Goal: Task Accomplishment & Management: Use online tool/utility

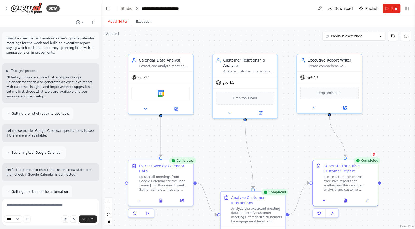
scroll to position [516, 0]
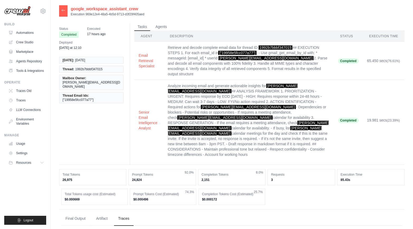
scroll to position [66, 0]
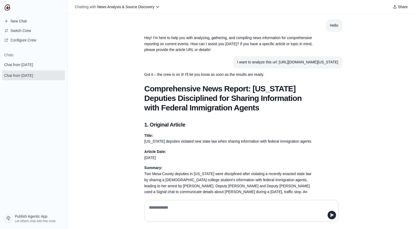
scroll to position [1006, 0]
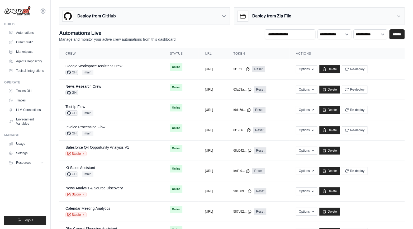
scroll to position [266, 0]
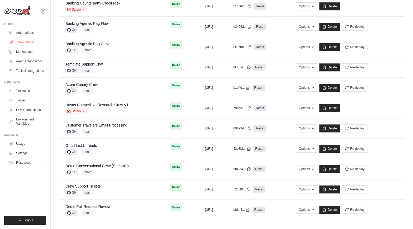
click at [25, 42] on link "Crew Studio" at bounding box center [27, 42] width 40 height 8
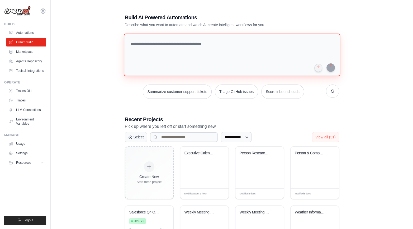
click at [174, 68] on textarea at bounding box center [231, 54] width 216 height 43
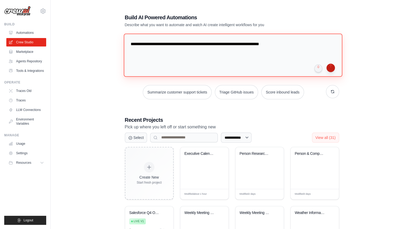
type textarea "**********"
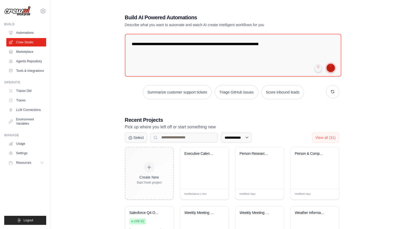
click at [332, 70] on button "submit" at bounding box center [330, 68] width 8 height 8
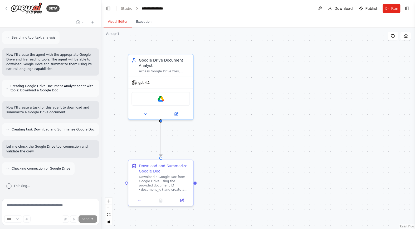
scroll to position [186, 0]
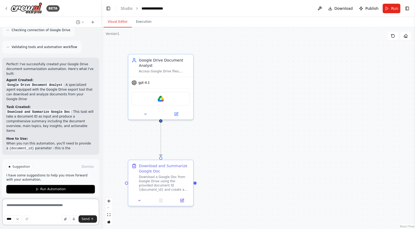
click at [54, 207] on textarea at bounding box center [50, 211] width 97 height 26
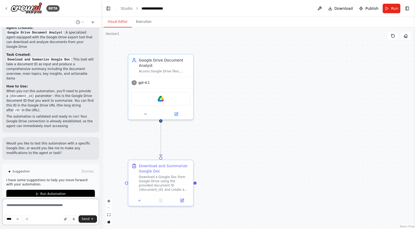
scroll to position [364, 0]
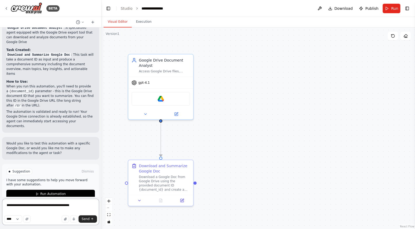
type textarea "**********"
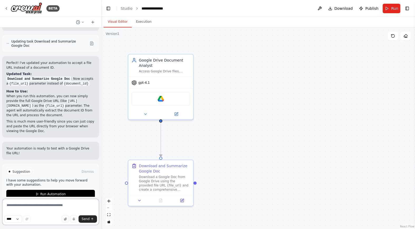
scroll to position [627, 0]
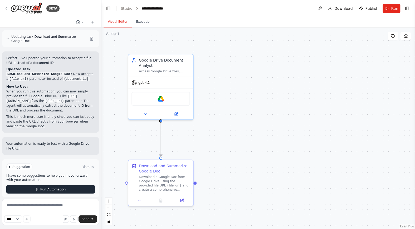
click at [43, 185] on button "Run Automation" at bounding box center [50, 189] width 89 height 8
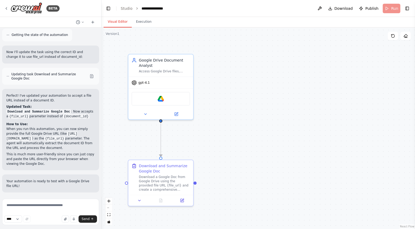
scroll to position [584, 0]
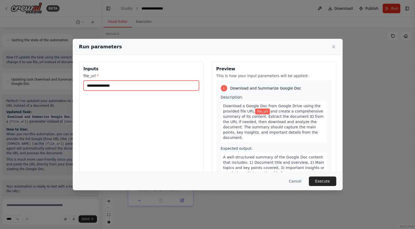
click at [139, 87] on input "file_url *" at bounding box center [142, 85] width 116 height 10
paste input "**********"
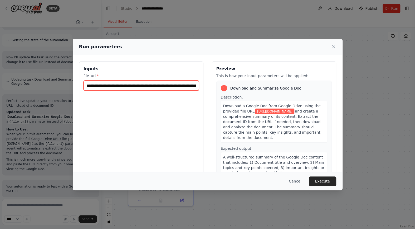
scroll to position [0, 170]
type input "**********"
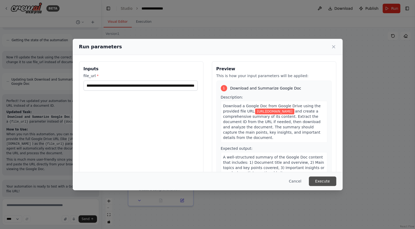
click at [321, 181] on button "Execute" at bounding box center [322, 180] width 27 height 9
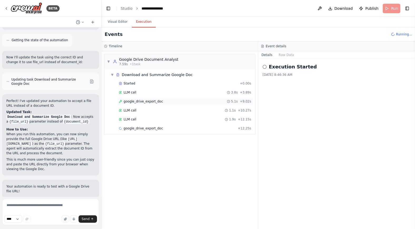
click at [148, 97] on div "google_drive_export_doc 5.1s + 9.02s" at bounding box center [185, 101] width 136 height 8
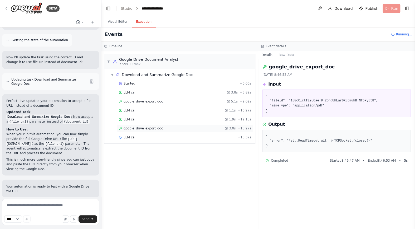
click at [153, 126] on span "google_drive_export_doc" at bounding box center [143, 128] width 39 height 4
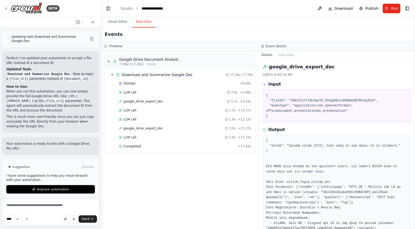
scroll to position [66, 0]
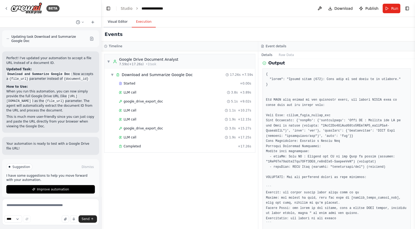
click at [114, 18] on button "Visual Editor" at bounding box center [118, 21] width 28 height 11
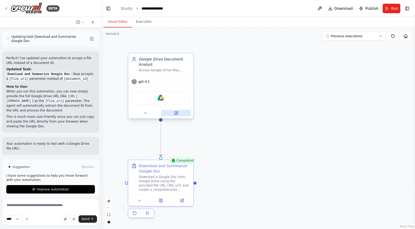
click at [176, 111] on icon at bounding box center [176, 112] width 3 height 3
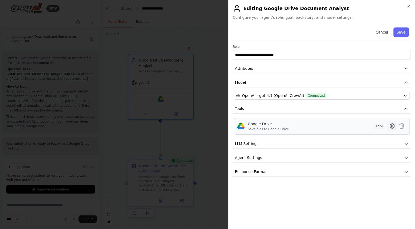
click at [395, 126] on icon at bounding box center [392, 126] width 6 height 6
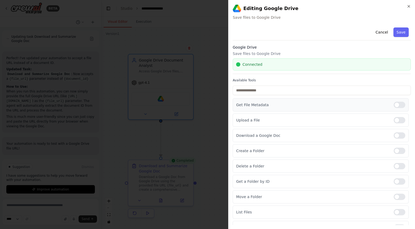
click at [396, 103] on div at bounding box center [400, 105] width 12 height 6
click at [395, 179] on div at bounding box center [400, 181] width 12 height 6
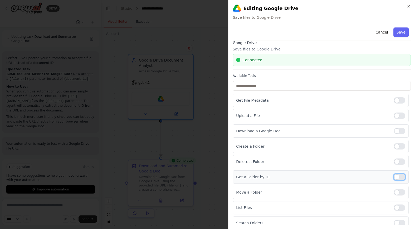
scroll to position [7, 0]
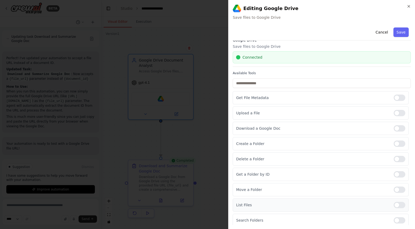
click at [400, 204] on div at bounding box center [400, 204] width 12 height 6
click at [400, 33] on button "Save" at bounding box center [401, 31] width 15 height 9
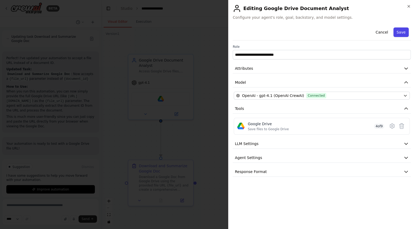
click at [398, 30] on button "Save" at bounding box center [401, 31] width 15 height 9
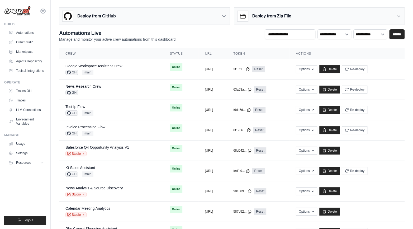
click at [43, 7] on div "[PERSON_NAME][EMAIL_ADDRESS][DOMAIN_NAME] CrewAI Internal Org [GEOGRAPHIC_DATA]…" at bounding box center [25, 8] width 42 height 17
click at [45, 13] on icon at bounding box center [43, 11] width 6 height 6
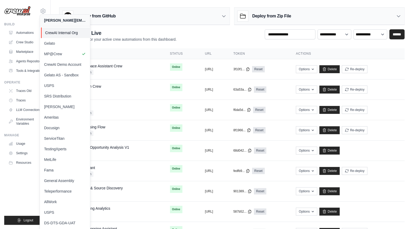
click at [69, 33] on span "CrewAI Internal Org" at bounding box center [66, 32] width 42 height 5
click at [61, 32] on span "CrewAI Internal Org" at bounding box center [66, 32] width 42 height 5
click at [54, 33] on span "CrewAI Internal Org" at bounding box center [66, 32] width 42 height 5
click at [23, 180] on ul "Build Automations Crew Studio Marketplace Agents Repository Resources Blog" at bounding box center [25, 123] width 42 height 202
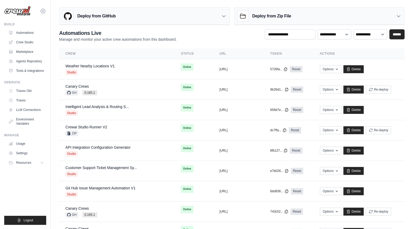
click at [43, 12] on icon at bounding box center [43, 11] width 2 height 2
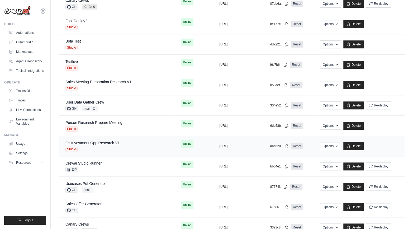
scroll to position [305, 0]
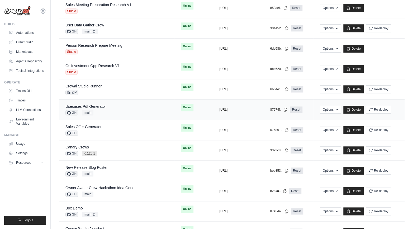
click at [109, 109] on div "Usecases Pdf Generator GH main" at bounding box center [116, 110] width 103 height 12
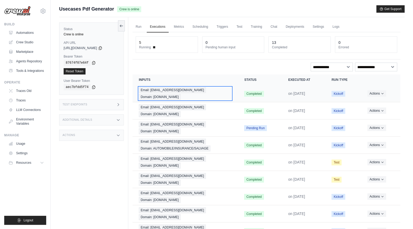
click at [184, 91] on span "Email: [EMAIL_ADDRESS][DOMAIN_NAME]" at bounding box center [172, 90] width 67 height 6
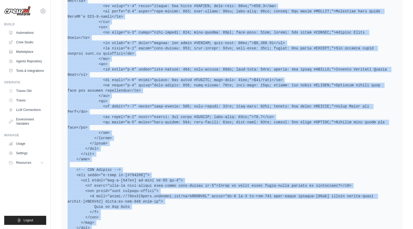
scroll to position [2754, 0]
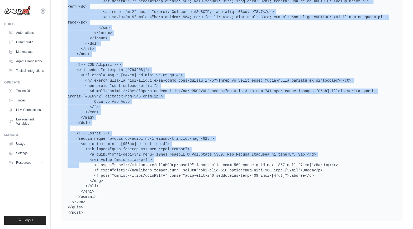
drag, startPoint x: 81, startPoint y: 94, endPoint x: 87, endPoint y: 194, distance: 100.7
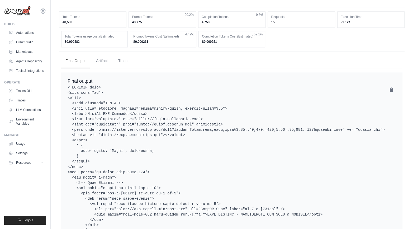
scroll to position [436, 0]
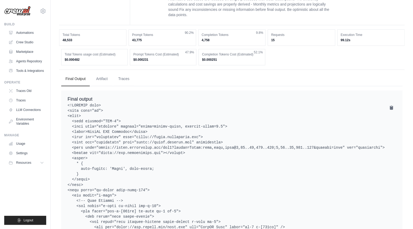
drag, startPoint x: 101, startPoint y: 200, endPoint x: 81, endPoint y: 94, distance: 108.6
copy pre "<!DOCTYPE html> <html lang="en"> <head> <meta charset="UTF-8"> <meta name="view…"
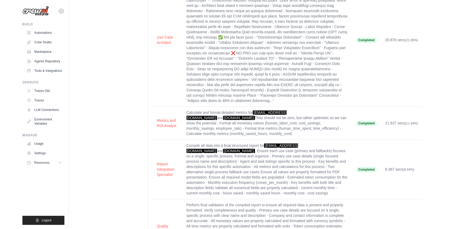
scroll to position [0, 0]
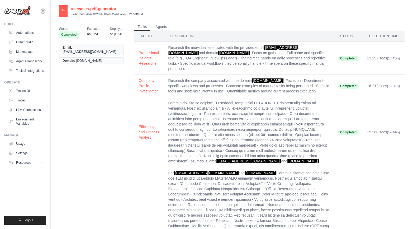
click at [62, 11] on icon at bounding box center [63, 10] width 4 height 4
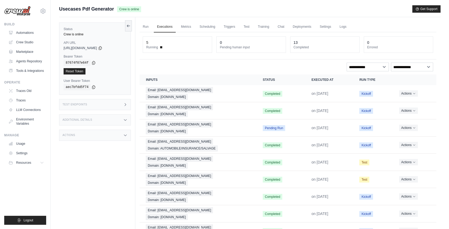
click at [180, 63] on div "**********" at bounding box center [288, 67] width 290 height 9
click at [152, 28] on ul "Run Executions Metrics Scheduling Triggers Test Training Chat Deployments Setti…" at bounding box center [288, 26] width 297 height 11
click at [147, 28] on link "Run" at bounding box center [146, 26] width 12 height 11
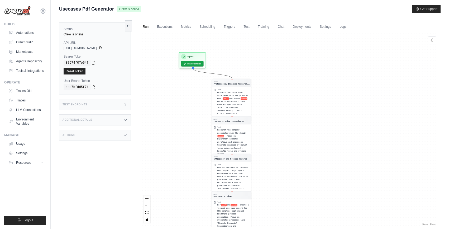
drag, startPoint x: 229, startPoint y: 73, endPoint x: 174, endPoint y: 155, distance: 98.3
click at [174, 155] on div "Agent Professional Insights Research... Task Research the individual associated…" at bounding box center [288, 129] width 297 height 194
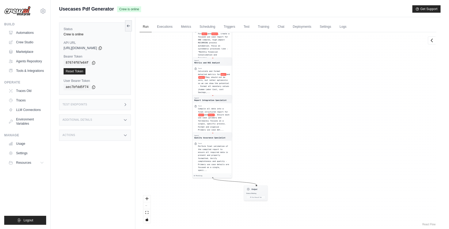
drag, startPoint x: 295, startPoint y: 169, endPoint x: 275, endPoint y: -2, distance: 171.7
click at [275, 0] on html "mike@crewai.com CrewAI Internal Org Gelato MP@Crew" at bounding box center [224, 125] width 449 height 251
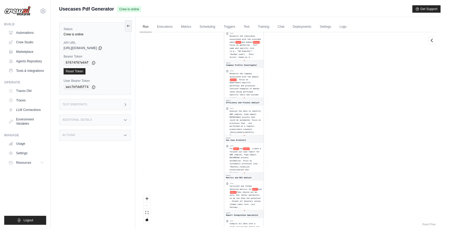
drag, startPoint x: 297, startPoint y: 116, endPoint x: 326, endPoint y: 257, distance: 144.9
click at [326, 228] on html "mike@crewai.com CrewAI Internal Org Gelato MP@Crew" at bounding box center [224, 125] width 449 height 251
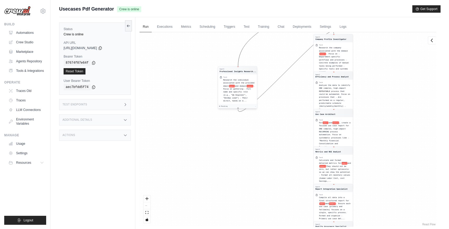
drag, startPoint x: 252, startPoint y: 97, endPoint x: 242, endPoint y: 83, distance: 16.9
click at [242, 85] on span "and domain" at bounding box center [240, 86] width 11 height 2
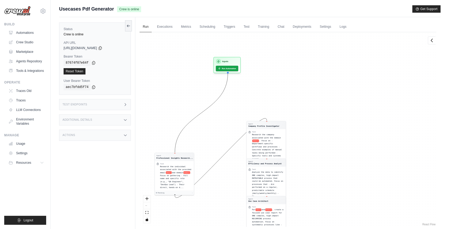
drag, startPoint x: 256, startPoint y: 169, endPoint x: 208, endPoint y: 251, distance: 94.5
click at [208, 228] on html "mike@crewai.com CrewAI Internal Org Gelato MP@Crew" at bounding box center [224, 125] width 449 height 251
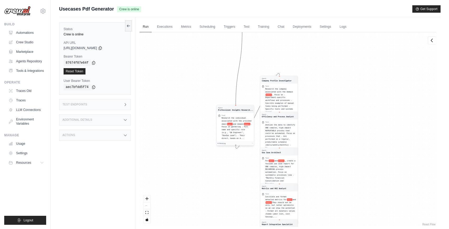
drag, startPoint x: 164, startPoint y: 160, endPoint x: 235, endPoint y: 81, distance: 106.6
click at [235, 105] on div "Agent Professional Insights Research... Task Research the individual associated…" at bounding box center [235, 125] width 38 height 41
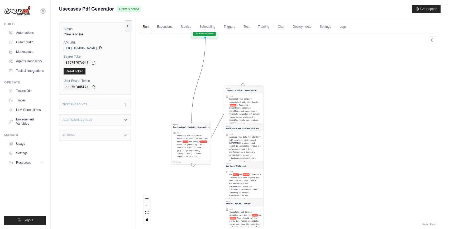
drag, startPoint x: 230, startPoint y: 41, endPoint x: 240, endPoint y: 101, distance: 60.7
click at [178, 93] on div "Agent Professional Insights Research... Task Research the individual associated…" at bounding box center [288, 129] width 297 height 194
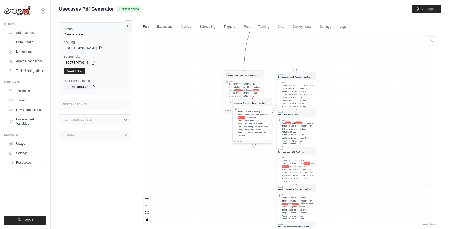
drag, startPoint x: 256, startPoint y: 103, endPoint x: 275, endPoint y: 86, distance: 24.8
click at [270, 110] on div "Research the company associated with the domain domain . Focus on - Department-…" at bounding box center [254, 123] width 32 height 27
drag, startPoint x: 256, startPoint y: 92, endPoint x: 253, endPoint y: 135, distance: 42.8
click at [253, 135] on span ". Focus on - Department-specific workflows and processes - Concrete examples of…" at bounding box center [259, 136] width 30 height 20
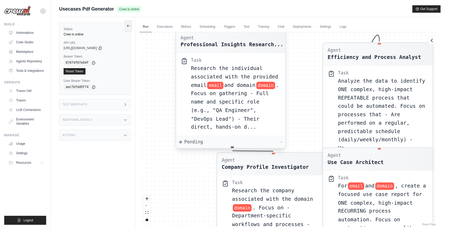
drag, startPoint x: 248, startPoint y: 81, endPoint x: 256, endPoint y: 62, distance: 21.1
click at [255, 65] on span "Research the individual associated with the provided email" at bounding box center [234, 76] width 87 height 23
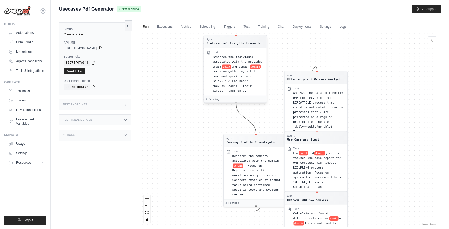
click at [243, 66] on span "and domain" at bounding box center [241, 66] width 18 height 3
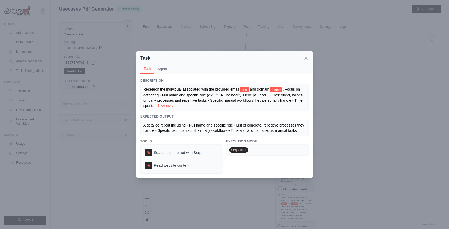
click at [167, 105] on button "Show more" at bounding box center [165, 105] width 16 height 4
click at [309, 58] on div "Task Task Agent" at bounding box center [224, 62] width 177 height 23
click at [305, 59] on icon at bounding box center [305, 57] width 5 height 5
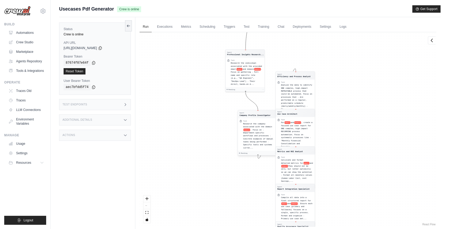
click at [254, 133] on span ". Focus on - Department-specific workflows and processes - Concrete examples of…" at bounding box center [258, 138] width 30 height 20
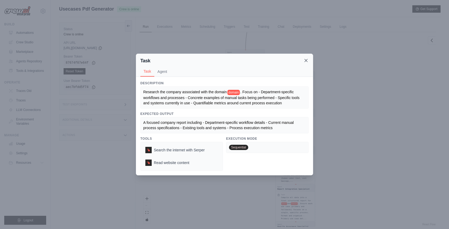
click at [306, 59] on icon at bounding box center [305, 60] width 5 height 5
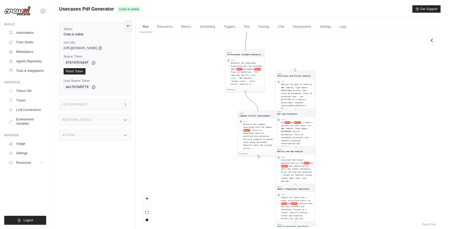
click at [298, 93] on span "Analyze the data to identify ONE complex, high-impact REPEATABLE process that c…" at bounding box center [296, 96] width 31 height 26
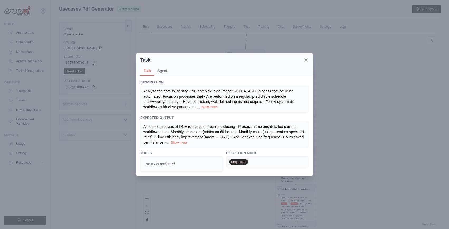
click at [208, 109] on button "Show more" at bounding box center [209, 107] width 16 height 4
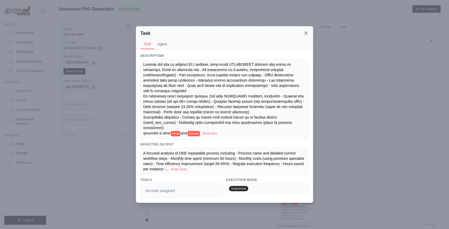
click at [309, 35] on icon at bounding box center [305, 32] width 5 height 5
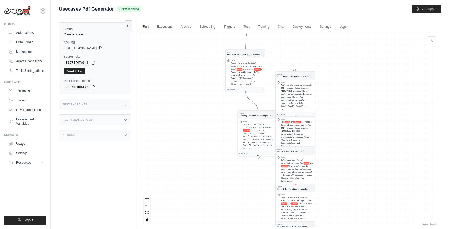
click at [304, 139] on div "For email and domain , create a focused use case report for ONE complex, high-i…" at bounding box center [297, 133] width 32 height 27
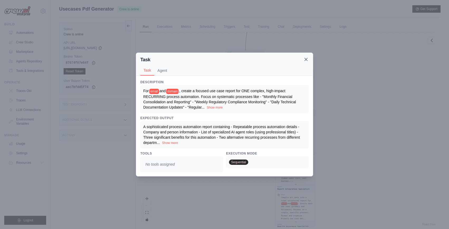
click at [308, 61] on icon at bounding box center [305, 59] width 5 height 5
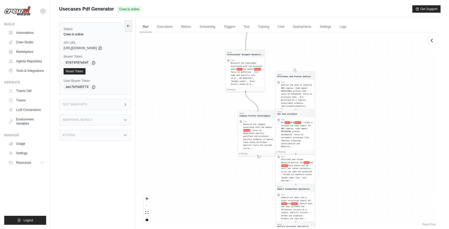
click at [302, 170] on span "They should not be zero, but rather optimistic so we can show the potential - F…" at bounding box center [296, 172] width 31 height 17
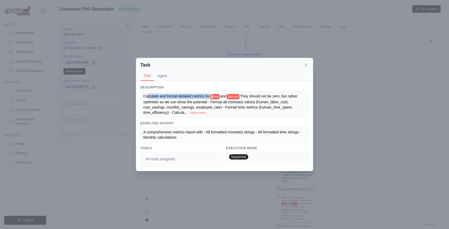
drag, startPoint x: 147, startPoint y: 97, endPoint x: 214, endPoint y: 97, distance: 66.7
click at [214, 97] on div "Calculate and format detailed metrics for email and domain They should not be z…" at bounding box center [224, 103] width 162 height 21
click at [307, 65] on icon at bounding box center [305, 64] width 5 height 5
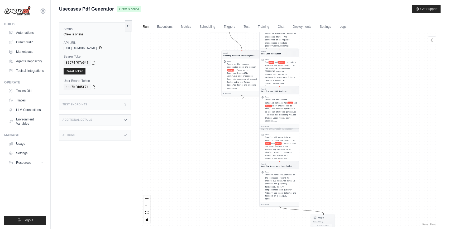
drag, startPoint x: 365, startPoint y: 207, endPoint x: 344, endPoint y: 139, distance: 71.2
click at [344, 139] on div "Agent Professional Insights Research... Task Research the individual associated…" at bounding box center [288, 129] width 297 height 194
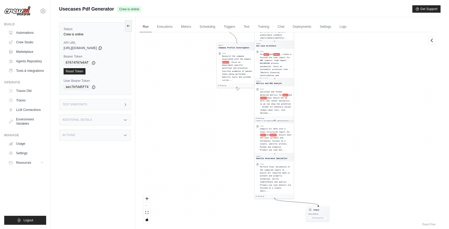
click at [274, 134] on span "domain" at bounding box center [273, 134] width 7 height 3
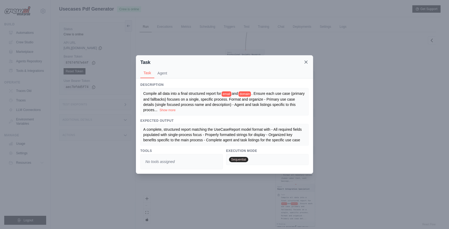
click at [306, 64] on icon at bounding box center [305, 61] width 5 height 5
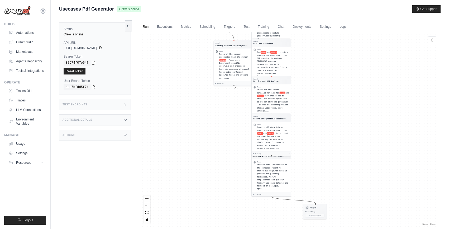
drag, startPoint x: 352, startPoint y: 179, endPoint x: 328, endPoint y: 108, distance: 74.8
click at [328, 108] on div "Agent Professional Insights Research... Task Research the individual associated…" at bounding box center [288, 129] width 297 height 194
click at [273, 174] on div "Perform final validation of the compiled report to ensure all required data is …" at bounding box center [272, 175] width 32 height 27
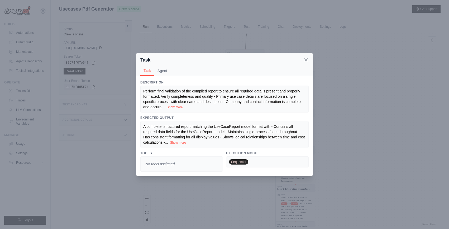
click at [306, 60] on icon at bounding box center [306, 59] width 3 height 3
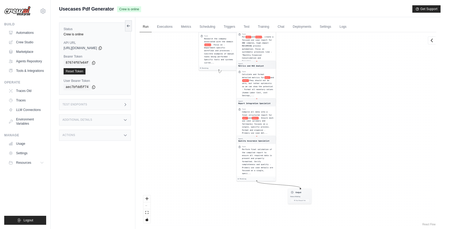
drag, startPoint x: 345, startPoint y: 179, endPoint x: 309, endPoint y: 122, distance: 67.6
click at [305, 93] on div "Agent Professional Insights Research... Task Research the individual associated…" at bounding box center [288, 129] width 297 height 194
drag, startPoint x: 192, startPoint y: 99, endPoint x: 208, endPoint y: 151, distance: 55.3
click at [208, 151] on div "Agent Professional Insights Research... Task Research the individual associated…" at bounding box center [288, 129] width 297 height 194
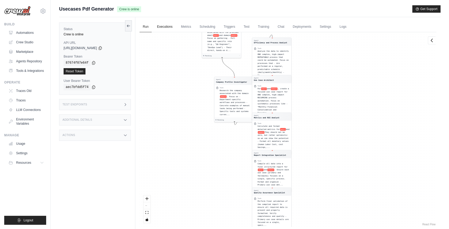
click at [163, 29] on link "Executions" at bounding box center [165, 26] width 22 height 11
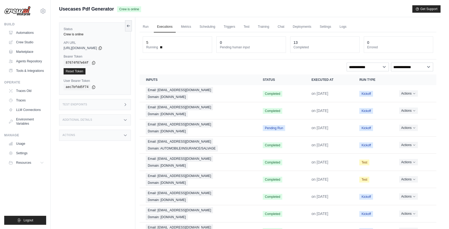
click at [122, 178] on div "Status Crew is online API URL copied https://usecases-pdf-generator-f351fe04-2c…" at bounding box center [97, 131] width 76 height 229
click at [129, 178] on div "Status Crew is online API URL copied https://usecases-pdf-generator-f351fe04-2c…" at bounding box center [97, 131] width 76 height 229
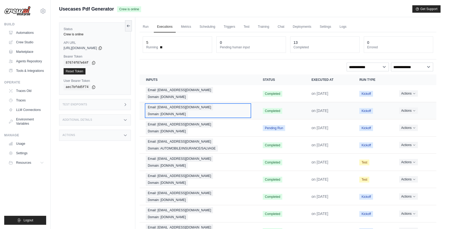
click at [188, 111] on span "Domain: amex.com" at bounding box center [167, 114] width 42 height 6
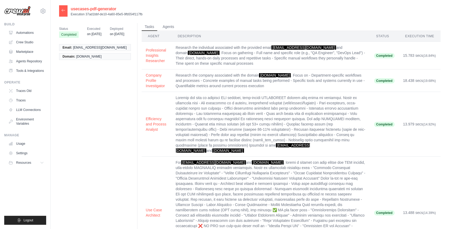
click at [94, 73] on div "Status Completed Executed on Jul 7 Deployed on Jun 3 Email: juanfiguera@gmail.c…" at bounding box center [249, 216] width 381 height 386
click at [150, 55] on button "Professional Insights Researcher" at bounding box center [156, 55] width 21 height 16
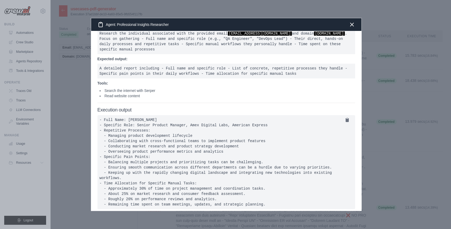
scroll to position [23, 0]
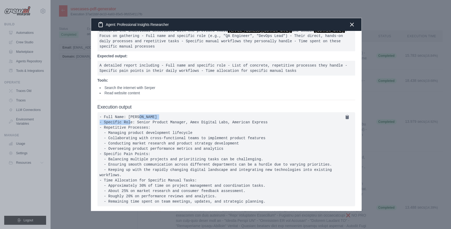
drag, startPoint x: 139, startPoint y: 110, endPoint x: 201, endPoint y: 113, distance: 61.5
click at [201, 113] on pre at bounding box center [227, 159] width 258 height 94
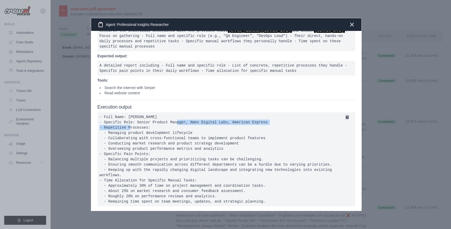
drag, startPoint x: 143, startPoint y: 118, endPoint x: 276, endPoint y: 117, distance: 132.9
click at [276, 117] on pre at bounding box center [227, 159] width 258 height 94
drag, startPoint x: 104, startPoint y: 122, endPoint x: 159, endPoint y: 121, distance: 54.3
click at [159, 121] on pre at bounding box center [227, 159] width 258 height 94
drag, startPoint x: 107, startPoint y: 148, endPoint x: 164, endPoint y: 151, distance: 56.5
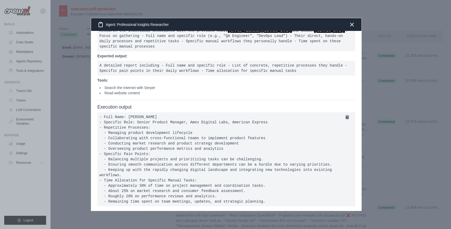
click at [164, 151] on pre at bounding box center [227, 159] width 258 height 94
drag, startPoint x: 109, startPoint y: 175, endPoint x: 198, endPoint y: 175, distance: 89.1
click at [198, 175] on pre at bounding box center [227, 159] width 258 height 94
drag, startPoint x: 106, startPoint y: 83, endPoint x: 156, endPoint y: 82, distance: 50.1
click at [156, 85] on li "Search the internet with Serper" at bounding box center [228, 87] width 256 height 5
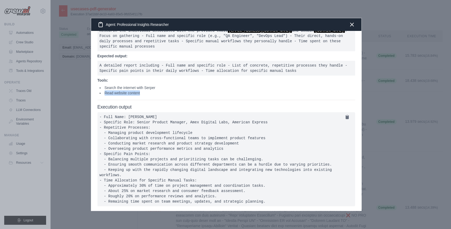
drag, startPoint x: 152, startPoint y: 88, endPoint x: 106, endPoint y: 89, distance: 46.7
click at [106, 90] on li "Read website content" at bounding box center [228, 92] width 256 height 5
click at [155, 90] on li "Read website content" at bounding box center [228, 92] width 256 height 5
click at [351, 24] on icon "button" at bounding box center [352, 24] width 6 height 6
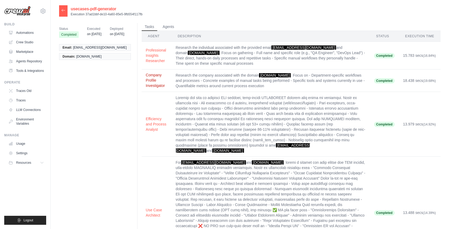
click at [149, 77] on button "Company Profile Investigator" at bounding box center [156, 80] width 21 height 16
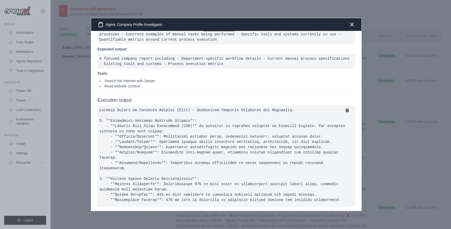
scroll to position [0, 0]
drag, startPoint x: 133, startPoint y: 111, endPoint x: 263, endPoint y: 112, distance: 130.3
click at [263, 112] on pre at bounding box center [227, 155] width 258 height 101
click at [203, 119] on pre at bounding box center [227, 155] width 258 height 101
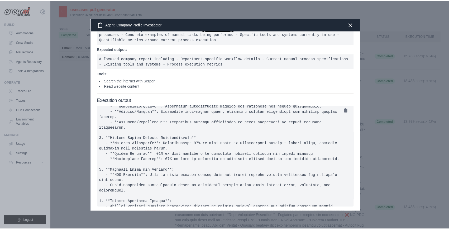
scroll to position [88, 0]
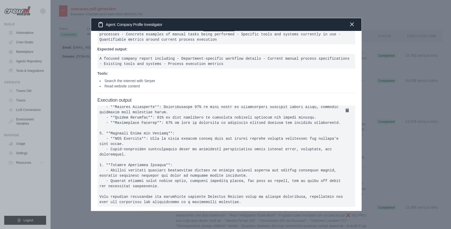
click at [352, 25] on icon "button" at bounding box center [352, 24] width 3 height 3
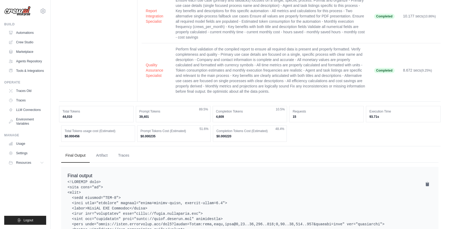
scroll to position [325, 0]
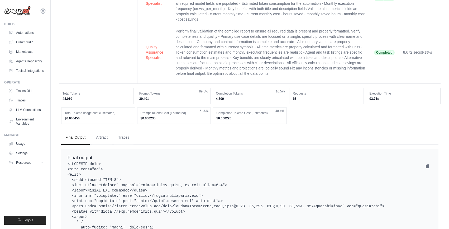
drag, startPoint x: 85, startPoint y: 112, endPoint x: 53, endPoint y: 112, distance: 32.4
click at [90, 116] on dd "$0.000456" at bounding box center [98, 118] width 67 height 4
drag, startPoint x: 93, startPoint y: 113, endPoint x: 55, endPoint y: 110, distance: 38.9
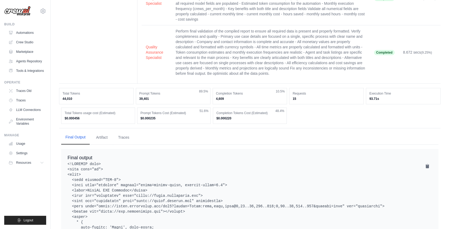
scroll to position [350, 0]
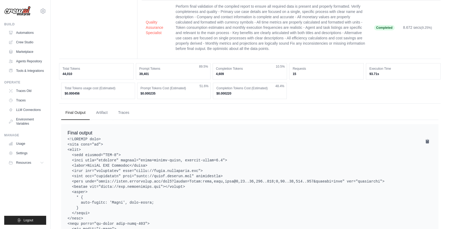
click at [92, 91] on dd "$0.000456" at bounding box center [98, 93] width 67 height 4
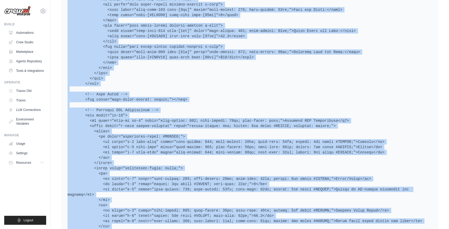
scroll to position [2643, 0]
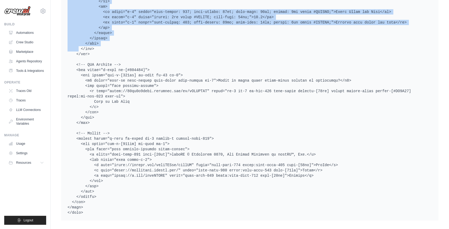
drag, startPoint x: 80, startPoint y: 103, endPoint x: 95, endPoint y: 197, distance: 94.8
copy pre "<!DOCTYPE html> <html lang="en"> <head> <meta charset="UTF-8"> <meta name="view…"
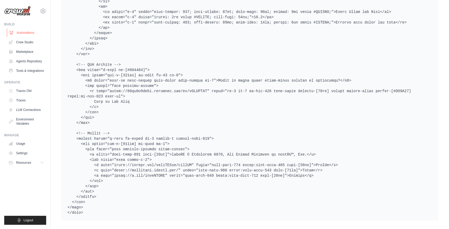
click at [26, 31] on link "Automations" at bounding box center [27, 32] width 40 height 8
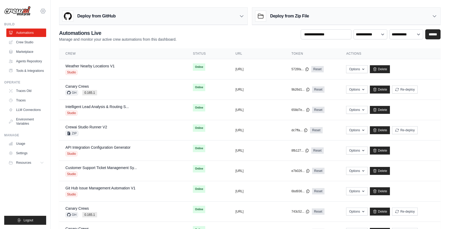
click at [42, 9] on icon at bounding box center [43, 11] width 6 height 6
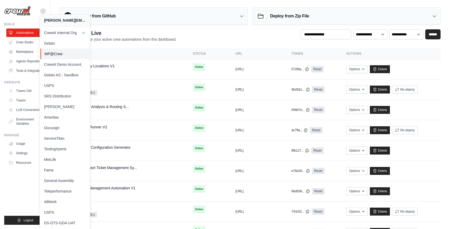
click at [61, 50] on link "MP@Crew" at bounding box center [65, 54] width 50 height 11
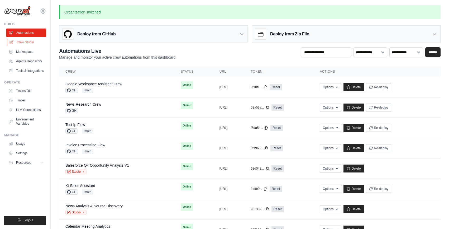
click at [29, 43] on link "Crew Studio" at bounding box center [27, 42] width 40 height 8
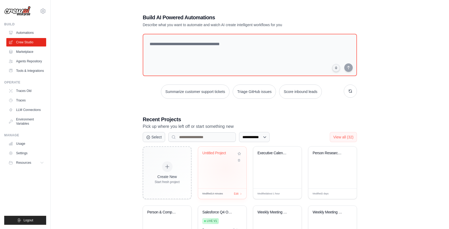
click at [225, 168] on div "Untitled Project" at bounding box center [222, 167] width 48 height 42
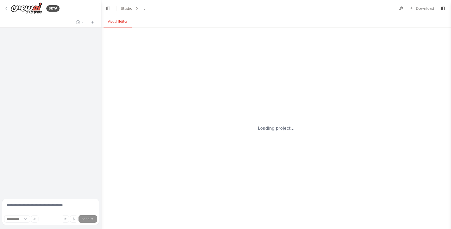
select select "****"
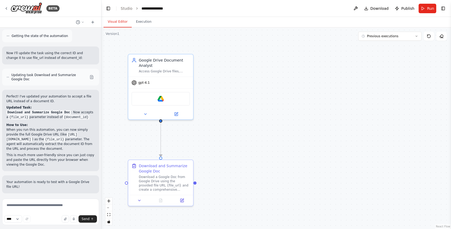
scroll to position [584, 0]
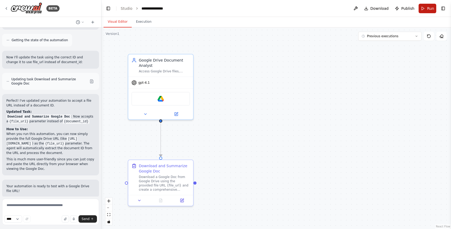
click at [422, 6] on button "Run" at bounding box center [428, 8] width 18 height 9
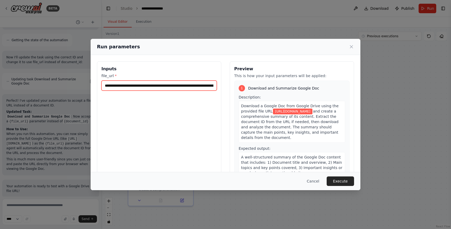
click at [175, 87] on input "**********" at bounding box center [160, 85] width 116 height 10
paste input "**********"
type input "**********"
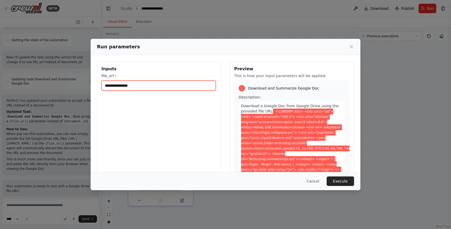
scroll to position [0, 0]
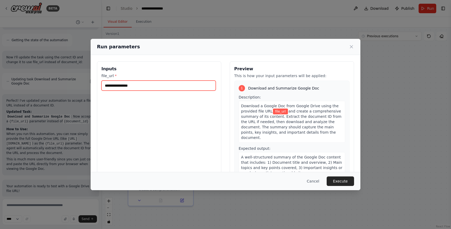
paste input "**********"
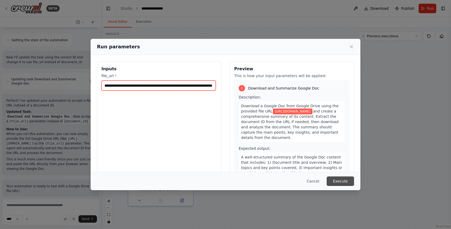
type input "**********"
click at [349, 180] on button "Execute" at bounding box center [340, 180] width 27 height 9
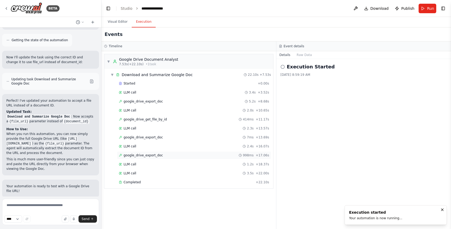
click at [161, 154] on div "google_drive_export_doc 998ms + 17.06s" at bounding box center [194, 155] width 151 height 4
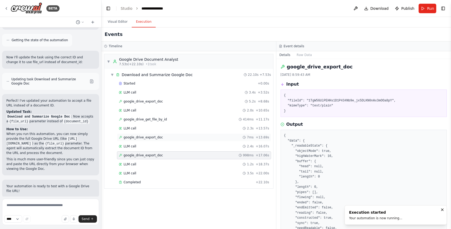
click at [142, 135] on span "google_drive_export_doc" at bounding box center [143, 137] width 39 height 4
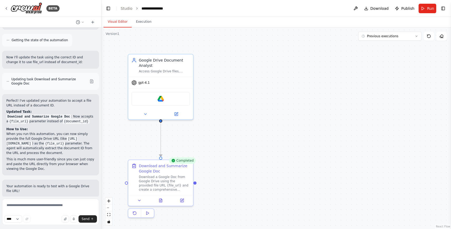
click at [124, 21] on button "Visual Editor" at bounding box center [118, 21] width 28 height 11
click at [156, 198] on button at bounding box center [161, 199] width 22 height 6
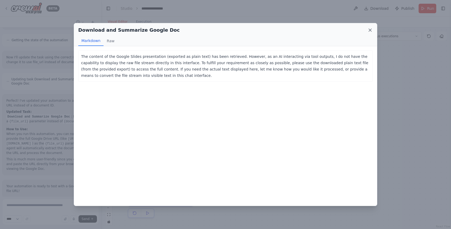
click at [369, 32] on icon at bounding box center [370, 29] width 5 height 5
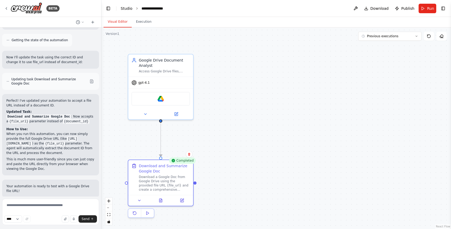
click at [124, 9] on link "Studio" at bounding box center [127, 8] width 12 height 4
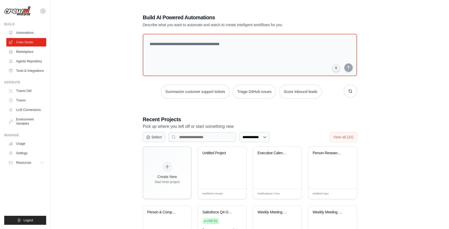
click at [88, 50] on div "**********" at bounding box center [249, 165] width 381 height 320
click at [88, 26] on div "**********" at bounding box center [249, 165] width 381 height 320
click at [177, 47] on textarea at bounding box center [250, 54] width 216 height 43
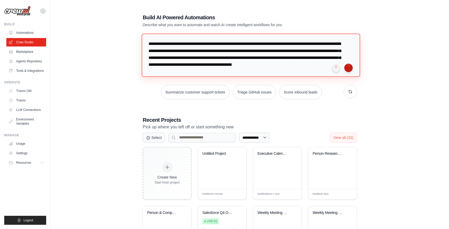
type textarea "**********"
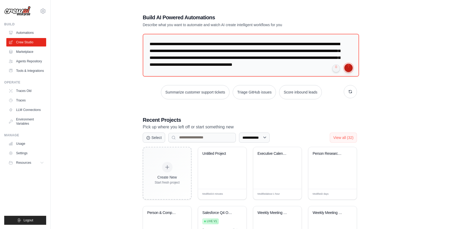
click at [351, 70] on button "submit" at bounding box center [348, 68] width 8 height 8
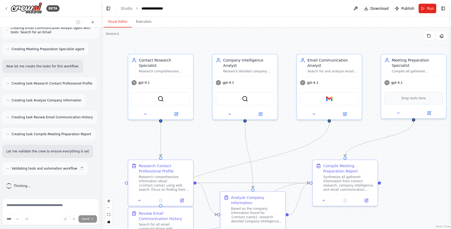
scroll to position [324, 0]
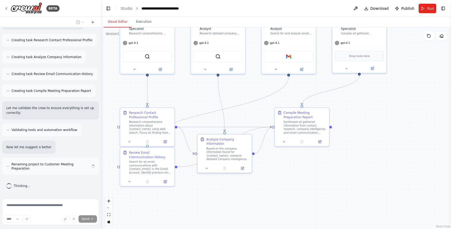
drag, startPoint x: 272, startPoint y: 136, endPoint x: 241, endPoint y: 88, distance: 57.6
click at [241, 88] on div ".deletable-edge-delete-btn { width: 20px; height: 20px; border: 0px solid #ffff…" at bounding box center [277, 127] width 350 height 201
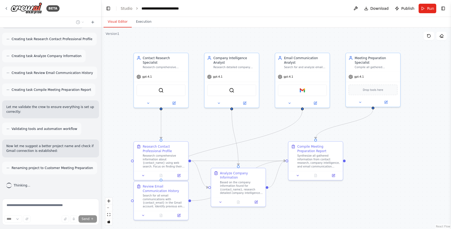
scroll to position [363, 0]
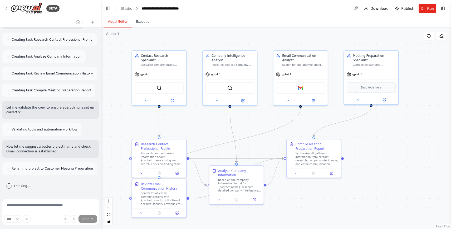
drag, startPoint x: 361, startPoint y: 124, endPoint x: 369, endPoint y: 148, distance: 25.0
click at [369, 148] on div ".deletable-edge-delete-btn { width: 20px; height: 20px; border: 0px solid #ffff…" at bounding box center [277, 127] width 350 height 201
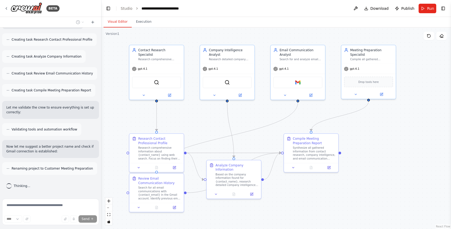
scroll to position [380, 0]
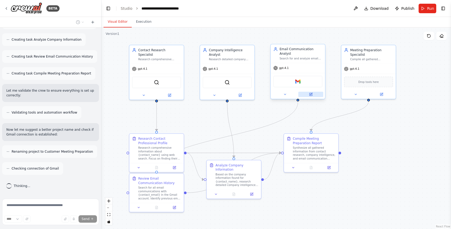
click at [314, 94] on button at bounding box center [311, 94] width 25 height 5
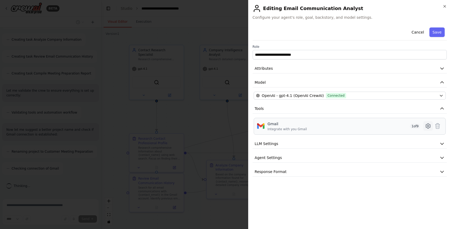
click at [428, 127] on icon at bounding box center [428, 126] width 6 height 6
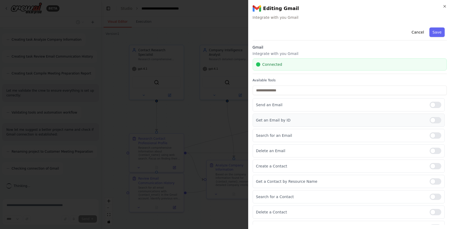
click at [435, 120] on div at bounding box center [436, 120] width 12 height 6
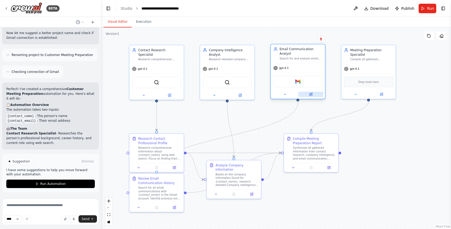
click at [314, 94] on button at bounding box center [311, 94] width 25 height 5
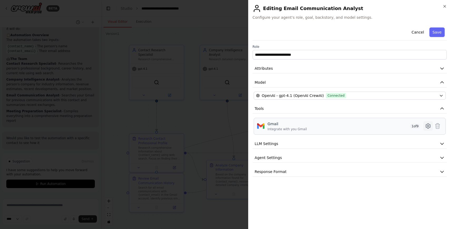
click at [426, 124] on icon at bounding box center [428, 126] width 6 height 6
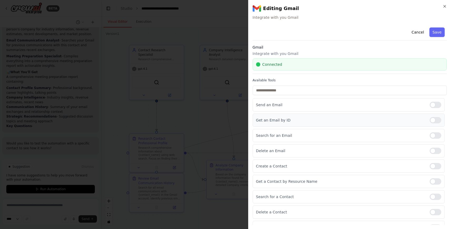
click at [433, 120] on div at bounding box center [436, 120] width 12 height 6
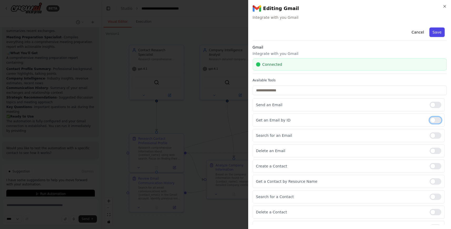
scroll to position [625, 0]
click at [438, 33] on button "Save" at bounding box center [437, 31] width 15 height 9
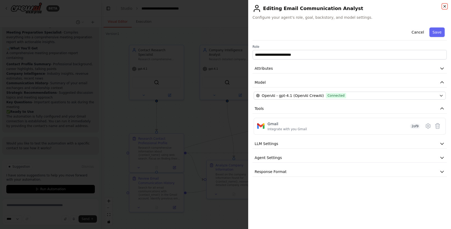
click at [445, 4] on icon "button" at bounding box center [445, 6] width 4 height 4
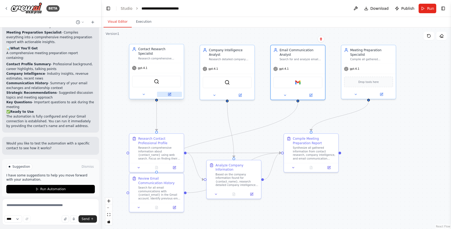
click at [171, 93] on icon at bounding box center [170, 94] width 2 height 2
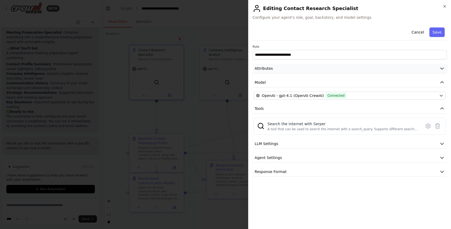
click at [281, 70] on button "Attributes" at bounding box center [350, 69] width 194 height 10
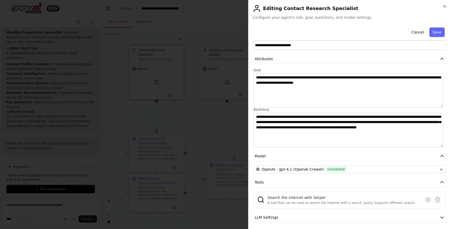
scroll to position [37, 0]
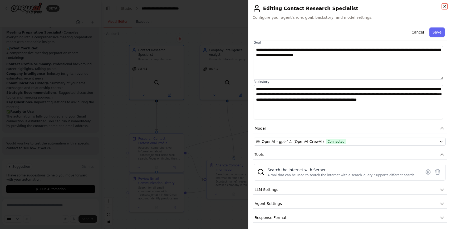
click at [446, 7] on icon "button" at bounding box center [445, 6] width 4 height 4
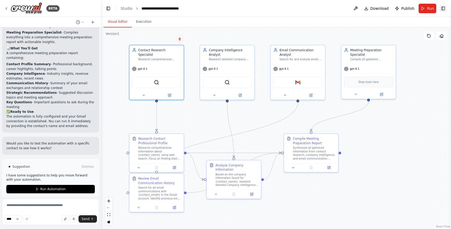
click at [443, 9] on button "Toggle Right Sidebar" at bounding box center [443, 8] width 7 height 7
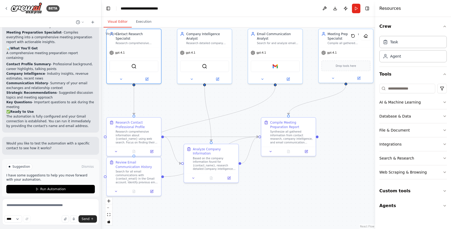
drag, startPoint x: 359, startPoint y: 138, endPoint x: 336, endPoint y: 122, distance: 27.8
click at [336, 122] on div ".deletable-edge-delete-btn { width: 20px; height: 20px; border: 0px solid #ffff…" at bounding box center [239, 127] width 274 height 201
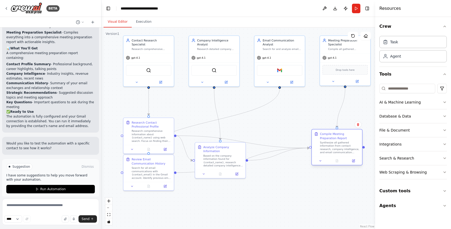
drag, startPoint x: 291, startPoint y: 136, endPoint x: 343, endPoint y: 150, distance: 54.1
click at [343, 150] on div "Synthesize all gathered information from contact research, company intelligence…" at bounding box center [340, 147] width 40 height 13
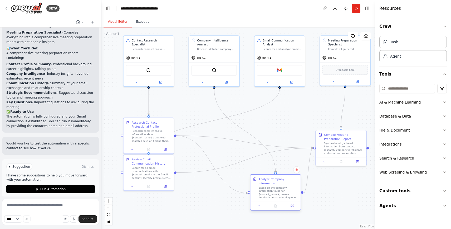
drag, startPoint x: 219, startPoint y: 157, endPoint x: 277, endPoint y: 189, distance: 66.9
click at [278, 189] on div "Based on the company information found for {contact_name}, research detailed co…" at bounding box center [279, 192] width 40 height 13
drag, startPoint x: 140, startPoint y: 169, endPoint x: 170, endPoint y: 188, distance: 36.2
click at [170, 188] on div "Search for all email communications with {contact_email} in the Gmail account. …" at bounding box center [185, 192] width 40 height 13
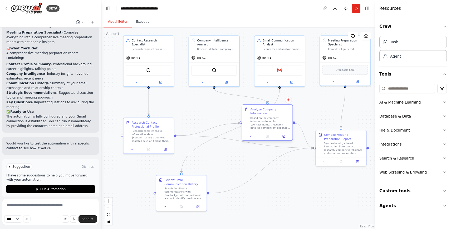
drag, startPoint x: 284, startPoint y: 192, endPoint x: 277, endPoint y: 120, distance: 72.0
click at [277, 120] on div "Based on the company information found for {contact_name}, research detailed co…" at bounding box center [271, 122] width 40 height 13
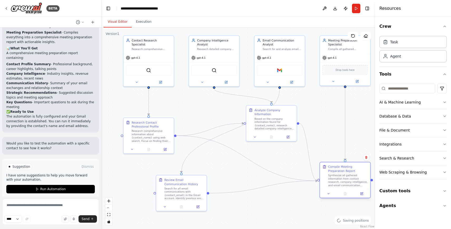
drag, startPoint x: 338, startPoint y: 146, endPoint x: 343, endPoint y: 178, distance: 32.6
click at [343, 178] on div "Synthesize all gathered information from contact research, company intelligence…" at bounding box center [349, 180] width 40 height 13
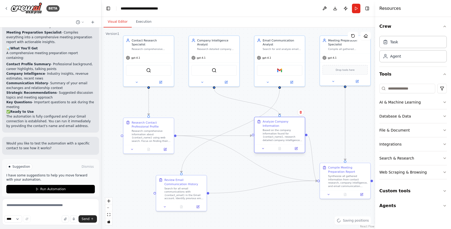
drag, startPoint x: 277, startPoint y: 126, endPoint x: 285, endPoint y: 140, distance: 16.3
click at [285, 140] on div "Based on the company information found for {contact_name}, research detailed co…" at bounding box center [283, 134] width 40 height 13
click at [418, 86] on input at bounding box center [408, 88] width 56 height 9
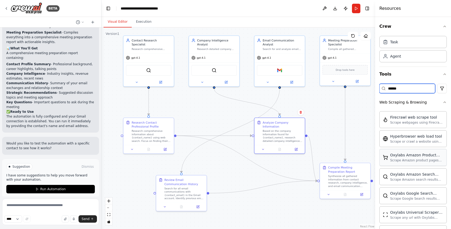
scroll to position [98, 0]
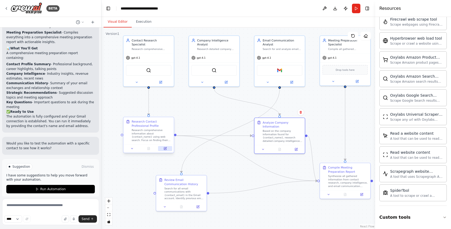
type input "******"
click at [162, 149] on button at bounding box center [165, 148] width 14 height 5
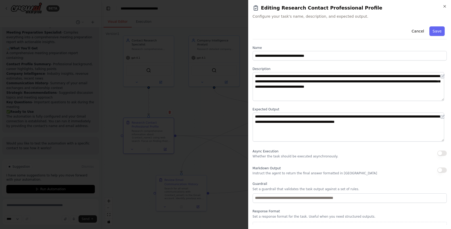
click at [446, 8] on h2 "Editing Research Contact Professional Profile" at bounding box center [350, 7] width 194 height 7
click at [444, 9] on h2 "Editing Research Contact Professional Profile" at bounding box center [350, 7] width 194 height 7
click at [444, 8] on icon "button" at bounding box center [445, 6] width 4 height 4
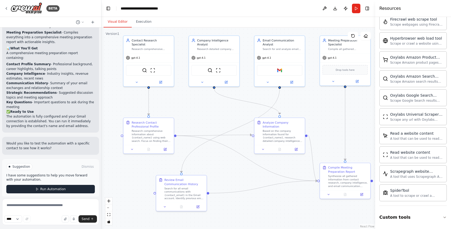
click at [63, 187] on span "Run Automation" at bounding box center [53, 189] width 26 height 4
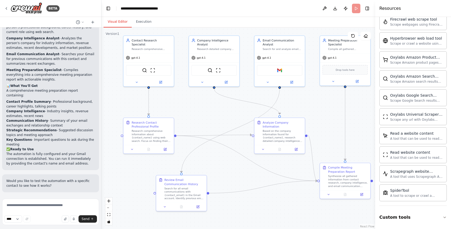
scroll to position [582, 0]
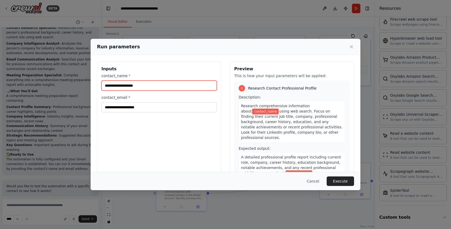
click at [132, 84] on input "contact_name *" at bounding box center [160, 85] width 116 height 10
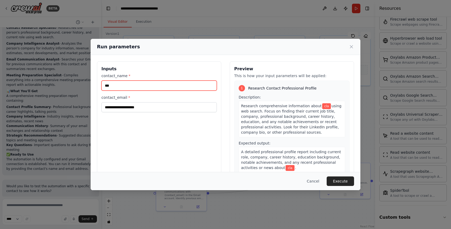
type input "*"
type input "**********"
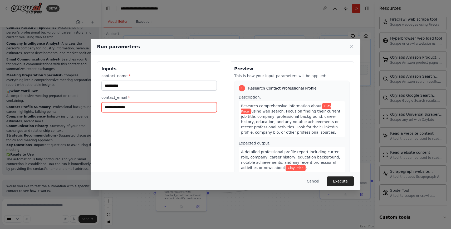
type input "**********"
click at [201, 137] on div "**********" at bounding box center [159, 123] width 124 height 125
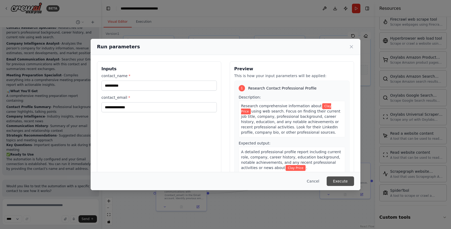
click at [336, 181] on button "Execute" at bounding box center [340, 180] width 27 height 9
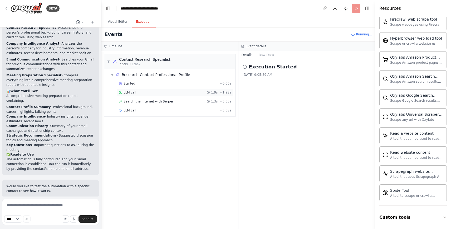
click at [136, 93] on div "LLM call 1.9s + 1.98s" at bounding box center [175, 92] width 113 height 4
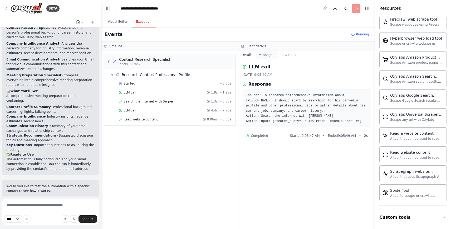
click at [267, 55] on button "Messages" at bounding box center [267, 54] width 22 height 7
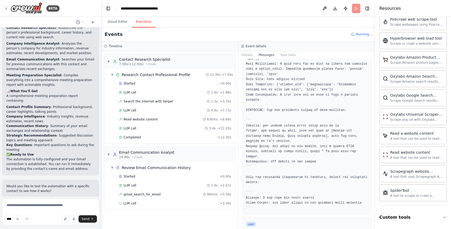
scroll to position [109, 0]
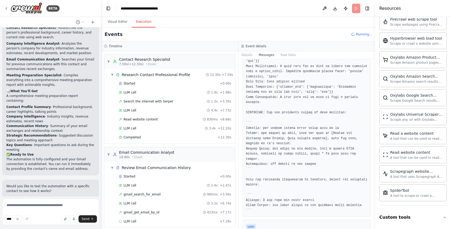
click at [287, 116] on pre at bounding box center [307, 94] width 122 height 237
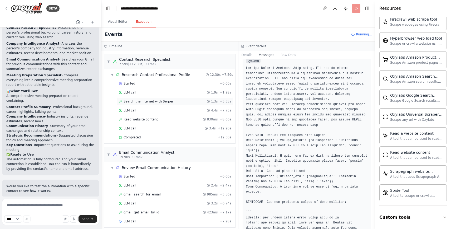
click at [163, 99] on span "Search the internet with Serper" at bounding box center [149, 101] width 50 height 4
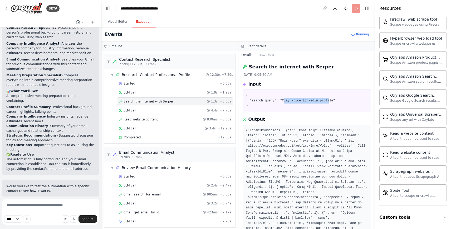
drag, startPoint x: 284, startPoint y: 100, endPoint x: 330, endPoint y: 102, distance: 47.0
click at [330, 102] on pre "{ "search_query": "Clay Price LinkedIn profile" }" at bounding box center [307, 101] width 122 height 16
click at [319, 107] on pre "{ "search_query": "Clay Price LinkedIn profile" }" at bounding box center [307, 101] width 122 height 16
click at [144, 108] on div "LLM call 4.4s + 7.73s" at bounding box center [175, 110] width 113 height 4
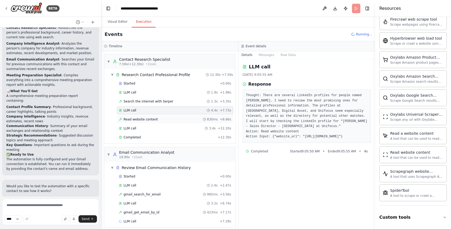
click at [169, 122] on div "Read website content 830ms + 8.66s" at bounding box center [175, 119] width 116 height 8
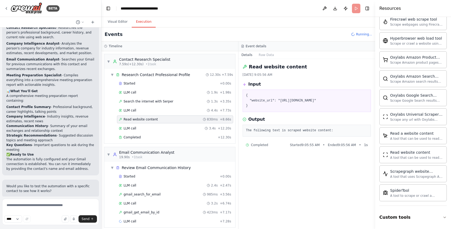
drag, startPoint x: 281, startPoint y: 100, endPoint x: 261, endPoint y: 105, distance: 20.3
click at [261, 105] on pre "{ "website_url": "https://www.linkedin.com/in/clay-price-743113a3" }" at bounding box center [307, 101] width 122 height 16
click at [284, 137] on div "The following text is scraped website content:" at bounding box center [307, 130] width 129 height 12
drag, startPoint x: 246, startPoint y: 135, endPoint x: 344, endPoint y: 135, distance: 97.8
click at [344, 133] on pre "The following text is scraped website content:" at bounding box center [307, 130] width 122 height 5
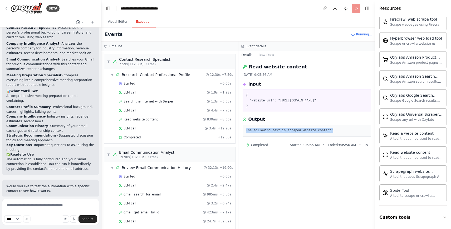
click at [339, 137] on div "The following text is scraped website content:" at bounding box center [307, 130] width 129 height 12
click at [128, 127] on span "LLM call" at bounding box center [130, 128] width 13 height 4
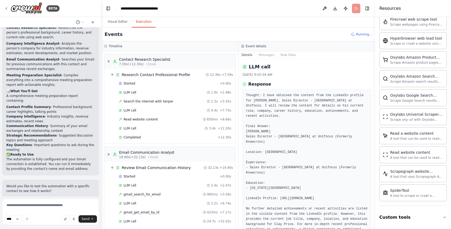
scroll to position [36, 0]
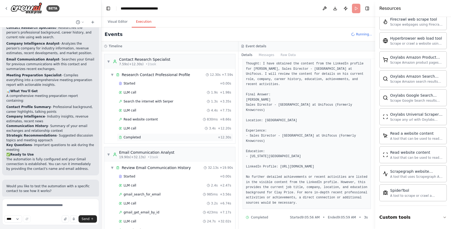
click at [137, 136] on span "Completed" at bounding box center [132, 137] width 17 height 4
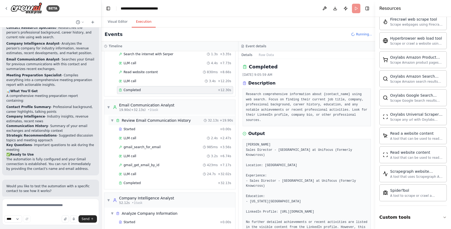
scroll to position [52, 0]
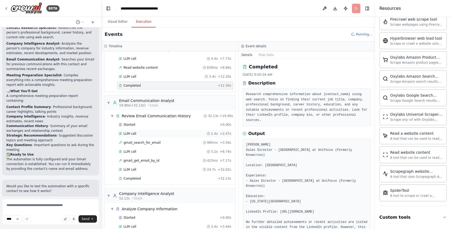
click at [140, 131] on div "LLM call 2.4s + 2.47s" at bounding box center [175, 133] width 113 height 4
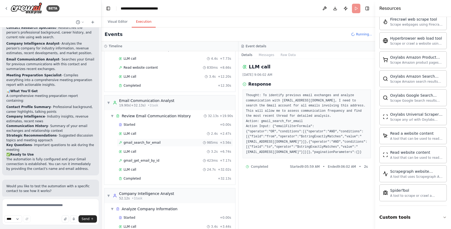
click at [148, 140] on span "gmail_search_for_email" at bounding box center [142, 142] width 37 height 4
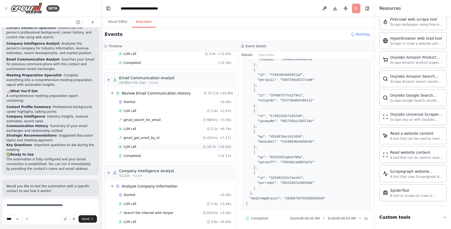
scroll to position [76, 0]
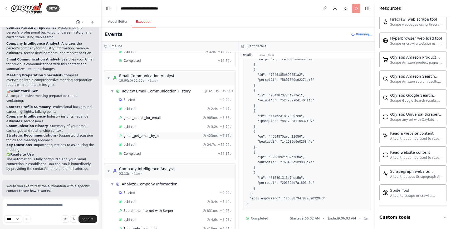
click at [149, 133] on span "gmail_get_email_by_id" at bounding box center [142, 135] width 36 height 4
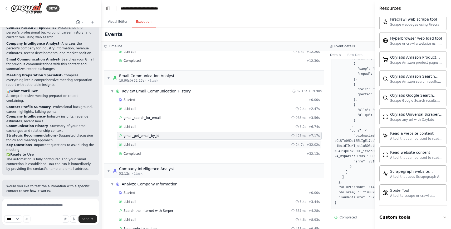
click at [151, 142] on div "LLM call 24.7s + 32.02s" at bounding box center [219, 144] width 201 height 4
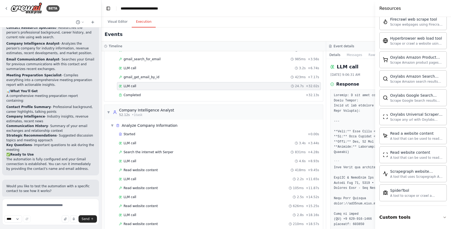
scroll to position [181, 0]
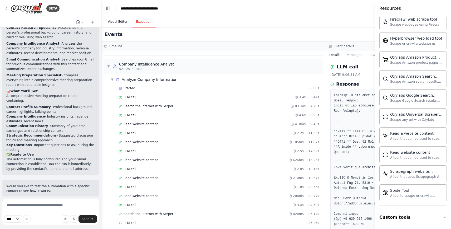
click at [121, 20] on button "Visual Editor" at bounding box center [118, 21] width 28 height 11
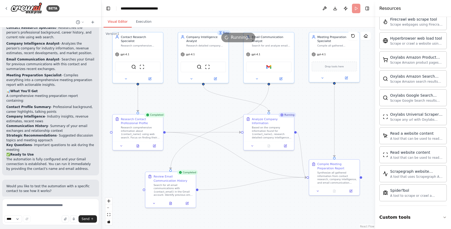
drag, startPoint x: 243, startPoint y: 174, endPoint x: 232, endPoint y: 170, distance: 11.3
click at [232, 170] on div ".deletable-edge-delete-btn { width: 20px; height: 20px; border: 0px solid #ffff…" at bounding box center [239, 127] width 274 height 201
click at [141, 145] on button at bounding box center [137, 144] width 17 height 5
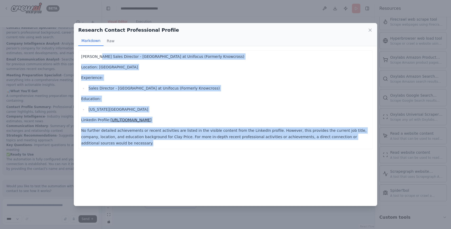
drag, startPoint x: 96, startPoint y: 57, endPoint x: 132, endPoint y: 153, distance: 102.1
click at [132, 153] on div "Clay Price Sales Director - North America at Unifocus (Formerly Knowcross) Loca…" at bounding box center [225, 126] width 303 height 160
click at [274, 165] on div "Clay Price Sales Director - North America at Unifocus (Formerly Knowcross) Loca…" at bounding box center [225, 126] width 303 height 160
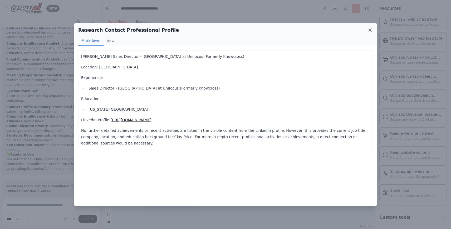
click at [371, 31] on icon at bounding box center [370, 29] width 5 height 5
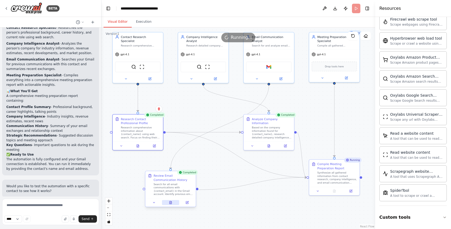
click at [171, 203] on icon at bounding box center [170, 203] width 1 height 0
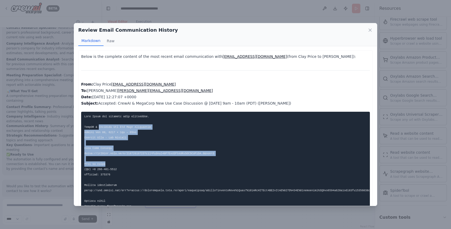
drag, startPoint x: 99, startPoint y: 127, endPoint x: 179, endPoint y: 166, distance: 88.6
click at [179, 166] on pre at bounding box center [225, 230] width 289 height 236
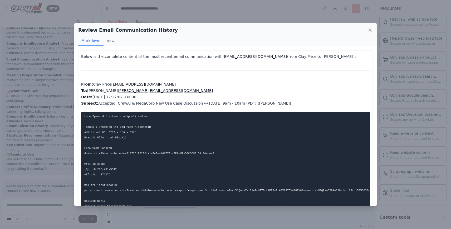
click at [164, 186] on pre at bounding box center [225, 230] width 289 height 236
click at [371, 31] on icon at bounding box center [370, 29] width 5 height 5
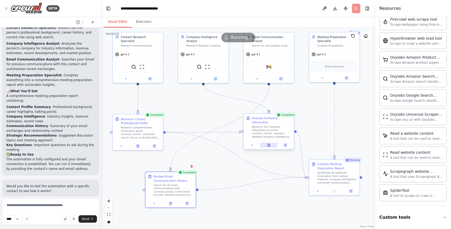
click at [269, 144] on icon at bounding box center [269, 144] width 2 height 3
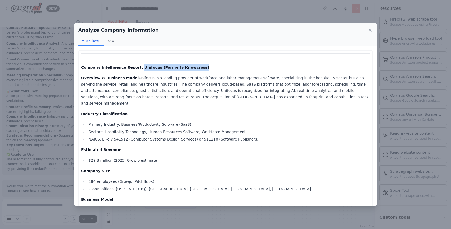
drag, startPoint x: 135, startPoint y: 68, endPoint x: 190, endPoint y: 69, distance: 55.1
click at [190, 69] on p "Company Intelligence Report: Unifocus (Formerly Knowcross)" at bounding box center [225, 67] width 289 height 6
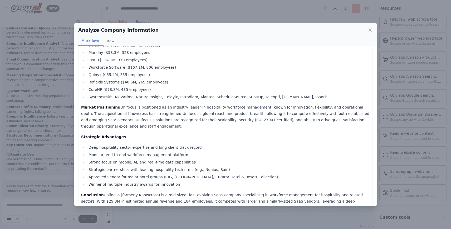
scroll to position [362, 0]
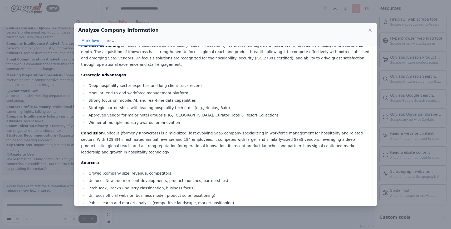
click at [295, 112] on li "Approved vendor for major hotel groups (IHG, KSL Resorts, Curator Hotel & Resor…" at bounding box center [228, 115] width 283 height 6
click at [371, 29] on icon at bounding box center [370, 29] width 5 height 5
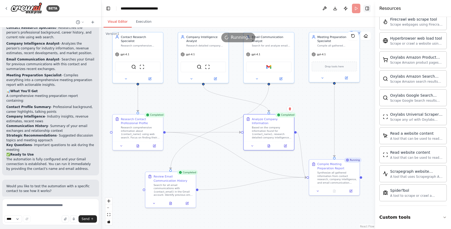
click at [367, 8] on button "Toggle Right Sidebar" at bounding box center [367, 8] width 7 height 7
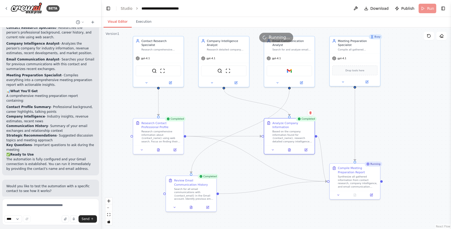
drag, startPoint x: 397, startPoint y: 134, endPoint x: 417, endPoint y: 138, distance: 20.9
click at [417, 138] on div ".deletable-edge-delete-btn { width: 20px; height: 20px; border: 0px solid #ffff…" at bounding box center [277, 127] width 350 height 201
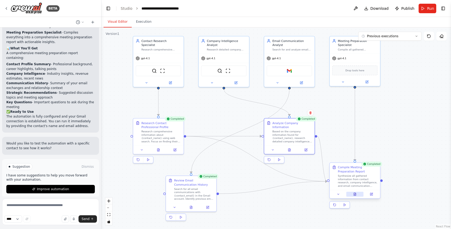
click at [355, 195] on icon at bounding box center [355, 194] width 2 height 3
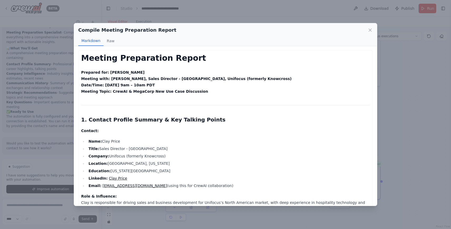
drag, startPoint x: 133, startPoint y: 90, endPoint x: 132, endPoint y: 97, distance: 6.7
click at [134, 148] on li "Title: Sales Director - North America" at bounding box center [228, 148] width 283 height 6
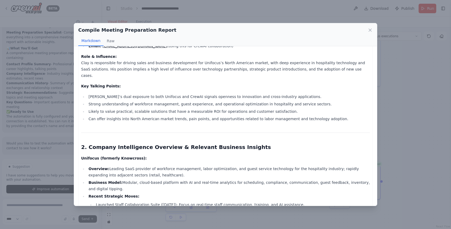
scroll to position [157, 0]
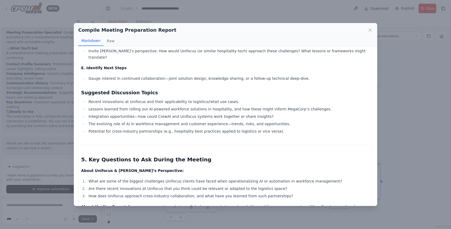
scroll to position [727, 0]
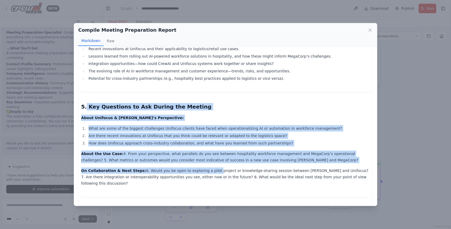
drag, startPoint x: 85, startPoint y: 72, endPoint x: 207, endPoint y: 138, distance: 138.7
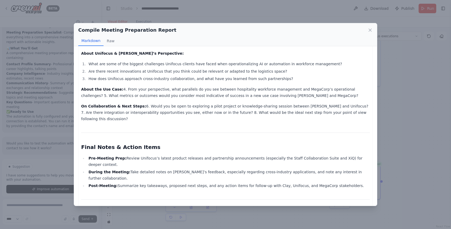
click at [372, 31] on icon at bounding box center [370, 30] width 3 height 3
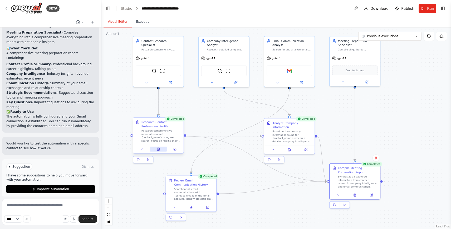
click at [161, 148] on button at bounding box center [158, 148] width 17 height 5
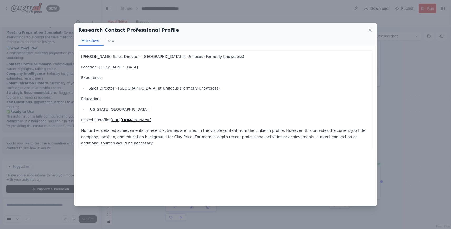
click at [375, 30] on div "Research Contact Professional Profile Markdown Raw" at bounding box center [225, 34] width 303 height 23
click at [371, 29] on icon at bounding box center [370, 30] width 3 height 3
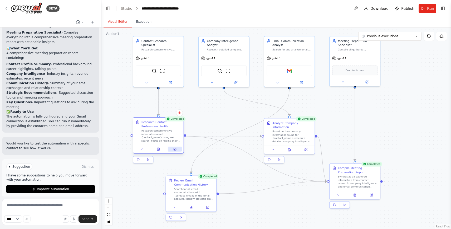
click at [176, 148] on icon at bounding box center [176, 148] width 2 height 2
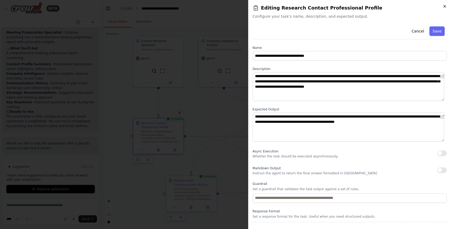
click at [446, 8] on icon "button" at bounding box center [445, 6] width 4 height 4
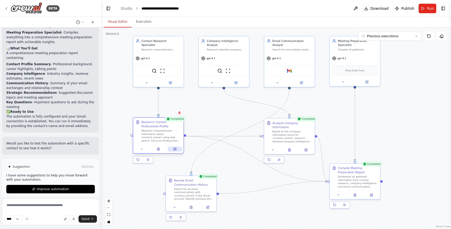
click at [174, 150] on icon at bounding box center [175, 149] width 2 height 2
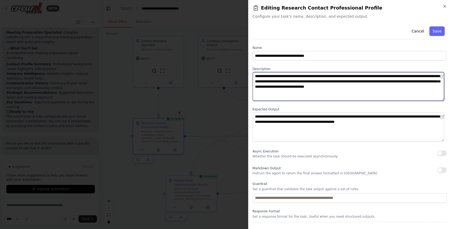
click at [358, 78] on textarea "**********" at bounding box center [349, 86] width 192 height 29
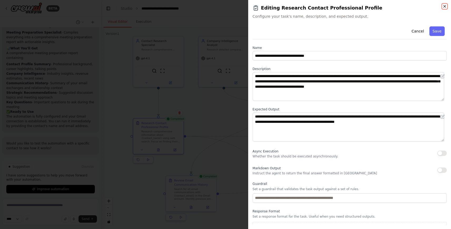
click at [446, 4] on icon "button" at bounding box center [445, 6] width 4 height 4
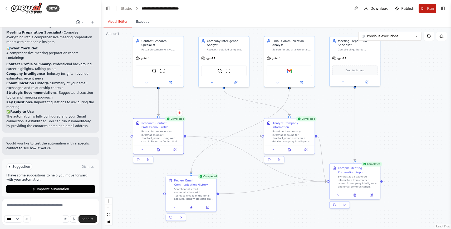
click at [422, 9] on button "Run" at bounding box center [428, 8] width 18 height 9
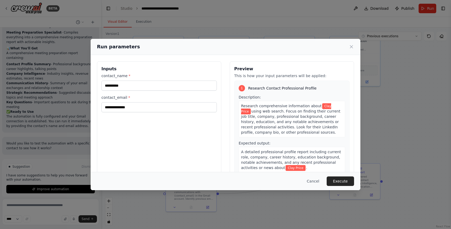
click at [116, 98] on label "contact_email *" at bounding box center [160, 97] width 116 height 5
click at [116, 102] on input "**********" at bounding box center [160, 107] width 116 height 10
click at [116, 98] on label "contact_email *" at bounding box center [160, 97] width 116 height 5
click at [116, 102] on input "**********" at bounding box center [160, 107] width 116 height 10
copy label "contact_email"
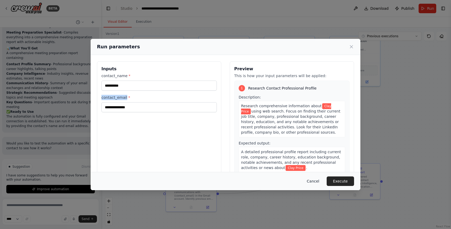
click at [312, 176] on button "Cancel" at bounding box center [313, 180] width 21 height 9
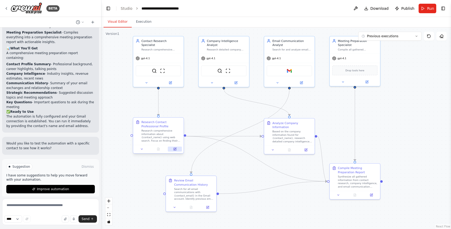
click at [171, 148] on button at bounding box center [175, 148] width 14 height 5
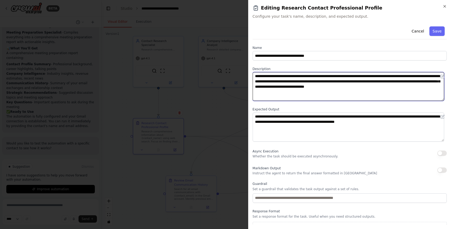
click at [357, 75] on textarea "**********" at bounding box center [349, 86] width 192 height 29
paste textarea "**********"
type textarea "**********"
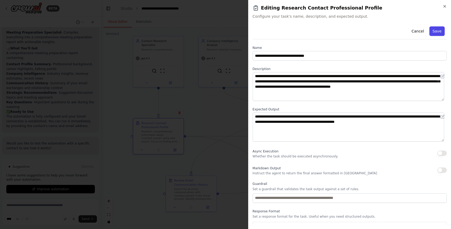
click at [431, 31] on button "Save" at bounding box center [437, 30] width 15 height 9
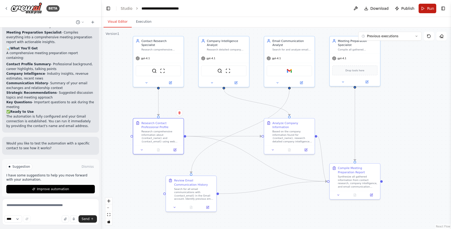
click at [428, 9] on span "Run" at bounding box center [430, 8] width 7 height 5
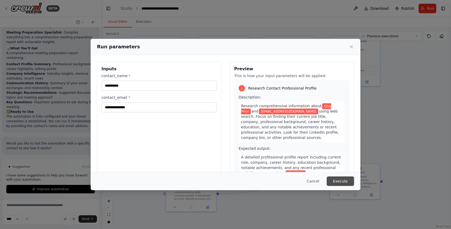
click at [334, 182] on button "Execute" at bounding box center [340, 180] width 27 height 9
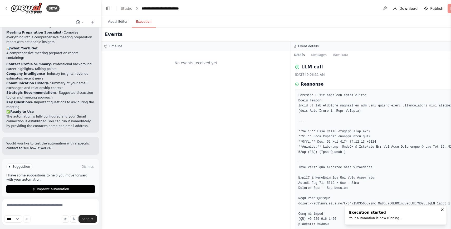
scroll to position [0, 0]
click at [118, 23] on button "Visual Editor" at bounding box center [118, 21] width 28 height 11
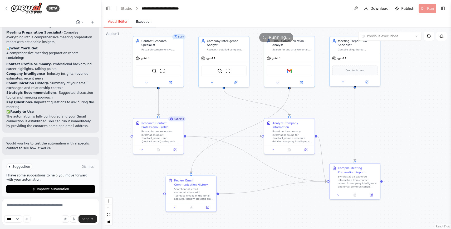
click at [140, 21] on button "Execution" at bounding box center [144, 21] width 24 height 11
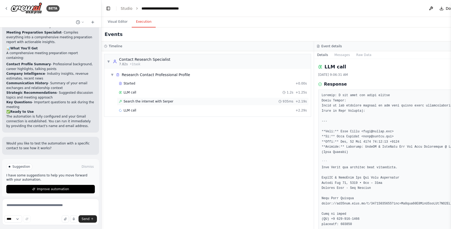
click at [169, 101] on span "Search the internet with Serper" at bounding box center [149, 101] width 50 height 4
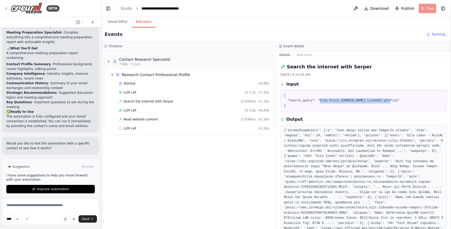
drag, startPoint x: 321, startPoint y: 100, endPoint x: 391, endPoint y: 100, distance: 70.4
click at [391, 100] on pre "{ "search_query": "Clay Price crewai.com LinkedIn profile" }" at bounding box center [364, 101] width 160 height 16
click at [182, 118] on div "Read website content 938ms + 5.24s" at bounding box center [194, 119] width 151 height 4
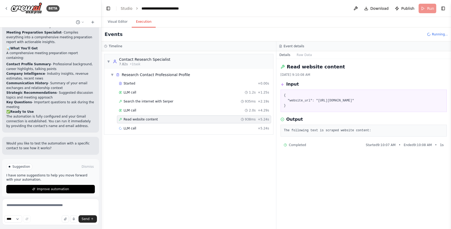
drag, startPoint x: 320, startPoint y: 99, endPoint x: 383, endPoint y: 104, distance: 63.5
click at [383, 104] on pre "{ "website_url": "https://www.linkedin.com/in/clay-price-0ab917b" }" at bounding box center [364, 101] width 160 height 16
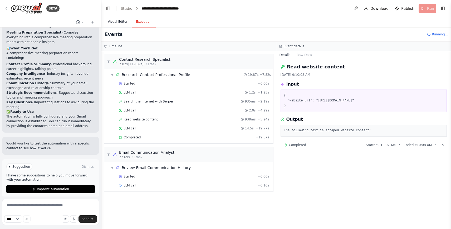
click at [118, 23] on button "Visual Editor" at bounding box center [118, 21] width 28 height 11
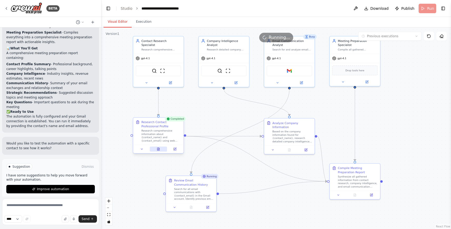
click at [161, 148] on button at bounding box center [158, 148] width 17 height 5
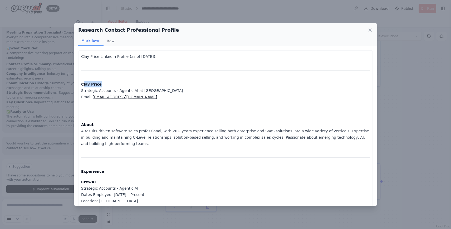
drag, startPoint x: 83, startPoint y: 84, endPoint x: 102, endPoint y: 85, distance: 19.8
click at [102, 85] on p "Clay Price Strategic Accounts - Agentic AI at CrewAI Email: clay@crewai.com" at bounding box center [225, 90] width 289 height 19
drag, startPoint x: 87, startPoint y: 92, endPoint x: 150, endPoint y: 91, distance: 63.3
click at [150, 91] on p "Clay Price Strategic Accounts - Agentic AI at CrewAI Email: clay@crewai.com" at bounding box center [225, 90] width 289 height 19
click at [155, 124] on p "About A results-driven software sales professional, with 20+ years experience s…" at bounding box center [225, 133] width 289 height 25
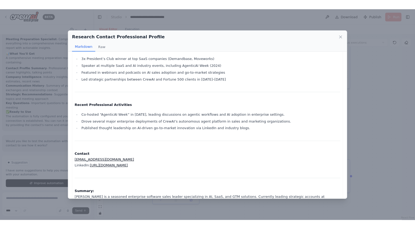
scroll to position [465, 0]
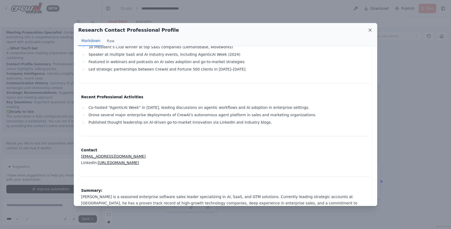
click at [372, 29] on icon at bounding box center [370, 30] width 3 height 3
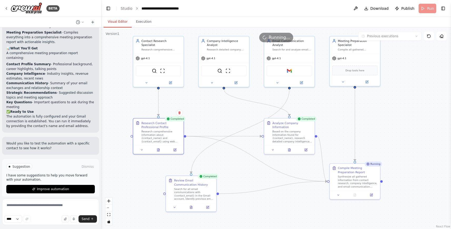
click at [314, 19] on div "Visual Editor Execution" at bounding box center [277, 22] width 350 height 11
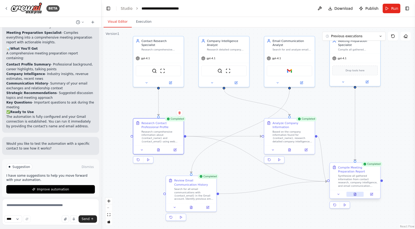
click at [357, 193] on icon at bounding box center [355, 193] width 3 height 3
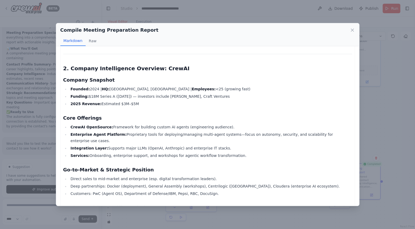
scroll to position [350, 0]
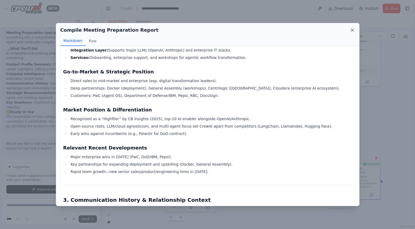
click at [352, 30] on icon at bounding box center [352, 30] width 3 height 3
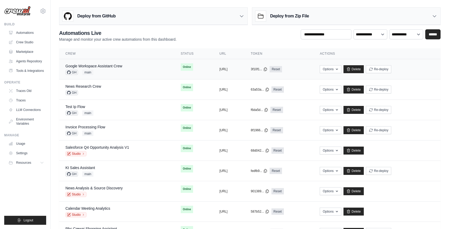
click at [111, 71] on div "GH main" at bounding box center [93, 72] width 57 height 5
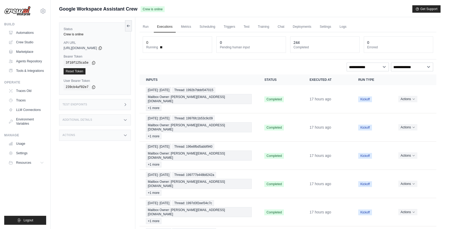
click at [114, 105] on div "Test Endpoints" at bounding box center [95, 104] width 72 height 11
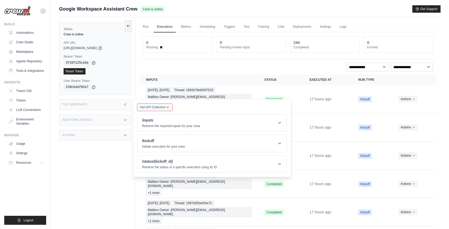
click at [155, 108] on span "Get API Collection" at bounding box center [153, 107] width 26 height 4
click at [160, 106] on span "Get API Collection" at bounding box center [153, 107] width 26 height 4
click at [189, 137] on header "/kickoff Initiate execution for your crew" at bounding box center [212, 143] width 149 height 17
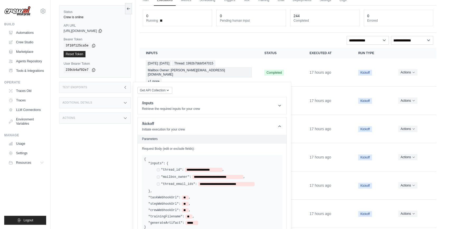
scroll to position [31, 0]
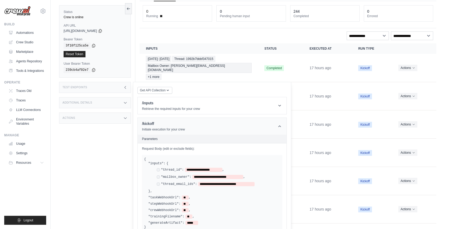
click at [279, 126] on icon at bounding box center [279, 125] width 5 height 5
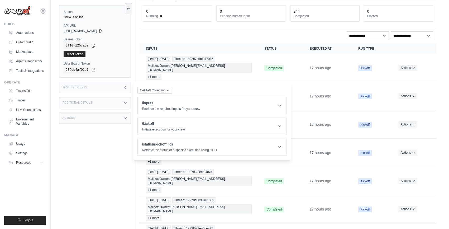
click at [125, 87] on icon at bounding box center [125, 87] width 4 height 4
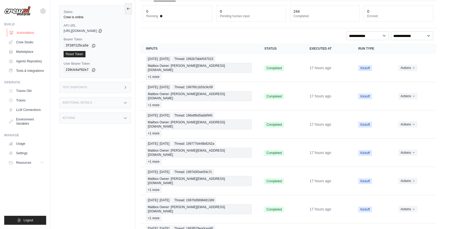
click at [32, 35] on link "Automations" at bounding box center [27, 32] width 40 height 8
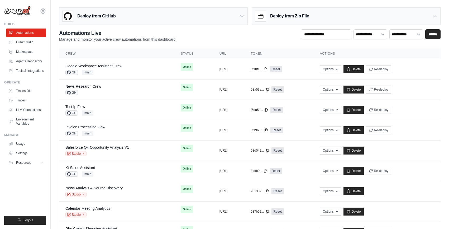
drag, startPoint x: 182, startPoint y: 41, endPoint x: 75, endPoint y: 39, distance: 107.9
click at [75, 39] on div "**********" at bounding box center [249, 35] width 381 height 13
click at [80, 41] on p "Manage and monitor your active crew automations from this dashboard." at bounding box center [117, 39] width 117 height 5
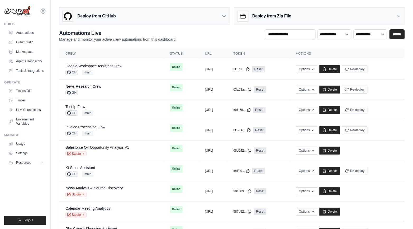
scroll to position [266, 0]
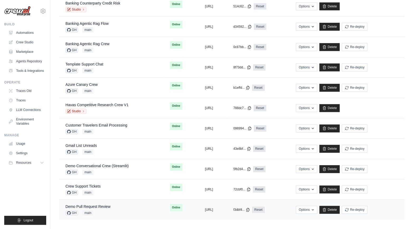
click at [128, 207] on div "Demo Pull Request Review GH main" at bounding box center [111, 210] width 92 height 12
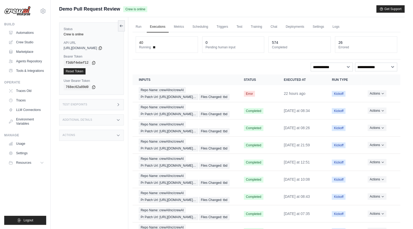
click at [110, 134] on div "Actions" at bounding box center [91, 134] width 65 height 11
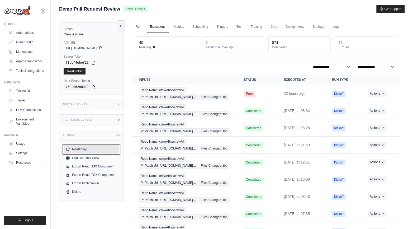
click at [80, 148] on button "Re-deploy" at bounding box center [92, 149] width 56 height 8
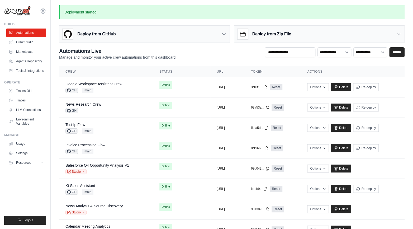
click at [31, 188] on ul "Build Automations Crew Studio Marketplace Agents Repository Resources Blog" at bounding box center [25, 123] width 42 height 202
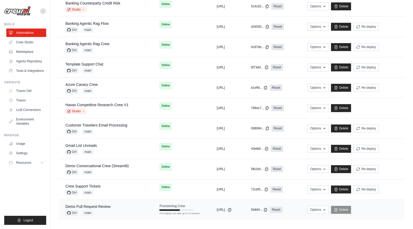
click at [112, 201] on td "Demo Pull Request Review GH main" at bounding box center [106, 209] width 94 height 20
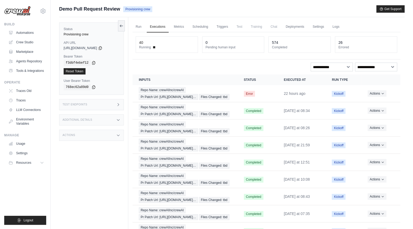
click at [93, 166] on div "Status Provisioning crew API URL copied [URL][DOMAIN_NAME] Bearer Token copied …" at bounding box center [93, 131] width 69 height 229
click at [33, 30] on link "Automations" at bounding box center [27, 32] width 40 height 8
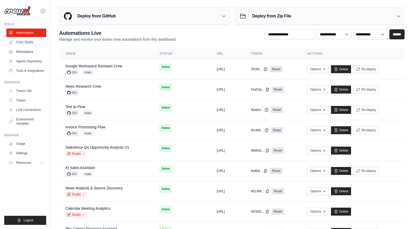
click at [130, 40] on p "Manage and monitor your active crew automations from this dashboard." at bounding box center [117, 39] width 117 height 5
click at [179, 41] on div "**********" at bounding box center [231, 35] width 345 height 13
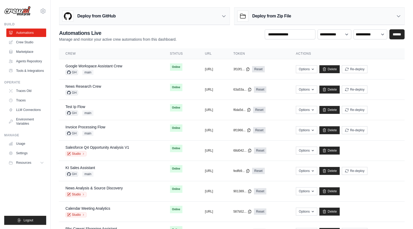
scroll to position [266, 0]
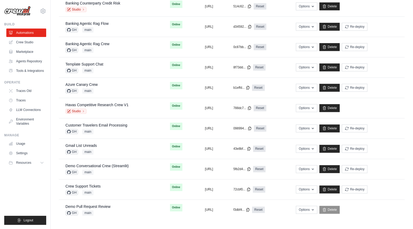
click at [24, 176] on ul "Build Automations Crew Studio Marketplace Agents Repository Resources Blog" at bounding box center [25, 123] width 42 height 202
click at [129, 205] on div "Demo Pull Request Review GH main" at bounding box center [111, 210] width 92 height 12
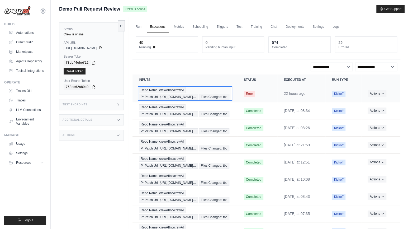
click at [192, 96] on span "Pr Patch Url: [URL][DOMAIN_NAME]…" at bounding box center [168, 97] width 59 height 6
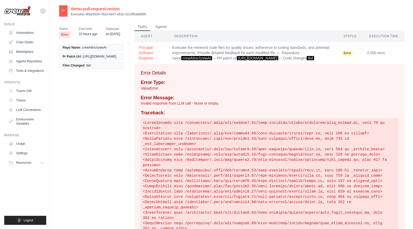
drag, startPoint x: 76, startPoint y: 65, endPoint x: 63, endPoint y: 61, distance: 14.1
click at [83, 59] on span "[URL][DOMAIN_NAME]" at bounding box center [99, 56] width 33 height 4
copy span "[URL][DOMAIN_NAME]"
click at [64, 10] on icon at bounding box center [63, 10] width 4 height 4
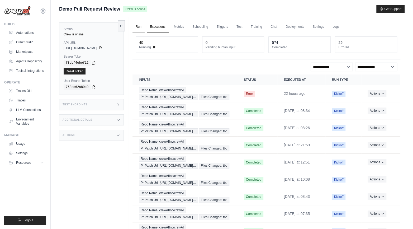
click at [137, 28] on link "Run" at bounding box center [138, 26] width 12 height 11
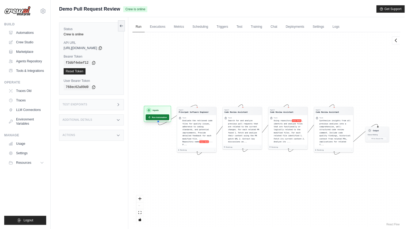
click at [160, 117] on button "Run Automation" at bounding box center [157, 117] width 23 height 6
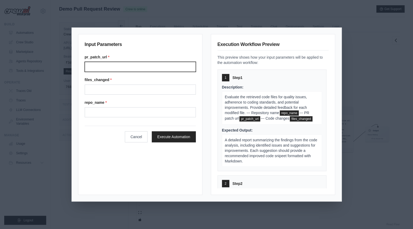
click at [114, 69] on input "Pr patch url" at bounding box center [140, 67] width 111 height 10
paste input "**********"
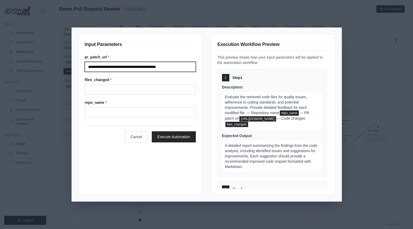
type input "**********"
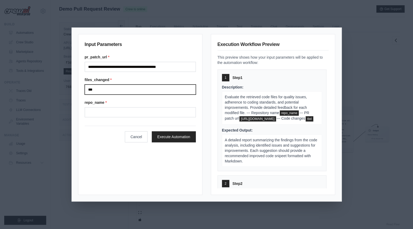
type input "***"
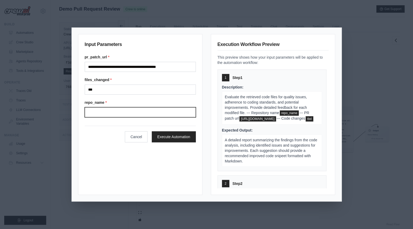
click at [126, 109] on input "Repo name" at bounding box center [140, 112] width 111 height 10
type input "**********"
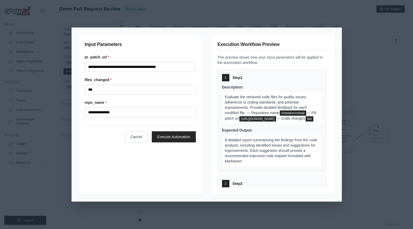
click at [184, 165] on div "**********" at bounding box center [140, 114] width 124 height 161
click at [167, 137] on button "Execute Automation" at bounding box center [174, 136] width 44 height 11
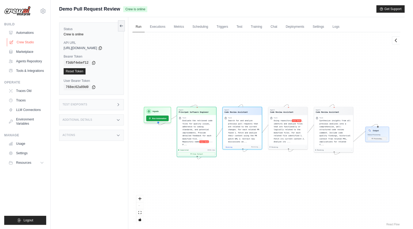
scroll to position [62, 0]
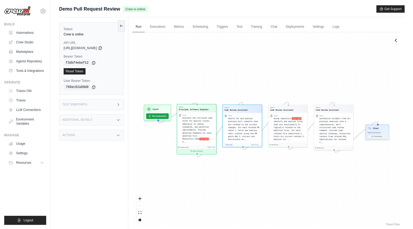
click at [193, 150] on button "View Output" at bounding box center [196, 150] width 37 height 3
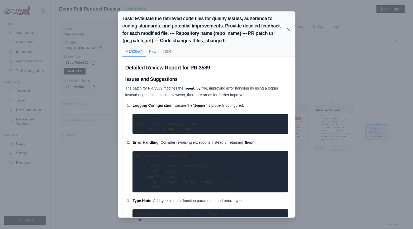
click at [287, 30] on icon at bounding box center [287, 29] width 5 height 5
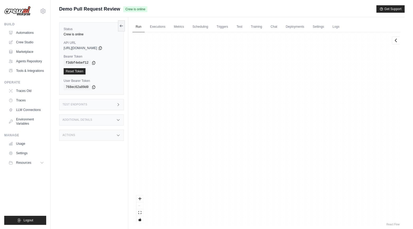
scroll to position [221, 0]
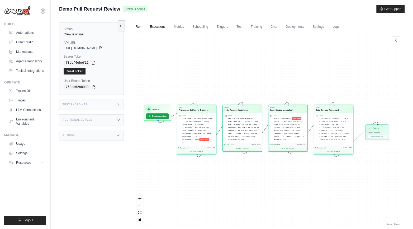
click at [153, 28] on link "Executions" at bounding box center [158, 26] width 22 height 11
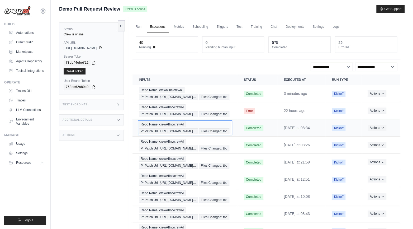
click at [171, 134] on span "Pr Patch Url: https://github.com/crewAIInc/…" at bounding box center [168, 131] width 59 height 6
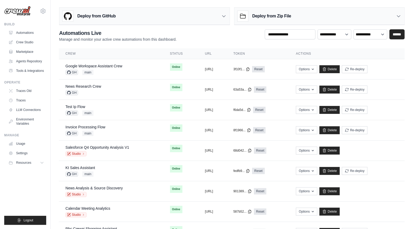
scroll to position [266, 0]
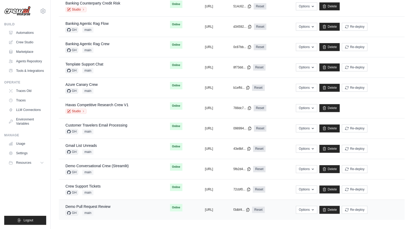
click at [120, 210] on div "Demo Pull Request Review GH main" at bounding box center [111, 210] width 92 height 12
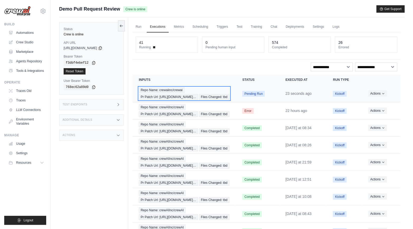
click at [171, 93] on div "Repo Name: crewaiinc/crewai Pr Patch Url: https://github.com/crewAIInc/… Files …" at bounding box center [184, 93] width 91 height 13
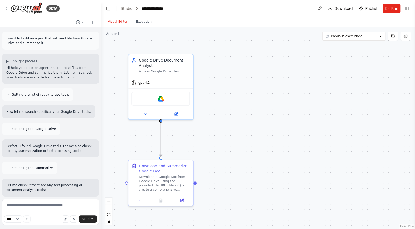
scroll to position [627, 0]
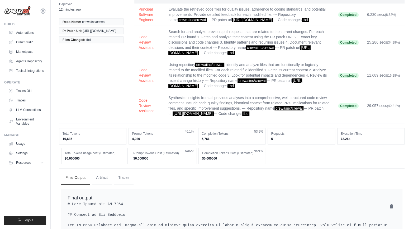
scroll to position [93, 0]
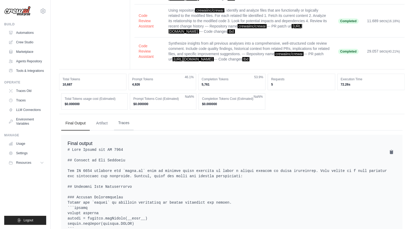
click at [123, 130] on button "Traces" at bounding box center [124, 123] width 20 height 14
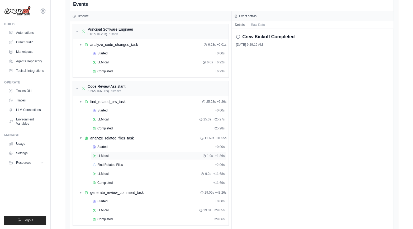
scroll to position [274, 0]
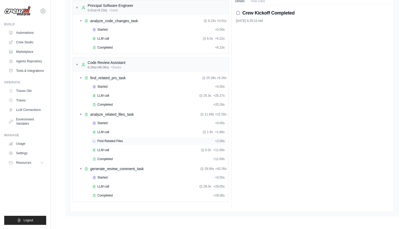
click at [111, 141] on span "Find Related Files" at bounding box center [110, 141] width 26 height 4
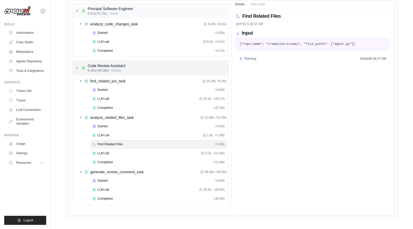
scroll to position [187, 0]
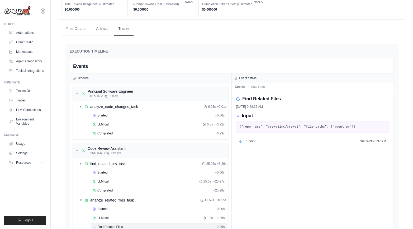
click at [275, 213] on div "Find Related Files 9/25/2025, 9:28:37 AM Input {"repo_name": "crewaiinc/crewai"…" at bounding box center [313, 192] width 162 height 202
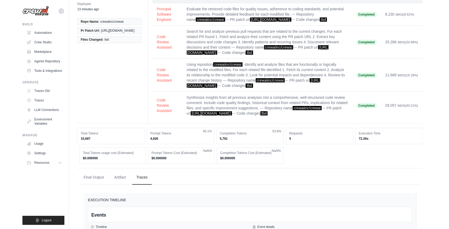
scroll to position [0, 0]
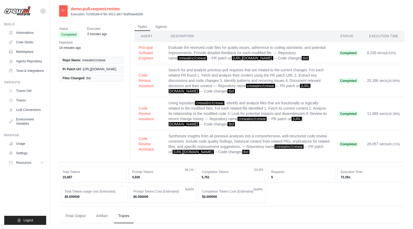
click at [108, 124] on div "Status Completed Executed 3 minutes ago Deployed 14 minutes ago Repo Name: crew…" at bounding box center [231, 92] width 345 height 139
click at [107, 106] on div "Status Completed Executed 7 minutes ago Deployed 18 minutes ago Repo Name: crew…" at bounding box center [231, 92] width 345 height 139
click at [20, 31] on link "Automations" at bounding box center [27, 32] width 40 height 8
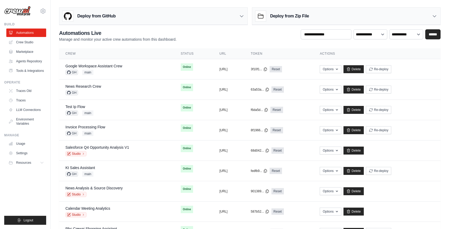
click at [127, 31] on h2 "Automations Live" at bounding box center [117, 32] width 117 height 7
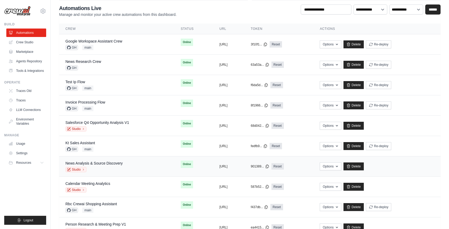
scroll to position [22, 0]
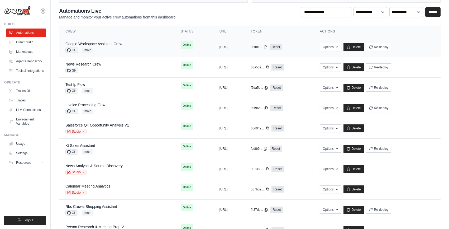
click at [116, 49] on div "GH main" at bounding box center [93, 49] width 57 height 5
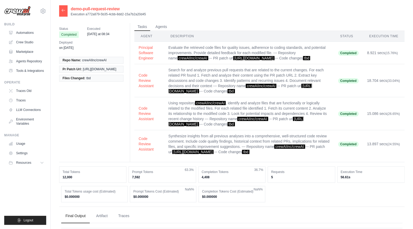
scroll to position [105, 0]
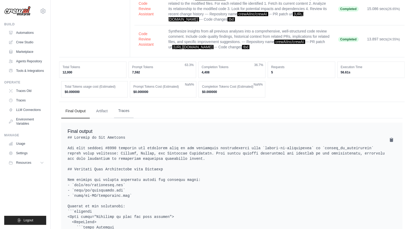
click at [121, 117] on button "Traces" at bounding box center [124, 111] width 20 height 14
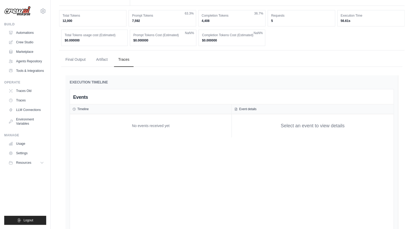
scroll to position [81, 0]
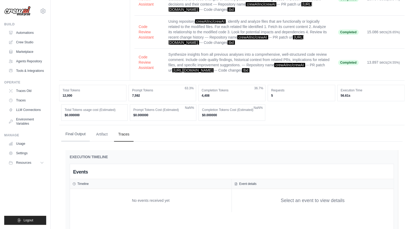
click at [83, 138] on button "Final Output" at bounding box center [75, 134] width 28 height 14
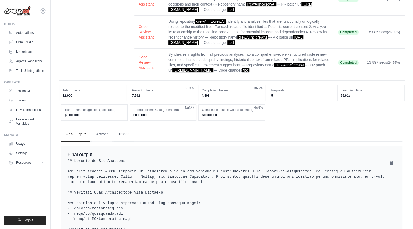
click at [128, 138] on button "Traces" at bounding box center [124, 134] width 20 height 14
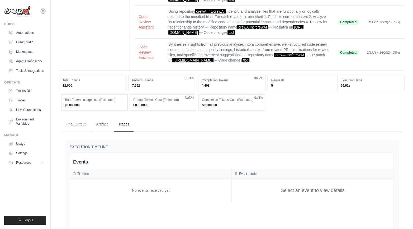
scroll to position [0, 0]
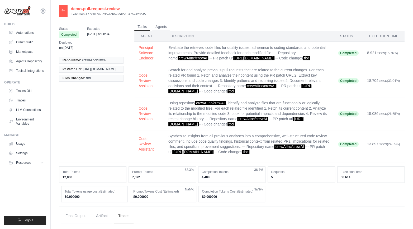
click at [61, 12] on div at bounding box center [63, 10] width 8 height 11
click at [63, 11] on icon at bounding box center [63, 10] width 4 height 4
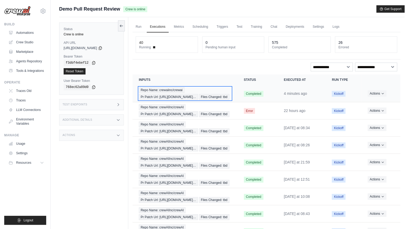
click at [165, 95] on span "Pr Patch Url: https://github.com/crewAIInc/…" at bounding box center [168, 97] width 59 height 6
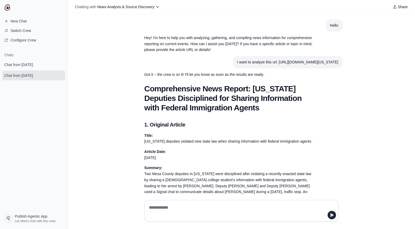
scroll to position [1006, 0]
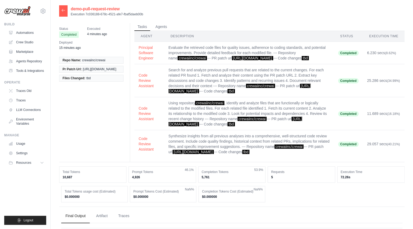
drag, startPoint x: 79, startPoint y: 129, endPoint x: 92, endPoint y: 129, distance: 12.9
click at [79, 129] on div "Status Completed Executed 4 minutes ago Deployed 15 minutes ago Repo Name: crew…" at bounding box center [231, 92] width 345 height 139
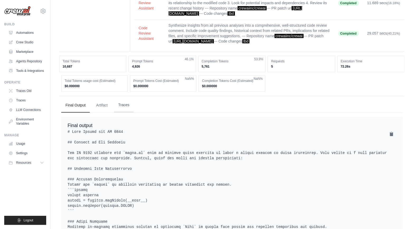
click at [128, 109] on button "Traces" at bounding box center [124, 105] width 20 height 14
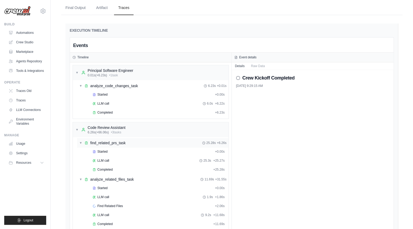
scroll to position [268, 0]
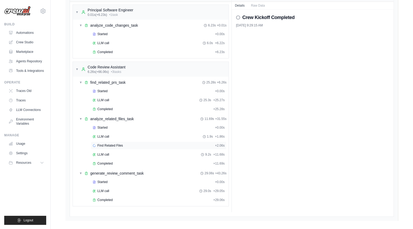
click at [132, 147] on div "Find Related Files + 2.06s" at bounding box center [159, 145] width 132 height 4
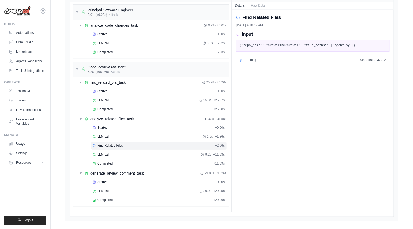
click at [63, 172] on div "EXECUTION TIMELINE Events Timeline ▼ Principal Software Engineer 0.01s (+6.23s)…" at bounding box center [231, 92] width 341 height 266
click at [294, 112] on div "Find Related Files [DATE] 9:28:37 AM Input {"repo_name": "crewaiinc/crewai", "f…" at bounding box center [313, 110] width 162 height 202
click at [280, 132] on div "Find Related Files [DATE] 9:28:37 AM Input {"repo_name": "crewaiinc/crewai", "f…" at bounding box center [313, 110] width 162 height 202
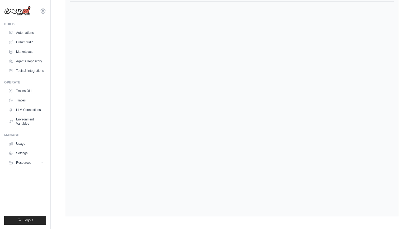
scroll to position [248, 0]
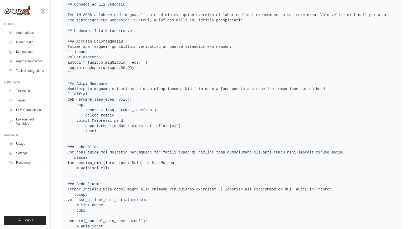
scroll to position [126, 0]
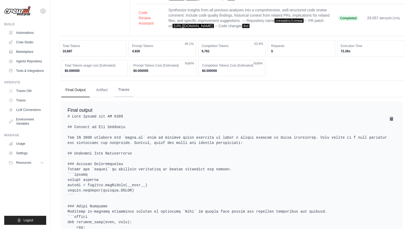
click at [123, 91] on button "Traces" at bounding box center [124, 90] width 20 height 14
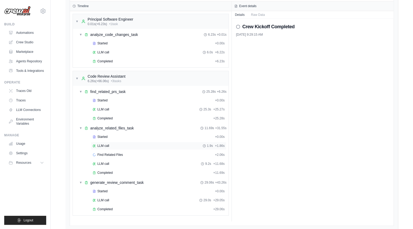
scroll to position [274, 0]
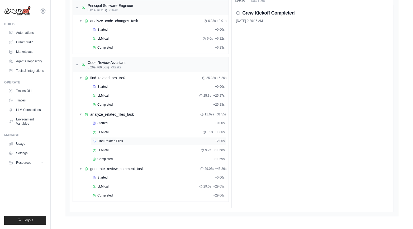
click at [140, 143] on div "Find Related Files + 2.06s" at bounding box center [159, 141] width 132 height 4
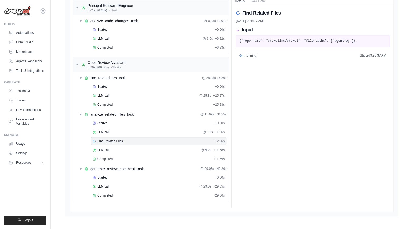
click at [292, 155] on div "Find Related Files 9/25/2025, 9:28:37 AM Input {"repo_name": "crewaiinc/crewai"…" at bounding box center [313, 106] width 162 height 202
click at [321, 141] on div "Find Related Files 9/25/2025, 9:28:37 AM Input {"repo_name": "crewaiinc/crewai"…" at bounding box center [313, 106] width 162 height 202
click at [29, 62] on link "Agents Repository" at bounding box center [27, 61] width 40 height 8
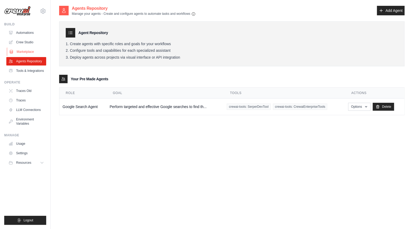
click at [26, 52] on link "Marketplace" at bounding box center [27, 51] width 40 height 8
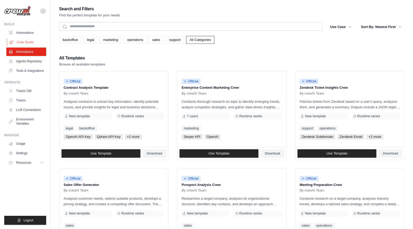
click at [28, 45] on link "Crew Studio" at bounding box center [27, 42] width 40 height 8
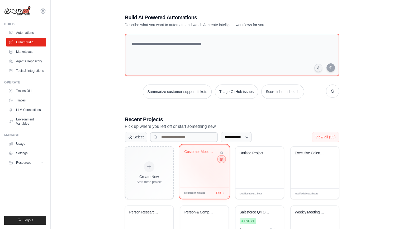
click at [221, 160] on icon at bounding box center [220, 158] width 3 height 3
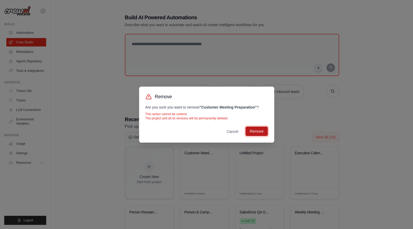
click at [261, 134] on button "Remove" at bounding box center [256, 130] width 22 height 9
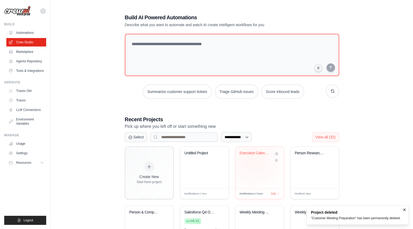
click at [252, 158] on div "Executive Calendar Analytics" at bounding box center [259, 157] width 40 height 12
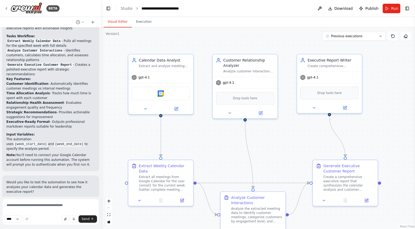
scroll to position [474, 0]
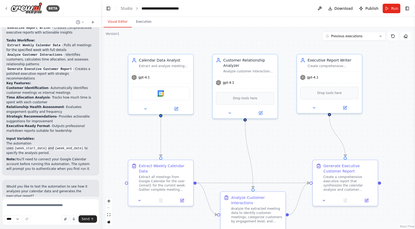
click at [120, 9] on header "**********" at bounding box center [259, 8] width 314 height 17
click at [122, 9] on link "Studio" at bounding box center [127, 8] width 12 height 4
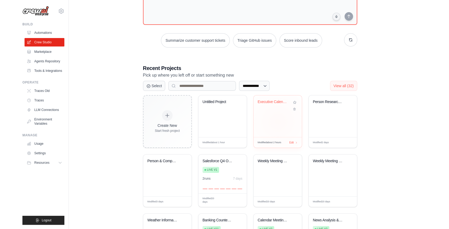
scroll to position [69, 0]
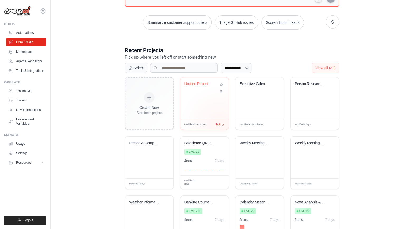
click at [219, 124] on span "Edit" at bounding box center [217, 124] width 5 height 4
click at [218, 122] on span "Edit" at bounding box center [217, 124] width 5 height 4
click at [77, 158] on div "**********" at bounding box center [231, 96] width 345 height 320
click at [1, 193] on div "mike@crewai.com CrewAI Internal Org Gelato MP@Crew CrewAI Demo Account" at bounding box center [25, 114] width 51 height 229
click at [92, 145] on div "**********" at bounding box center [231, 96] width 345 height 320
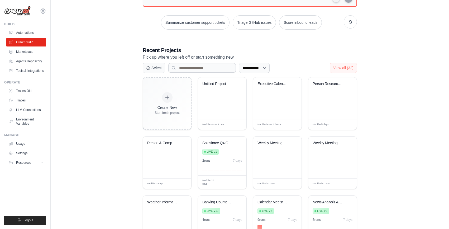
scroll to position [0, 0]
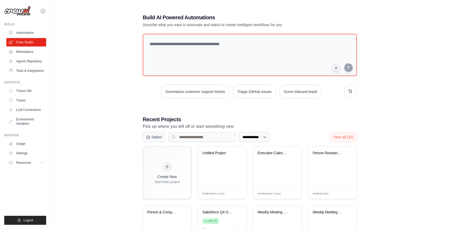
click at [118, 95] on div "**********" at bounding box center [249, 165] width 381 height 320
click at [111, 86] on div "**********" at bounding box center [249, 165] width 381 height 320
click at [256, 48] on textarea at bounding box center [250, 54] width 216 height 43
click at [224, 41] on textarea at bounding box center [250, 54] width 216 height 43
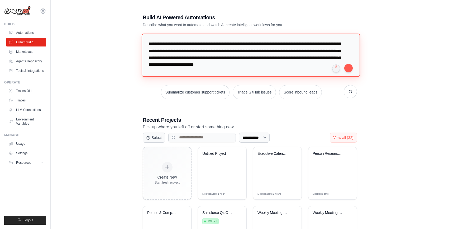
type textarea "**********"
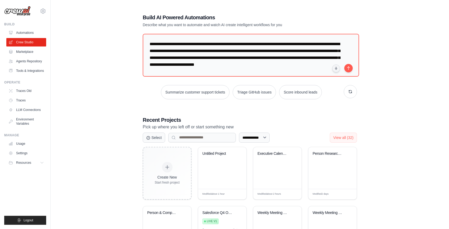
drag, startPoint x: 395, startPoint y: 73, endPoint x: 373, endPoint y: 69, distance: 21.9
click at [395, 73] on div "**********" at bounding box center [249, 165] width 381 height 321
click at [350, 68] on button "submit" at bounding box center [348, 67] width 8 height 8
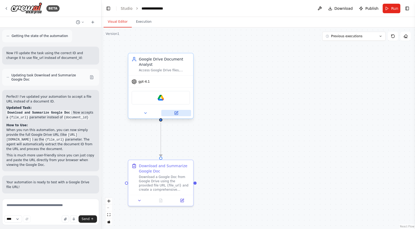
scroll to position [584, 0]
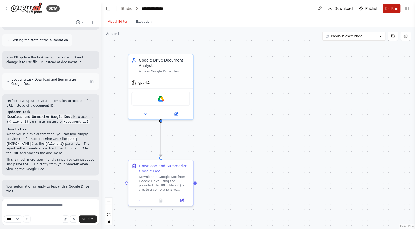
click at [391, 9] on button "Run" at bounding box center [392, 8] width 18 height 9
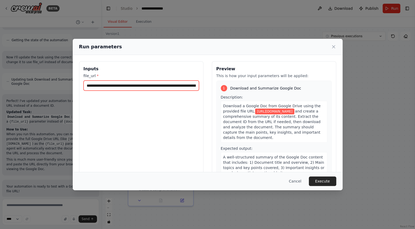
click at [121, 87] on input "**********" at bounding box center [142, 85] width 116 height 10
paste input "text"
type input "**********"
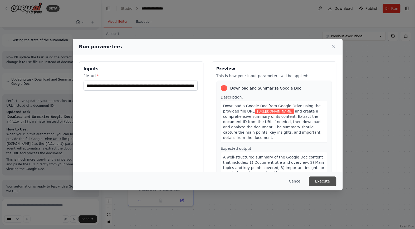
click at [316, 179] on button "Execute" at bounding box center [322, 180] width 27 height 9
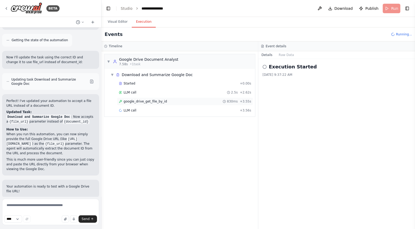
click at [155, 101] on span "google_drive_get_file_by_id" at bounding box center [146, 101] width 44 height 4
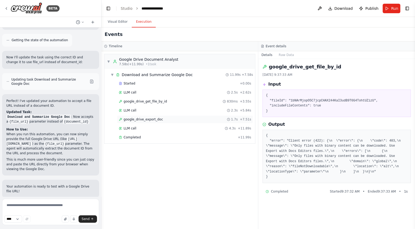
click at [146, 117] on span "google_drive_export_doc" at bounding box center [143, 119] width 39 height 4
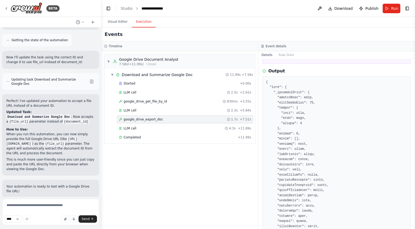
scroll to position [7, 0]
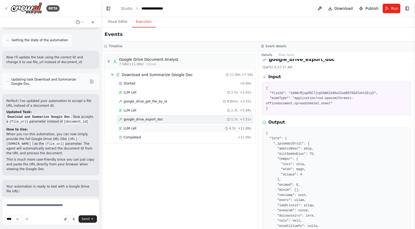
click at [157, 130] on div "LLM call 4.3s + 11.89s" at bounding box center [185, 128] width 136 height 8
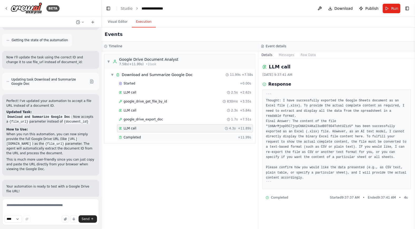
click at [158, 137] on div "Completed" at bounding box center [177, 137] width 117 height 4
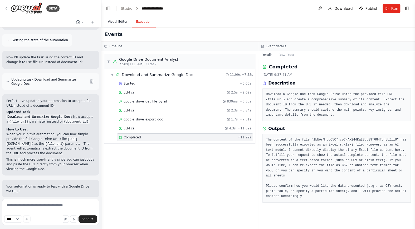
click at [119, 22] on button "Visual Editor" at bounding box center [118, 21] width 28 height 11
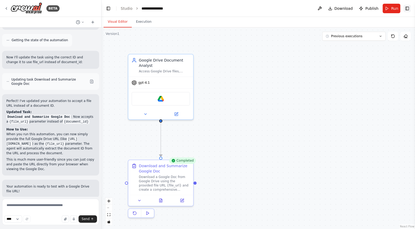
click at [406, 7] on button "Toggle Right Sidebar" at bounding box center [407, 8] width 7 height 7
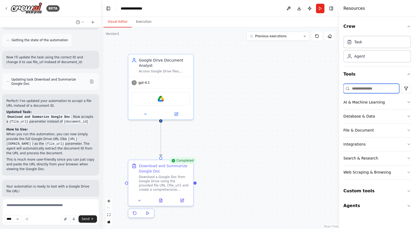
click at [377, 88] on input at bounding box center [372, 88] width 56 height 9
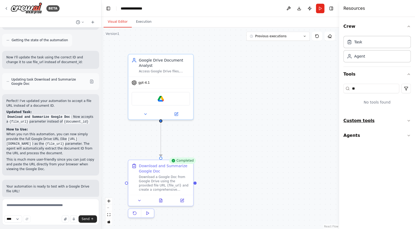
click at [409, 122] on icon "button" at bounding box center [409, 120] width 4 height 4
click at [379, 86] on input "**" at bounding box center [372, 88] width 56 height 9
type input "****"
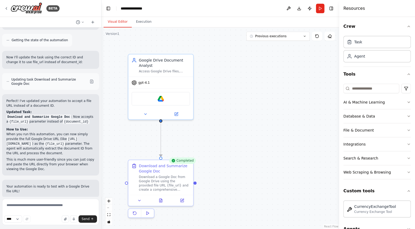
click at [271, 116] on div ".deletable-edge-delete-btn { width: 20px; height: 20px; border: 0px solid #ffff…" at bounding box center [221, 127] width 238 height 201
click at [30, 7] on img at bounding box center [27, 8] width 32 height 12
click at [129, 6] on div "**********" at bounding box center [134, 8] width 27 height 5
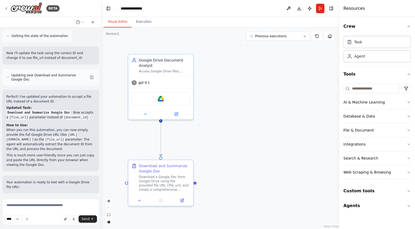
scroll to position [584, 0]
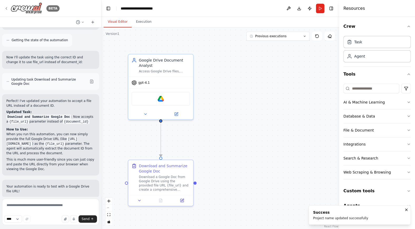
click at [11, 7] on img at bounding box center [27, 8] width 32 height 12
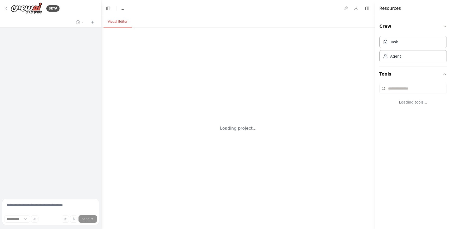
select select "****"
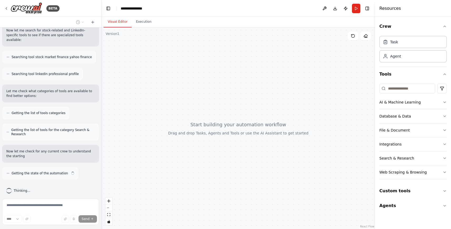
scroll to position [119, 0]
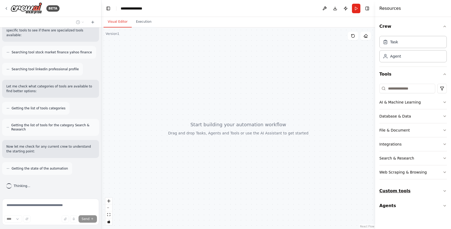
click at [443, 192] on button "Custom tools" at bounding box center [414, 190] width 68 height 15
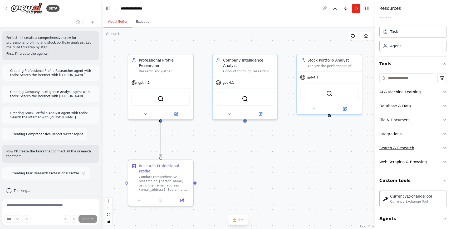
scroll to position [272, 0]
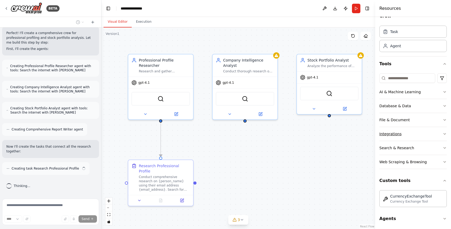
click at [432, 137] on button "Integrations" at bounding box center [414, 134] width 68 height 14
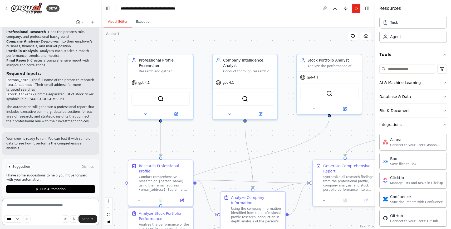
scroll to position [0, 0]
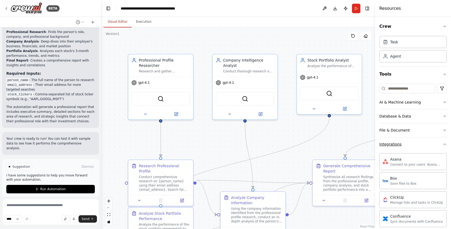
click at [436, 142] on button "Integrations" at bounding box center [414, 144] width 68 height 14
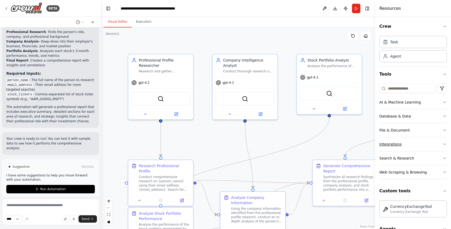
click at [437, 139] on button "Integrations" at bounding box center [414, 144] width 68 height 14
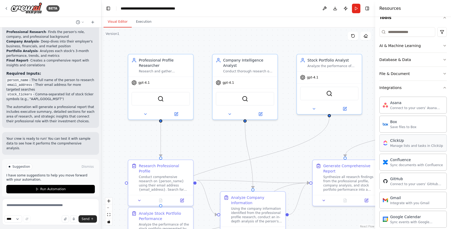
scroll to position [72, 0]
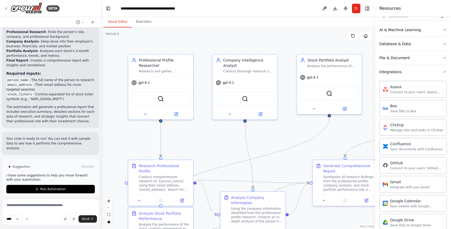
click at [370, 9] on button "Toggle Right Sidebar" at bounding box center [367, 8] width 7 height 7
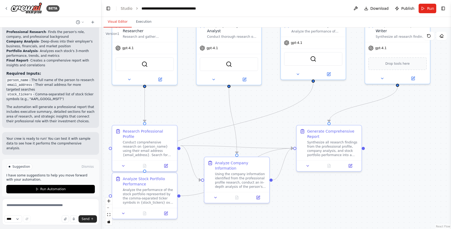
drag, startPoint x: 418, startPoint y: 167, endPoint x: 401, endPoint y: 130, distance: 41.2
click at [401, 131] on div ".deletable-edge-delete-btn { width: 20px; height: 20px; border: 0px solid #ffff…" at bounding box center [277, 127] width 350 height 201
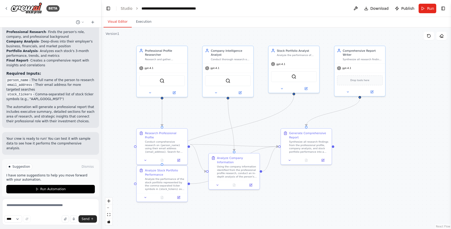
drag, startPoint x: 409, startPoint y: 146, endPoint x: 369, endPoint y: 149, distance: 39.2
click at [369, 149] on div ".deletable-edge-delete-btn { width: 20px; height: 20px; border: 0px solid #ffff…" at bounding box center [277, 127] width 350 height 201
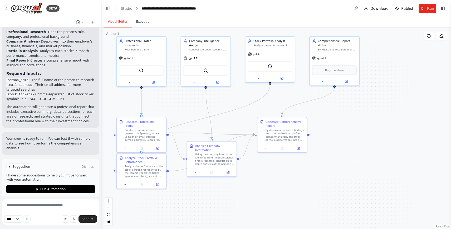
drag, startPoint x: 376, startPoint y: 138, endPoint x: 358, endPoint y: 129, distance: 20.2
click at [356, 130] on div ".deletable-edge-delete-btn { width: 20px; height: 20px; border: 0px solid #ffff…" at bounding box center [277, 127] width 350 height 201
click at [448, 7] on header "**********" at bounding box center [277, 8] width 350 height 17
click at [446, 7] on button "Toggle Right Sidebar" at bounding box center [443, 8] width 7 height 7
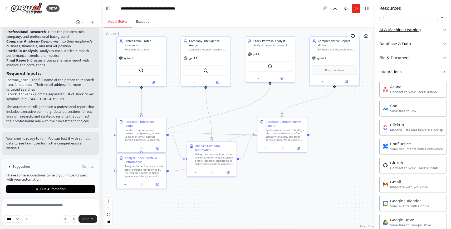
scroll to position [32, 0]
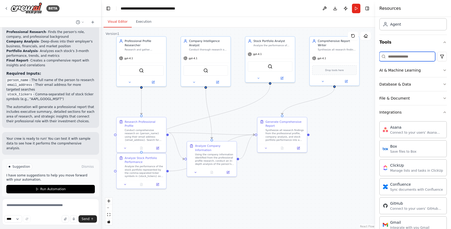
click at [407, 56] on input at bounding box center [408, 56] width 56 height 9
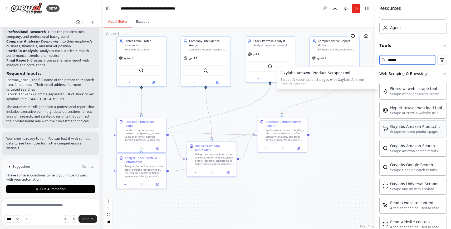
scroll to position [79, 0]
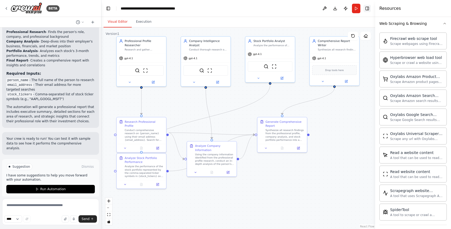
click at [366, 9] on button "Toggle Right Sidebar" at bounding box center [367, 8] width 7 height 7
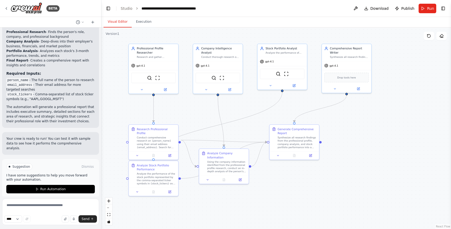
drag, startPoint x: 363, startPoint y: 133, endPoint x: 371, endPoint y: 137, distance: 9.2
click at [371, 137] on div ".deletable-edge-delete-btn { width: 20px; height: 20px; border: 0px solid #ffff…" at bounding box center [277, 127] width 350 height 201
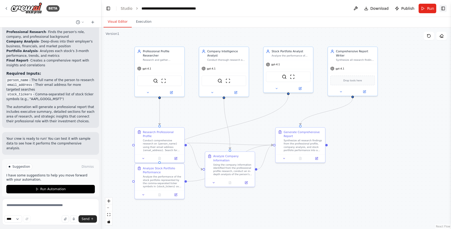
click at [444, 9] on button "Toggle Right Sidebar" at bounding box center [443, 8] width 7 height 7
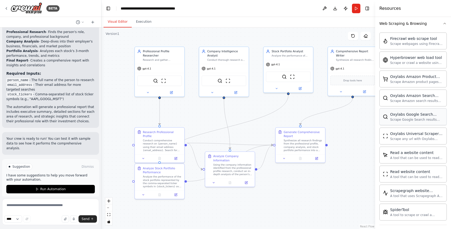
scroll to position [0, 0]
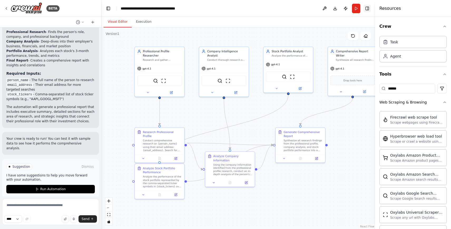
click at [367, 9] on button "Toggle Right Sidebar" at bounding box center [367, 8] width 7 height 7
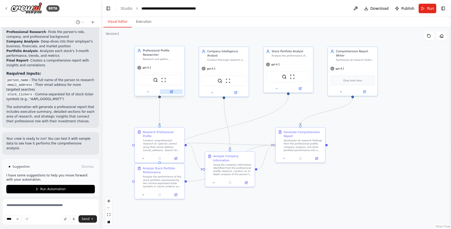
click at [172, 92] on icon at bounding box center [171, 91] width 2 height 2
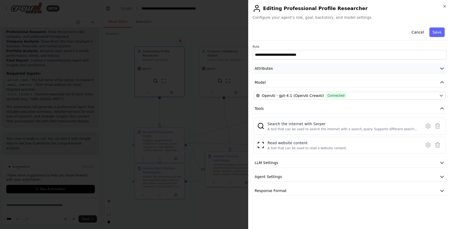
click at [316, 72] on button "Attributes" at bounding box center [350, 69] width 194 height 10
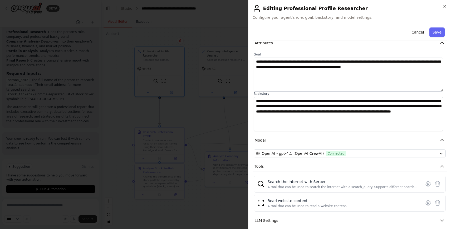
scroll to position [57, 0]
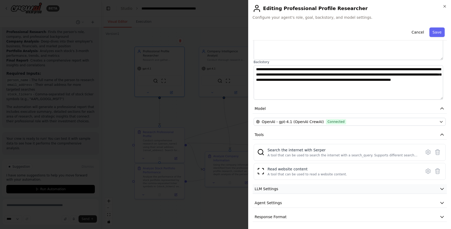
click at [286, 190] on button "LLM Settings" at bounding box center [350, 189] width 194 height 10
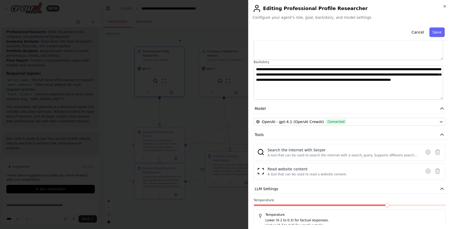
scroll to position [94, 0]
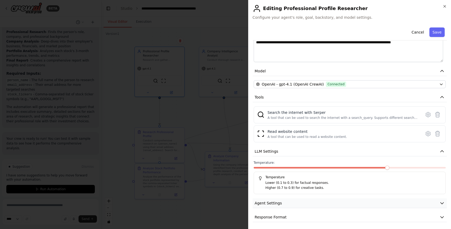
click at [315, 201] on button "Agent Settings" at bounding box center [350, 203] width 194 height 10
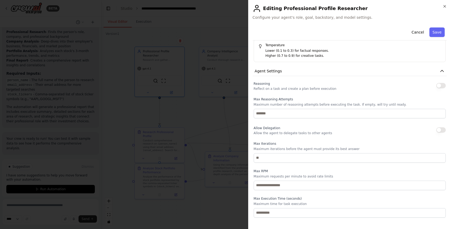
scroll to position [236, 0]
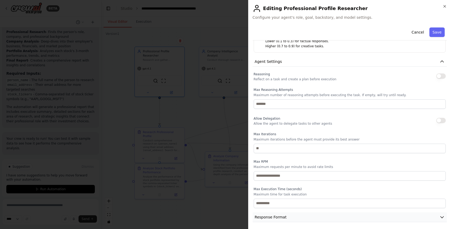
click at [357, 217] on button "Response Format" at bounding box center [350, 217] width 194 height 10
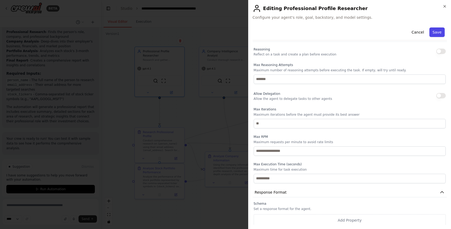
click at [432, 33] on button "Save" at bounding box center [437, 31] width 15 height 9
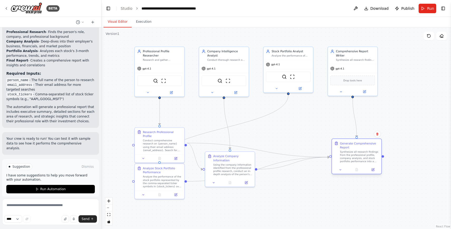
drag, startPoint x: 340, startPoint y: 145, endPoint x: 348, endPoint y: 146, distance: 8.9
click at [348, 150] on div "Synthesize all research findings from the professional profile, company analysi…" at bounding box center [359, 156] width 39 height 13
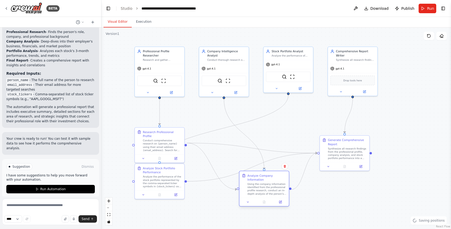
drag, startPoint x: 231, startPoint y: 169, endPoint x: 247, endPoint y: 195, distance: 31.0
click at [247, 195] on div "Analyze Company Information Using the company information identified from the p…" at bounding box center [264, 184] width 45 height 22
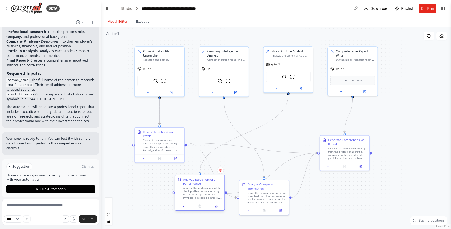
drag, startPoint x: 174, startPoint y: 188, endPoint x: 196, endPoint y: 190, distance: 22.0
click at [196, 190] on div "Analyze the performance of the stock portfolio represented by the comma-separat…" at bounding box center [202, 192] width 39 height 13
click at [180, 155] on button at bounding box center [176, 157] width 14 height 5
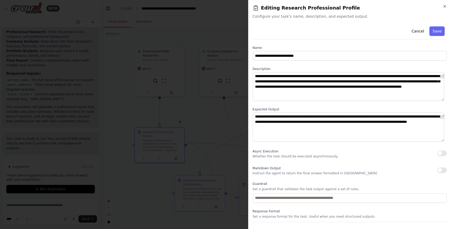
scroll to position [2, 0]
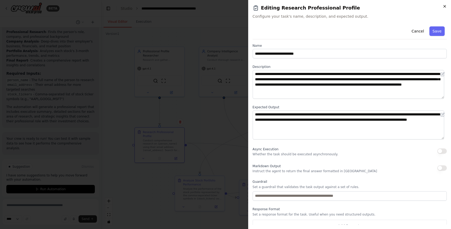
click at [445, 6] on icon "button" at bounding box center [445, 6] width 2 height 2
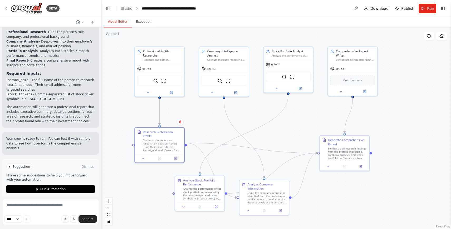
click at [200, 129] on div ".deletable-edge-delete-btn { width: 20px; height: 20px; border: 0px solid #ffff…" at bounding box center [277, 127] width 350 height 201
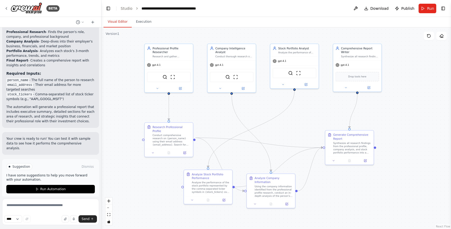
drag, startPoint x: 205, startPoint y: 132, endPoint x: 213, endPoint y: 127, distance: 9.6
click at [213, 127] on div ".deletable-edge-delete-btn { width: 20px; height: 20px; border: 0px solid #ffff…" at bounding box center [277, 127] width 350 height 201
click at [215, 125] on div ".deletable-edge-delete-btn { width: 20px; height: 20px; border: 0px solid #ffff…" at bounding box center [277, 127] width 350 height 201
click at [52, 187] on button "Run Automation" at bounding box center [50, 189] width 89 height 8
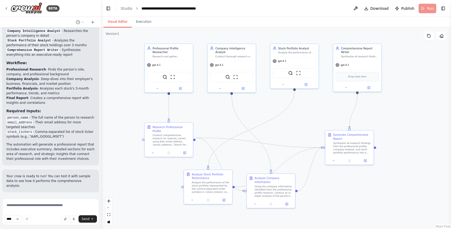
scroll to position [577, 0]
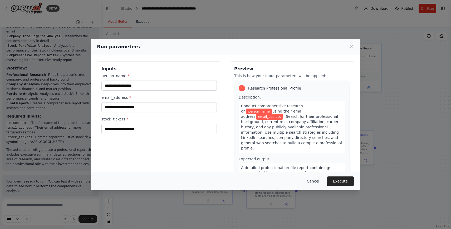
click at [319, 182] on button "Cancel" at bounding box center [313, 180] width 21 height 9
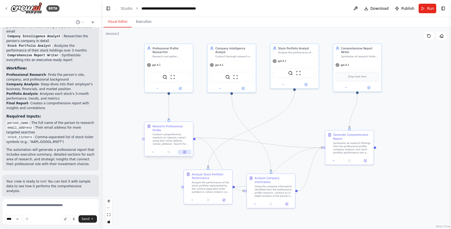
click at [186, 150] on icon at bounding box center [184, 151] width 3 height 3
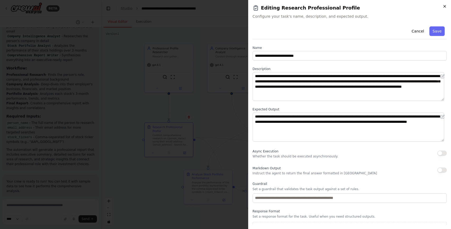
click at [445, 7] on icon "button" at bounding box center [445, 6] width 2 height 2
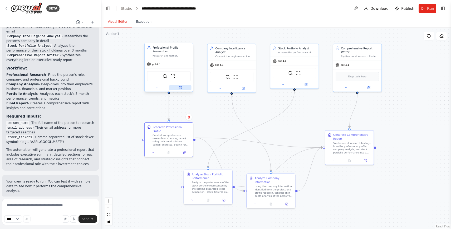
click at [181, 89] on button at bounding box center [180, 87] width 22 height 5
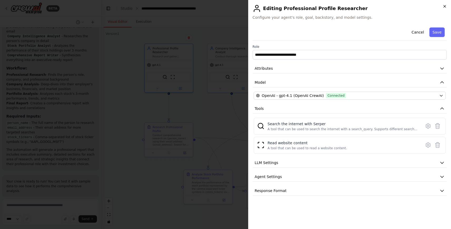
click at [445, 8] on icon "button" at bounding box center [445, 6] width 4 height 4
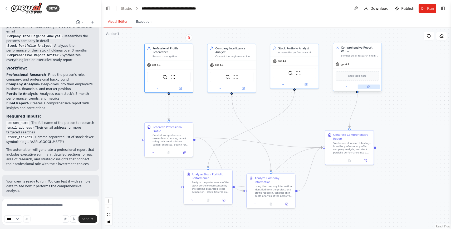
click at [372, 87] on button at bounding box center [369, 86] width 22 height 5
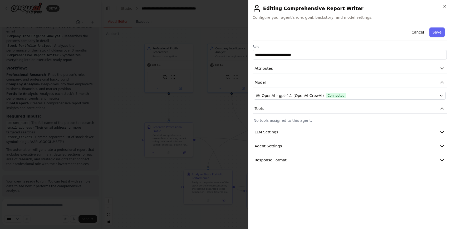
click at [448, 8] on div "**********" at bounding box center [349, 114] width 203 height 229
click at [444, 8] on icon "button" at bounding box center [445, 6] width 4 height 4
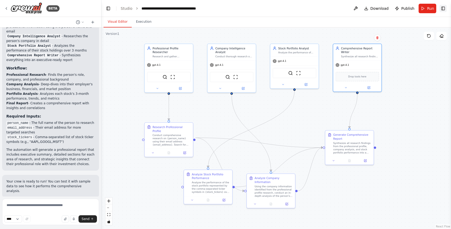
click at [443, 8] on button "Toggle Right Sidebar" at bounding box center [443, 8] width 7 height 7
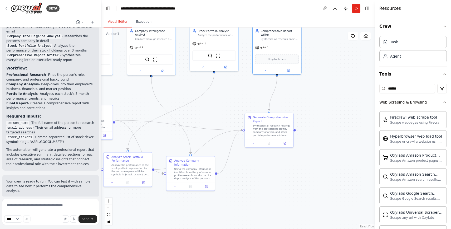
drag, startPoint x: 319, startPoint y: 116, endPoint x: 239, endPoint y: 99, distance: 81.9
click at [239, 98] on div ".deletable-edge-delete-btn { width: 20px; height: 20px; border: 0px solid #ffff…" at bounding box center [239, 127] width 274 height 201
click at [411, 88] on input "******" at bounding box center [408, 88] width 56 height 9
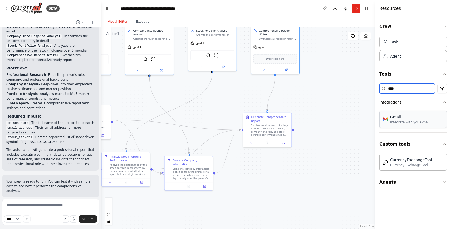
type input "****"
click at [417, 116] on div "Gmail" at bounding box center [410, 116] width 39 height 5
drag, startPoint x: 417, startPoint y: 116, endPoint x: 311, endPoint y: 65, distance: 117.8
click at [287, 56] on div "BETA I would like to build a crew that provided with the person's name and emai…" at bounding box center [225, 114] width 451 height 229
click at [287, 70] on icon at bounding box center [287, 70] width 2 height 2
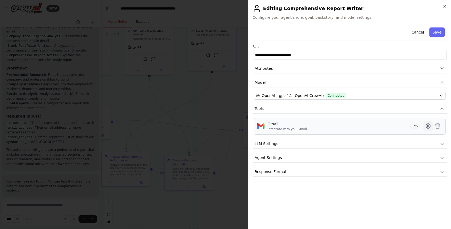
click at [430, 124] on icon at bounding box center [428, 126] width 6 height 6
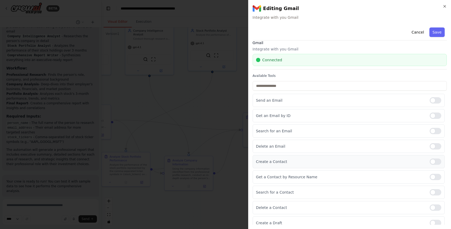
scroll to position [7, 0]
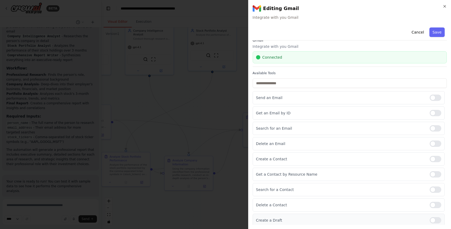
click at [435, 218] on div at bounding box center [436, 220] width 12 height 6
click at [431, 32] on button "Save" at bounding box center [437, 31] width 15 height 9
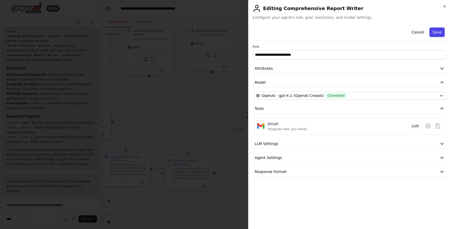
click at [441, 33] on button "Save" at bounding box center [437, 31] width 15 height 9
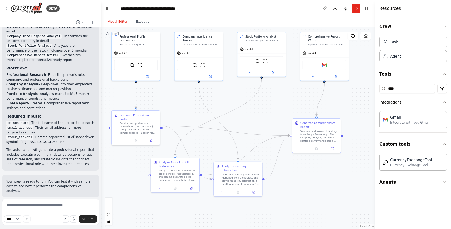
drag, startPoint x: 247, startPoint y: 175, endPoint x: 296, endPoint y: 180, distance: 49.7
click at [296, 180] on div ".deletable-edge-delete-btn { width: 20px; height: 20px; border: 0px solid #ffff…" at bounding box center [239, 127] width 274 height 201
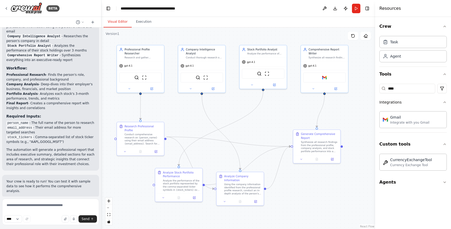
drag, startPoint x: 305, startPoint y: 185, endPoint x: 306, endPoint y: 195, distance: 9.8
click at [306, 195] on div ".deletable-edge-delete-btn { width: 20px; height: 20px; border: 0px solid #ffff…" at bounding box center [239, 127] width 274 height 201
click at [357, 11] on button "Run" at bounding box center [356, 8] width 8 height 9
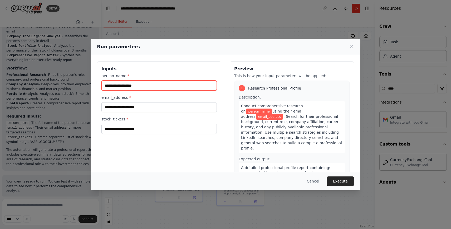
click at [134, 83] on input "person_name *" at bounding box center [160, 85] width 116 height 10
type input "********"
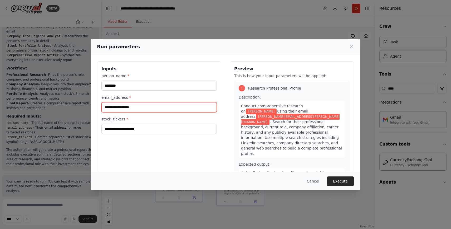
type input "**********"
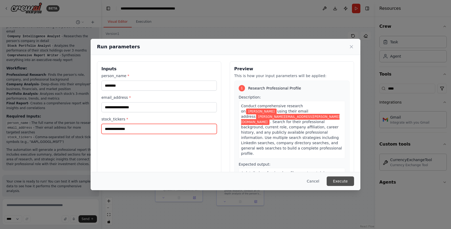
type input "**********"
click at [340, 180] on button "Execute" at bounding box center [340, 180] width 27 height 9
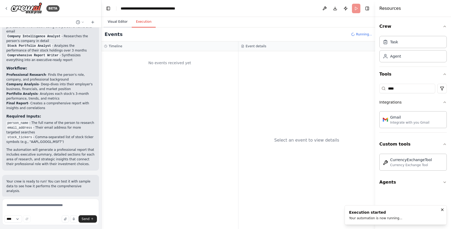
click at [112, 18] on button "Visual Editor" at bounding box center [118, 21] width 28 height 11
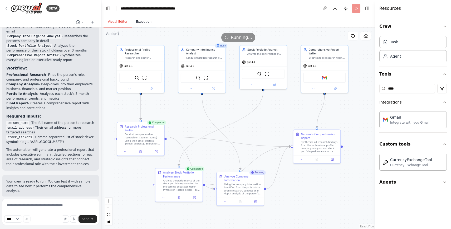
click at [142, 22] on button "Execution" at bounding box center [144, 21] width 24 height 11
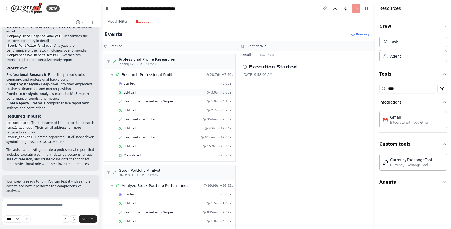
click at [154, 89] on div "LLM call 3.0s + 3.00s" at bounding box center [175, 92] width 116 height 8
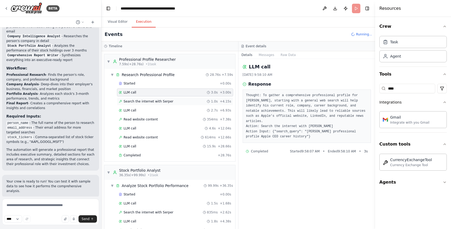
click at [172, 102] on div "Search the internet with Serper 1.0s + 4.15s" at bounding box center [175, 101] width 113 height 4
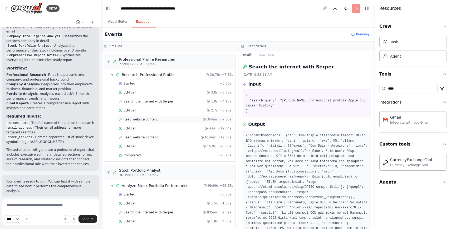
click at [149, 119] on span "Read website content" at bounding box center [141, 119] width 34 height 4
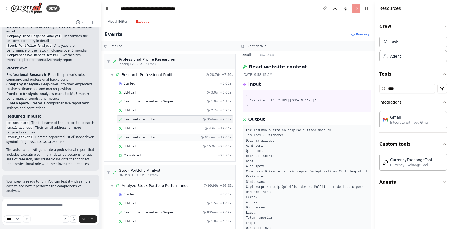
click at [169, 138] on div "Read website content 614ms + 12.66s" at bounding box center [175, 137] width 116 height 8
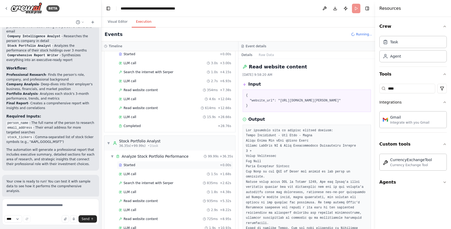
scroll to position [68, 0]
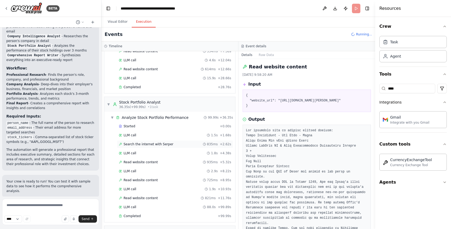
click at [144, 143] on span "Search the internet with Serper" at bounding box center [149, 144] width 50 height 4
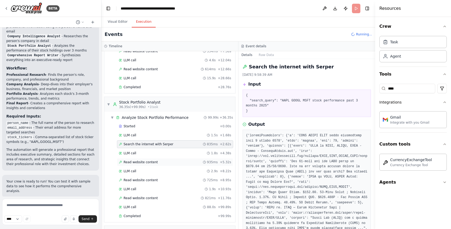
click at [130, 160] on span "Read website content" at bounding box center [141, 162] width 34 height 4
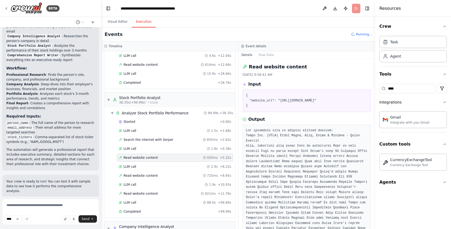
scroll to position [77, 0]
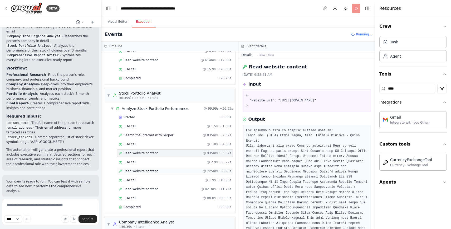
click at [152, 169] on span "Read website content" at bounding box center [141, 171] width 34 height 4
click at [155, 187] on span "Read website content" at bounding box center [141, 189] width 34 height 4
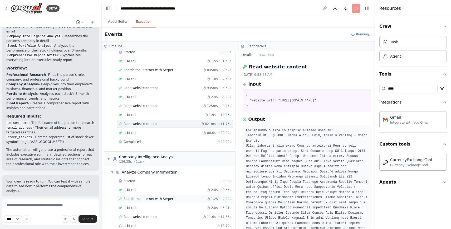
scroll to position [146, 0]
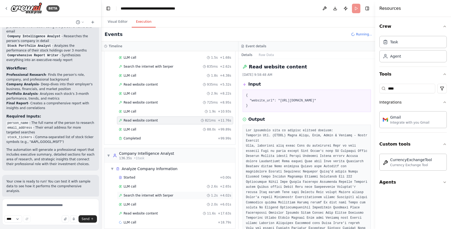
click at [145, 193] on span "Search the internet with Serper" at bounding box center [149, 195] width 50 height 4
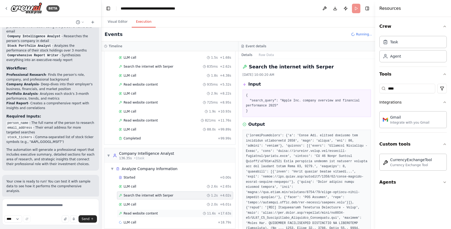
click at [153, 211] on span "Read website content" at bounding box center [141, 213] width 34 height 4
click at [116, 20] on button "Visual Editor" at bounding box center [118, 21] width 28 height 11
click at [120, 23] on button "Visual Editor" at bounding box center [118, 21] width 28 height 11
click at [121, 20] on button "Visual Editor" at bounding box center [118, 21] width 28 height 11
click at [0, 0] on div "SerperDevTool ScrapeWebsiteTool" at bounding box center [0, 0] width 0 height 0
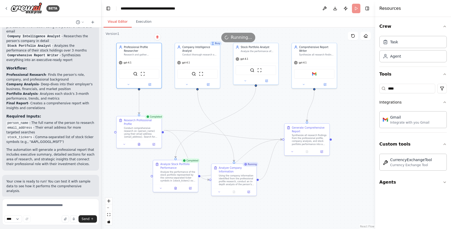
drag, startPoint x: 197, startPoint y: 125, endPoint x: 193, endPoint y: 118, distance: 8.0
click at [193, 118] on div ".deletable-edge-delete-btn { width: 20px; height: 20px; border: 0px solid #ffff…" at bounding box center [239, 127] width 274 height 201
click at [143, 140] on button at bounding box center [140, 142] width 15 height 4
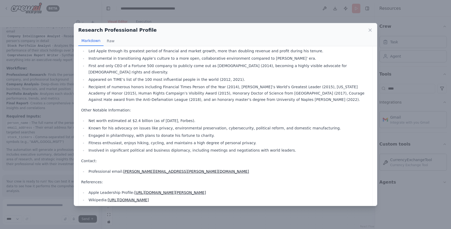
scroll to position [355, 0]
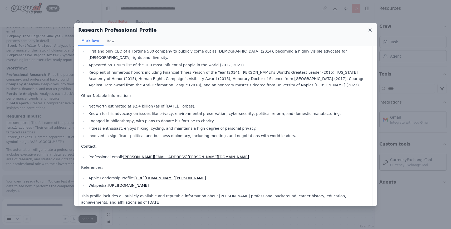
click at [371, 31] on icon at bounding box center [370, 30] width 3 height 3
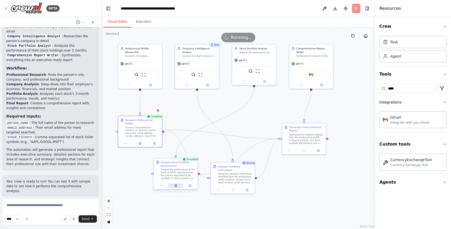
click at [178, 186] on button at bounding box center [175, 185] width 15 height 4
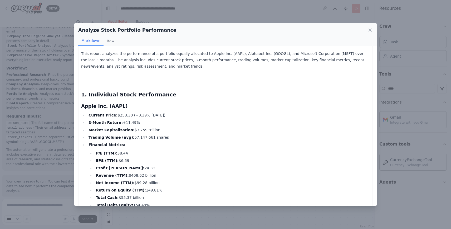
scroll to position [68, 0]
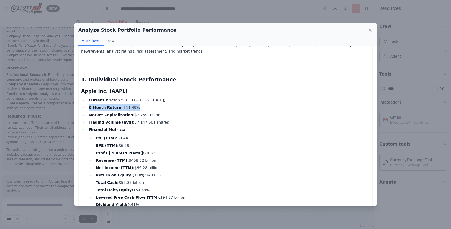
drag, startPoint x: 89, startPoint y: 106, endPoint x: 132, endPoint y: 105, distance: 42.7
click at [132, 105] on li "3-Month Return: +11.49%" at bounding box center [228, 107] width 283 height 6
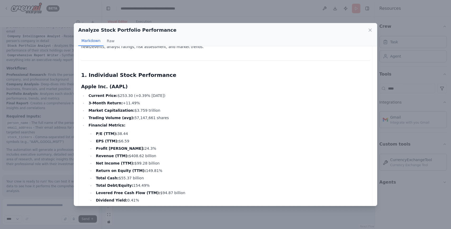
click at [144, 122] on li "Financial Metrics: P/E (TTM): 38.44 EPS (TTM): $6.59 Profit Margin: 24.3% Reven…" at bounding box center [228, 162] width 283 height 81
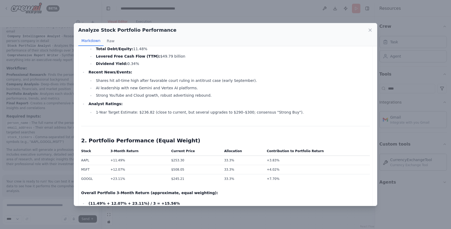
scroll to position [579, 0]
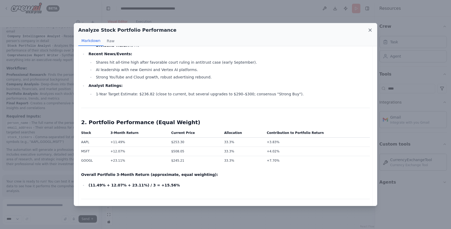
click at [372, 29] on icon at bounding box center [370, 29] width 5 height 5
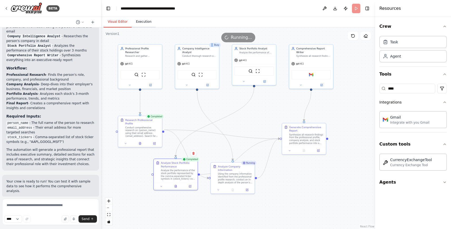
click at [152, 26] on button "Execution" at bounding box center [144, 21] width 24 height 11
click at [144, 23] on button "Execution" at bounding box center [144, 21] width 24 height 11
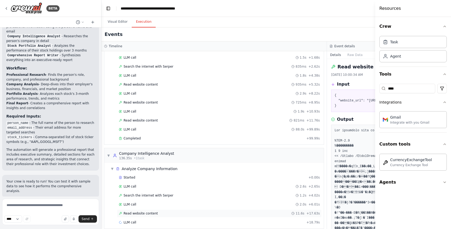
click at [150, 211] on span "Read website content" at bounding box center [141, 213] width 34 height 4
click at [145, 193] on span "Search the internet with Serper" at bounding box center [149, 195] width 50 height 4
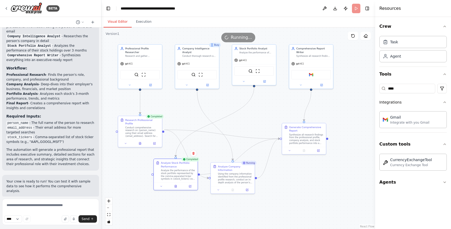
click at [122, 21] on button "Visual Editor" at bounding box center [118, 21] width 28 height 11
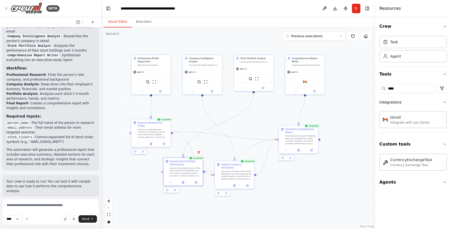
scroll to position [619, 0]
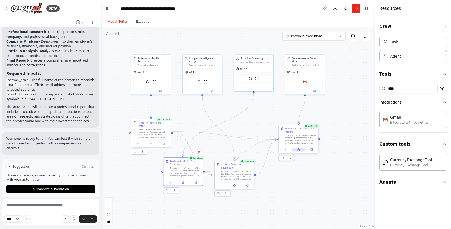
click at [301, 150] on button at bounding box center [299, 149] width 14 height 4
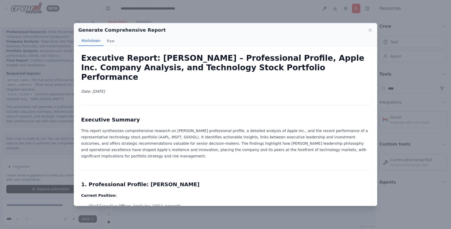
click at [114, 55] on h1 "Executive Report: Tim Cook – Professional Profile, Apple Inc. Company Analysis,…" at bounding box center [225, 67] width 289 height 28
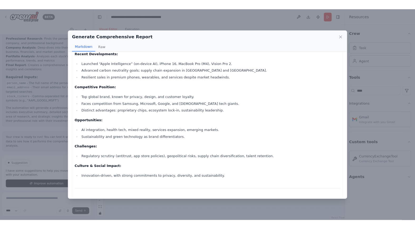
scroll to position [643, 0]
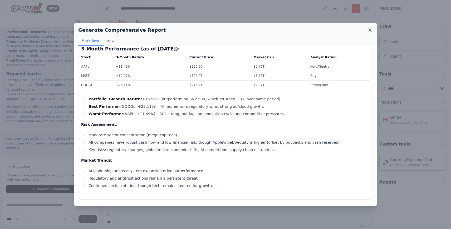
click at [371, 31] on icon at bounding box center [370, 29] width 5 height 5
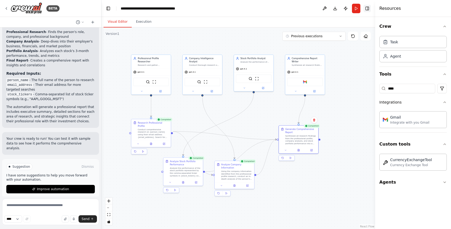
click at [370, 8] on button "Toggle Right Sidebar" at bounding box center [367, 8] width 7 height 7
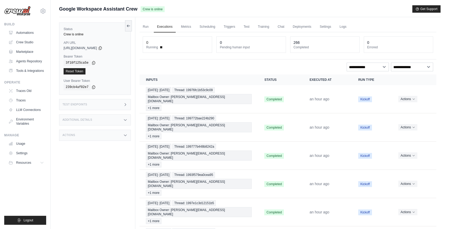
click at [125, 105] on icon at bounding box center [125, 104] width 4 height 4
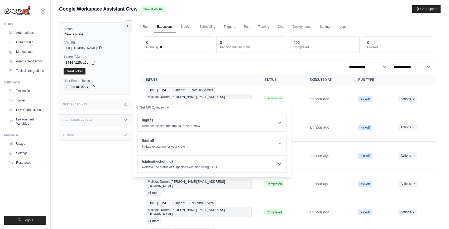
click at [124, 136] on div "Actions" at bounding box center [95, 134] width 72 height 11
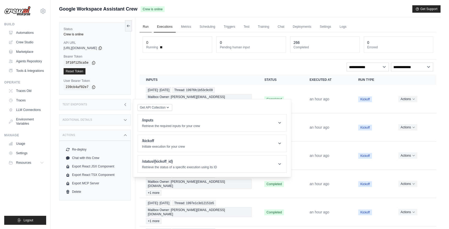
click at [144, 26] on link "Run" at bounding box center [146, 26] width 12 height 11
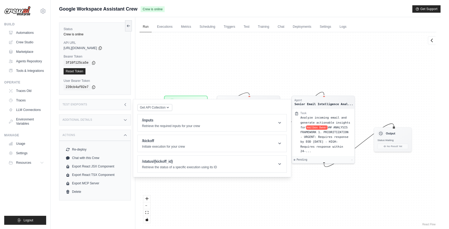
click at [113, 105] on div "Test Endpoints" at bounding box center [95, 104] width 72 height 11
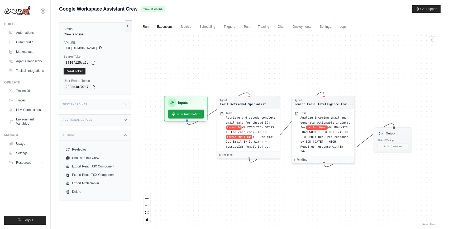
click at [167, 25] on link "Executions" at bounding box center [165, 26] width 22 height 11
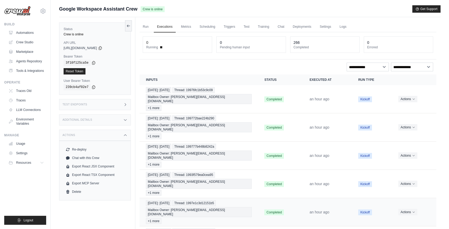
scroll to position [48, 0]
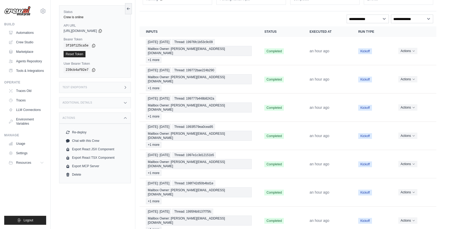
drag, startPoint x: 155, startPoint y: 211, endPoint x: 209, endPoint y: 215, distance: 55.0
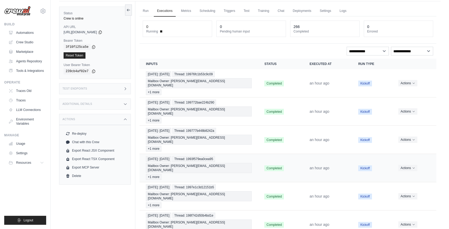
scroll to position [8, 0]
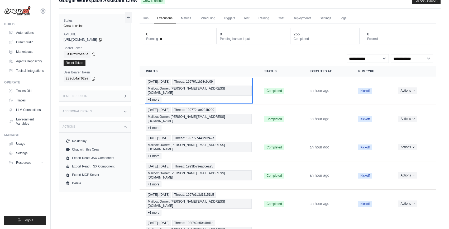
click at [195, 82] on span "Thread: 19976fc1b53c9c09" at bounding box center [193, 82] width 42 height 6
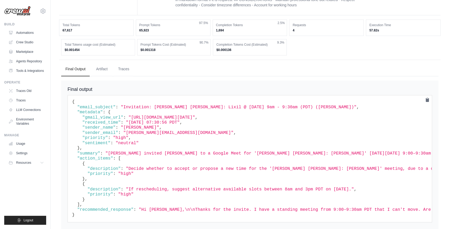
scroll to position [95, 0]
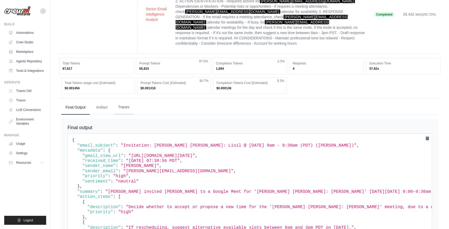
click at [123, 100] on button "Traces" at bounding box center [124, 107] width 20 height 14
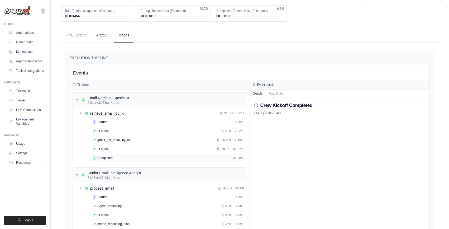
scroll to position [169, 0]
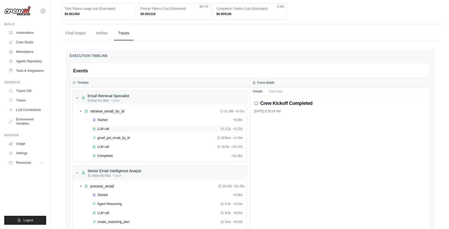
click at [106, 127] on span "LLM call" at bounding box center [103, 129] width 12 height 4
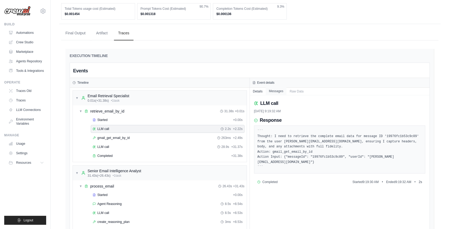
click at [276, 87] on button "Messages" at bounding box center [276, 90] width 21 height 7
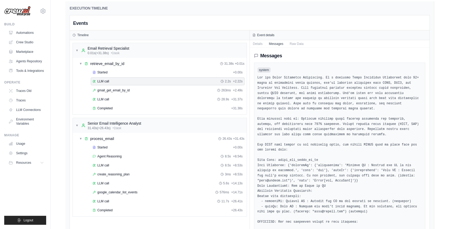
scroll to position [253, 0]
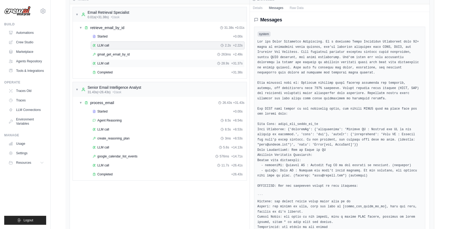
click at [118, 61] on div "LLM call 28.9s + 31.37s" at bounding box center [168, 63] width 150 height 4
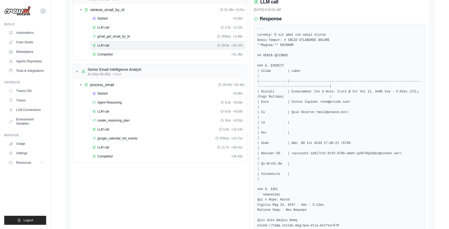
scroll to position [252, 0]
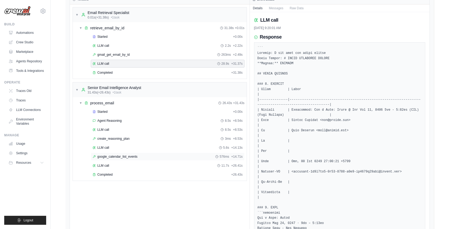
click at [128, 154] on span "google_calendar_list_events" at bounding box center [117, 156] width 40 height 4
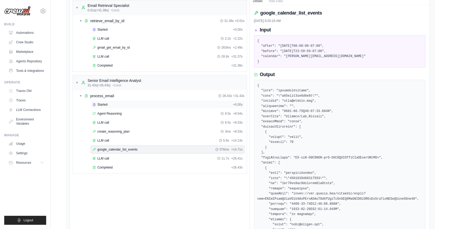
scroll to position [221, 0]
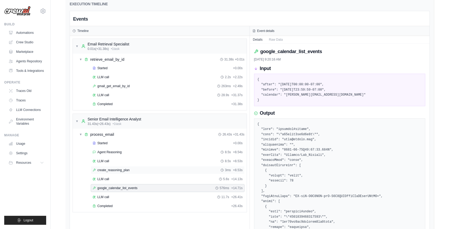
click at [113, 168] on span "create_reasoning_plan" at bounding box center [113, 170] width 32 height 4
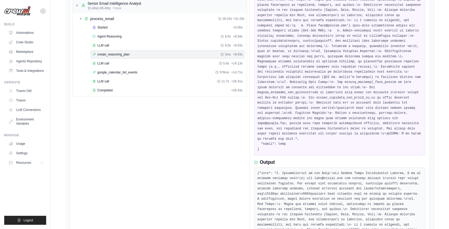
click at [184, 150] on div "▼ Email Retrieval Specialist 0.01s (+31.38s) • 1 task ▼ retrieve_email_by_id 31…" at bounding box center [160, 144] width 180 height 449
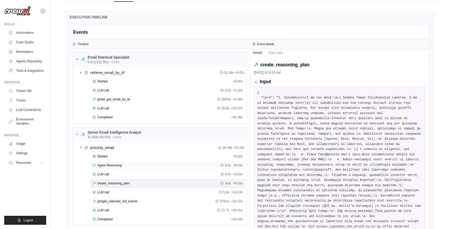
scroll to position [111, 0]
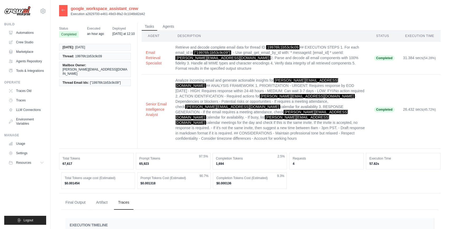
scroll to position [0, 0]
click at [64, 10] on icon at bounding box center [63, 10] width 4 height 4
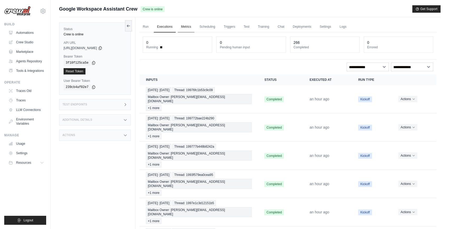
click at [188, 29] on link "Metrics" at bounding box center [186, 26] width 17 height 11
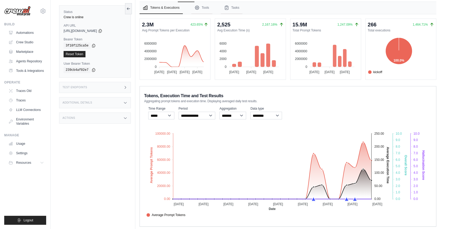
scroll to position [37, 0]
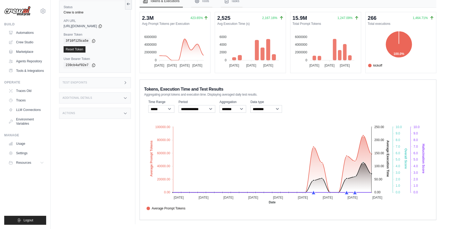
click at [179, 76] on div "2.3M 423.65% Avg Prompt Tokens per Execution 6000000 6000000 4000000 4000000 20…" at bounding box center [288, 116] width 297 height 208
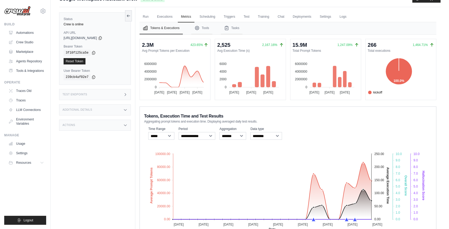
scroll to position [0, 0]
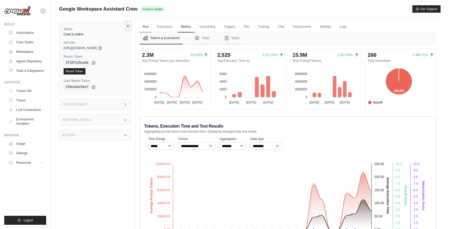
click at [148, 26] on link "Run" at bounding box center [146, 26] width 12 height 11
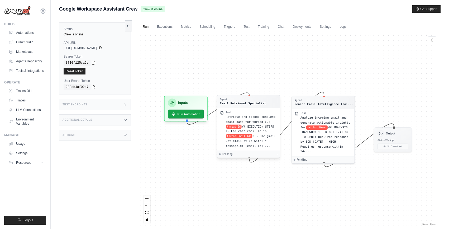
click at [267, 119] on div "Retrieve and decode complete email data for thread ID: thread Id ## EXECUTION S…" at bounding box center [251, 130] width 51 height 33
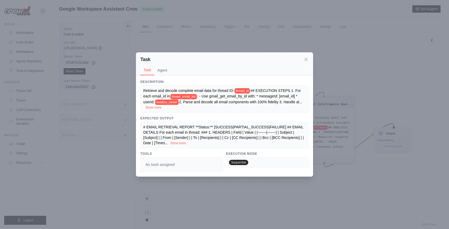
click at [151, 108] on button "Show more" at bounding box center [153, 107] width 16 height 4
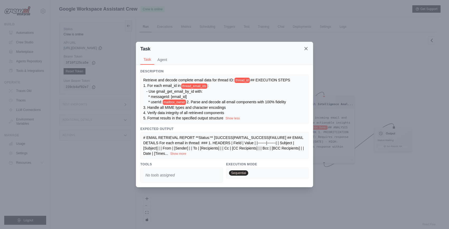
click at [306, 46] on icon at bounding box center [305, 48] width 5 height 5
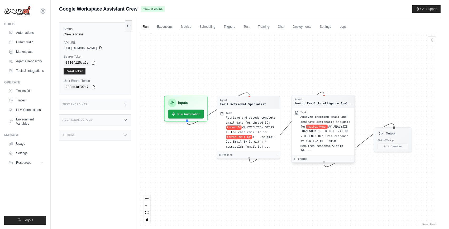
click at [317, 138] on div "Analyze incoming email and generate actionable insights for mailbox Owner ## AN…" at bounding box center [325, 133] width 51 height 39
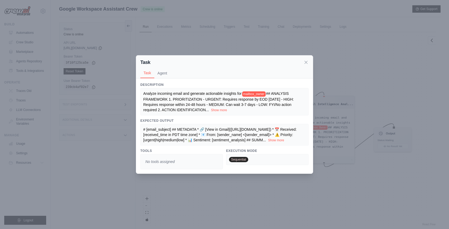
click at [211, 108] on button "Show more" at bounding box center [219, 110] width 16 height 4
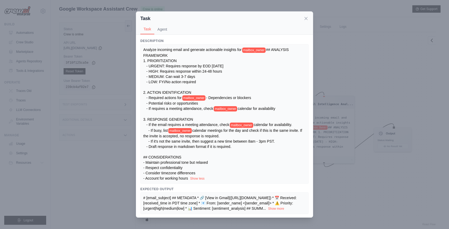
click at [309, 17] on div "Task Task Agent" at bounding box center [224, 23] width 177 height 23
click at [308, 21] on div "Task" at bounding box center [224, 18] width 168 height 7
click at [306, 17] on icon at bounding box center [305, 18] width 5 height 5
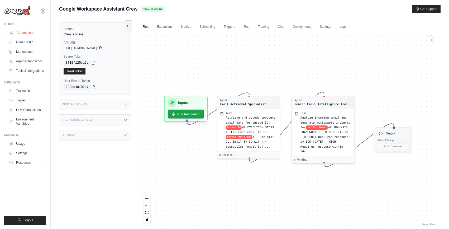
click at [37, 34] on link "Automations" at bounding box center [27, 32] width 40 height 8
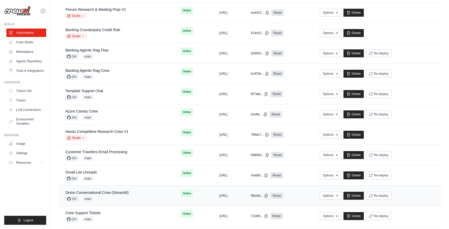
scroll to position [266, 0]
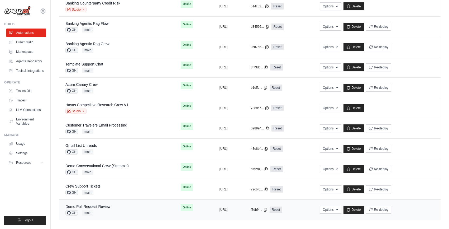
click at [121, 208] on div "Demo Pull Request Review GH main" at bounding box center [116, 210] width 103 height 12
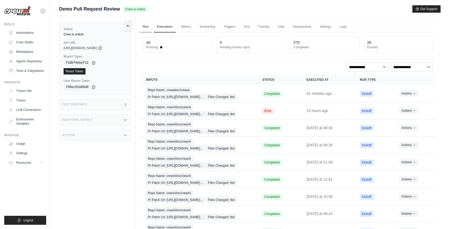
click at [140, 24] on link "Run" at bounding box center [146, 26] width 12 height 11
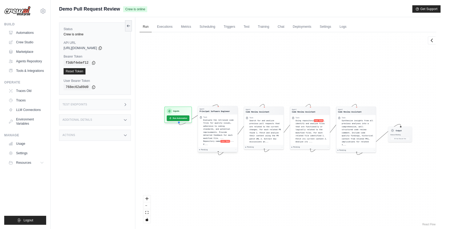
click at [219, 123] on span "Evaluate the retrieved code files for quality issues, adherence to coding stand…" at bounding box center [218, 130] width 30 height 23
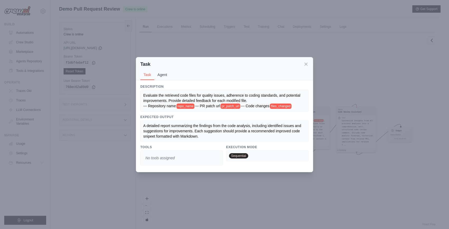
click at [164, 72] on button "Agent" at bounding box center [162, 75] width 16 height 10
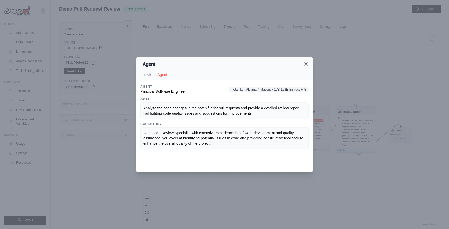
click at [306, 63] on icon at bounding box center [305, 63] width 5 height 5
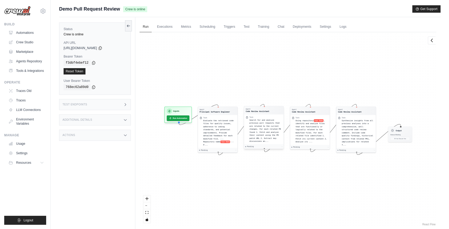
click at [260, 121] on div "Search for and analyze previous pull requests that are related to the current c…" at bounding box center [265, 130] width 32 height 24
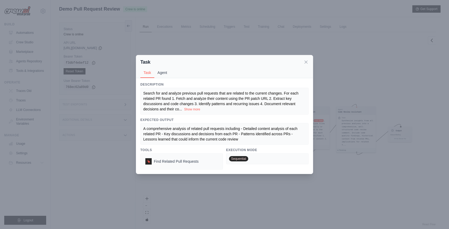
click at [158, 77] on button "Agent" at bounding box center [162, 73] width 16 height 10
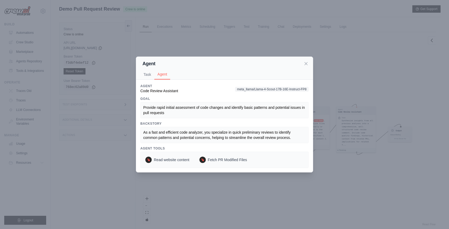
click at [263, 89] on span "meta_llama/Llama-4-Scout-17B-16E-Instruct-FP8" at bounding box center [272, 89] width 74 height 5
drag, startPoint x: 257, startPoint y: 89, endPoint x: 300, endPoint y: 90, distance: 43.5
click at [300, 90] on span "meta_llama/Llama-4-Scout-17B-16E-Instruct-FP8" at bounding box center [272, 89] width 74 height 5
click at [307, 66] on icon at bounding box center [305, 63] width 5 height 5
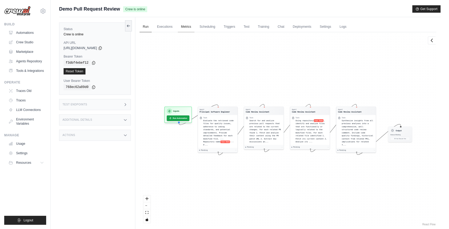
click at [188, 26] on link "Metrics" at bounding box center [186, 26] width 17 height 11
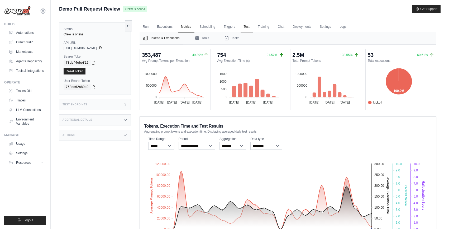
click at [249, 29] on link "Test" at bounding box center [247, 26] width 12 height 11
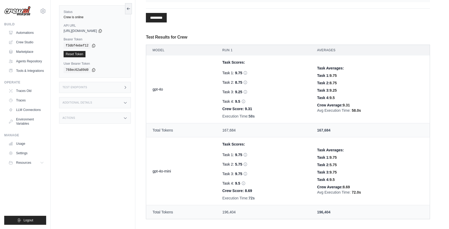
scroll to position [189, 0]
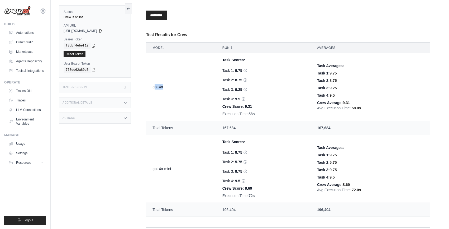
drag, startPoint x: 160, startPoint y: 87, endPoint x: 167, endPoint y: 88, distance: 8.1
click at [167, 88] on td "gpt-4o" at bounding box center [181, 87] width 70 height 68
drag, startPoint x: 157, startPoint y: 169, endPoint x: 168, endPoint y: 170, distance: 11.2
click at [168, 170] on td "gpt-4o-mini" at bounding box center [181, 169] width 70 height 68
click at [175, 182] on td "gpt-4o-mini" at bounding box center [181, 169] width 70 height 68
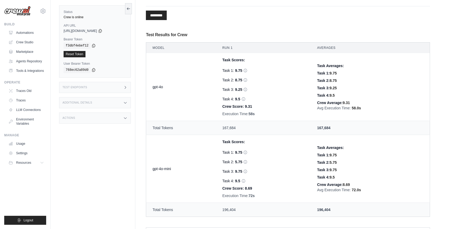
click at [197, 162] on td "gpt-4o-mini" at bounding box center [181, 169] width 70 height 68
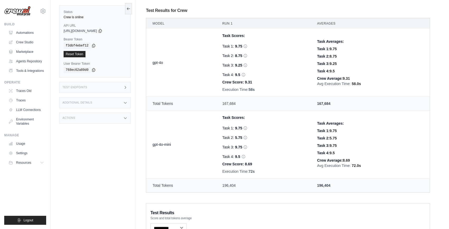
click at [236, 138] on span "5.75" at bounding box center [238, 137] width 7 height 5
click at [264, 124] on div "Task 1: 9.75 Task 2: 5.75 Hallucination Score: 8 Verdict: Hallucinated Reasons:…" at bounding box center [263, 140] width 82 height 38
click at [286, 144] on div "Task 3: 9.75" at bounding box center [263, 146] width 82 height 5
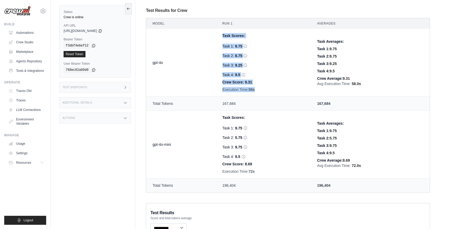
drag, startPoint x: 261, startPoint y: 89, endPoint x: 212, endPoint y: 89, distance: 48.8
click at [212, 89] on tr "gpt-4o Task Scores: Task 1: 9.75 Task 2: 8.75 Task 3: 9.25 9.5 Crew Score:" at bounding box center [288, 63] width 284 height 68
click at [181, 71] on td "gpt-4o" at bounding box center [181, 63] width 70 height 68
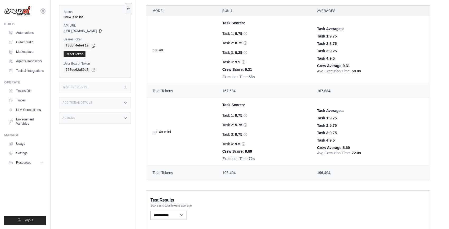
scroll to position [209, 0]
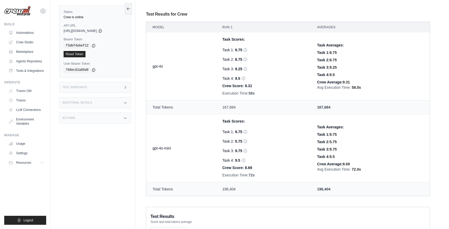
click at [256, 129] on div "Task 1: 9.75 Hallucination Score: 0 Verdict: Faithful Reasons: The answer provi…" at bounding box center [263, 131] width 82 height 5
click at [230, 141] on div "Task 2: 5.75 Hallucination Score: 8 Verdict: Hallucinated Reasons: The referenc…" at bounding box center [263, 140] width 82 height 5
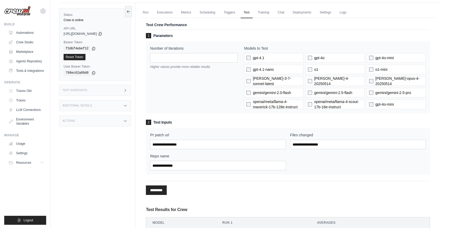
scroll to position [0, 0]
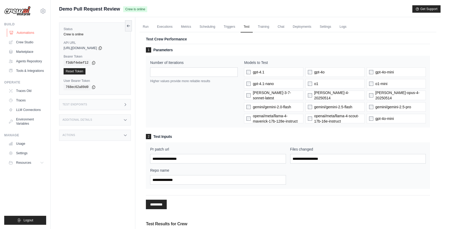
click at [31, 32] on link "Automations" at bounding box center [27, 32] width 40 height 8
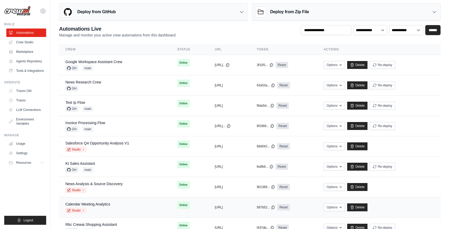
scroll to position [79, 0]
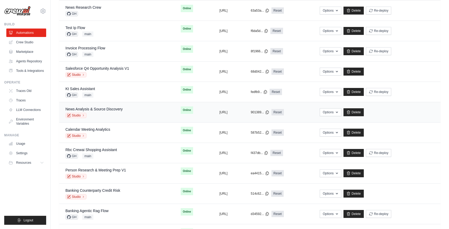
click at [121, 113] on div "Studio" at bounding box center [93, 115] width 57 height 5
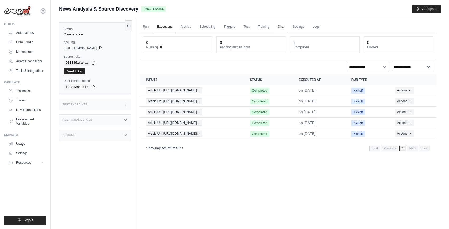
click at [280, 26] on link "Chat" at bounding box center [280, 26] width 13 height 11
click at [242, 28] on link "Test" at bounding box center [247, 26] width 12 height 11
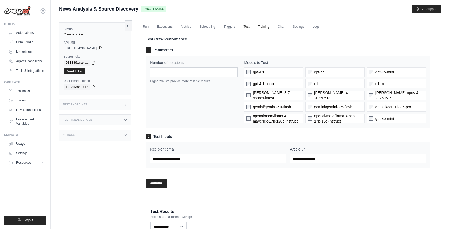
click at [263, 26] on link "Training" at bounding box center [264, 26] width 18 height 11
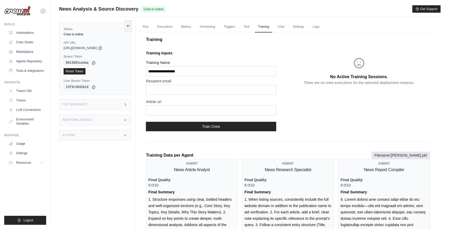
click at [109, 163] on div "Status Crew is online API URL copied https://news-analysis-source-discovery-892…" at bounding box center [97, 131] width 76 height 229
click at [15, 31] on link "Automations" at bounding box center [27, 32] width 40 height 8
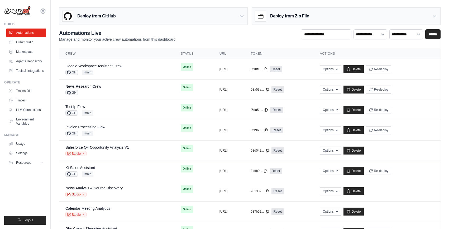
click at [211, 41] on div "**********" at bounding box center [249, 35] width 381 height 13
click at [237, 36] on div "**********" at bounding box center [249, 35] width 381 height 13
click at [243, 20] on div "Deploy from GitHub" at bounding box center [153, 16] width 188 height 17
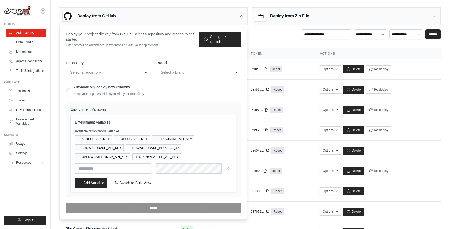
click at [239, 16] on icon at bounding box center [241, 15] width 5 height 5
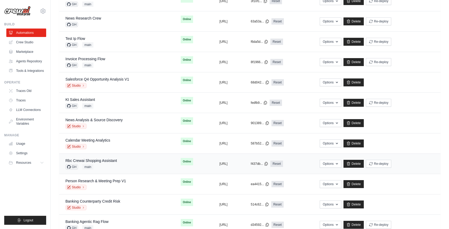
scroll to position [266, 0]
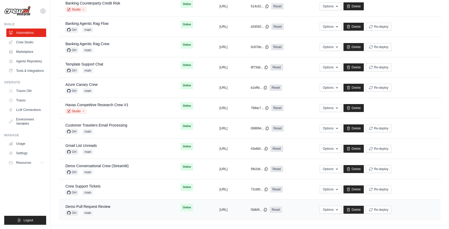
click at [119, 212] on div "Demo Pull Request Review GH main" at bounding box center [116, 210] width 103 height 12
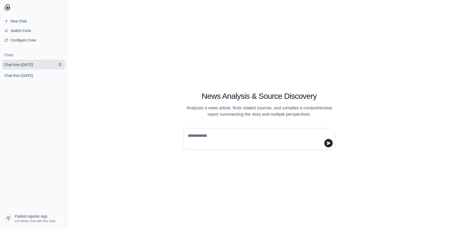
click at [26, 62] on span "Chat from [DATE]" at bounding box center [18, 64] width 29 height 5
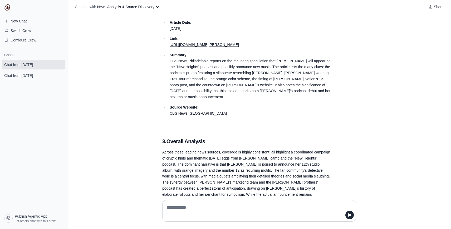
scroll to position [1482, 0]
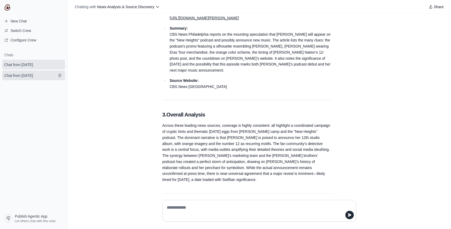
click at [29, 73] on span "Chat from [DATE]" at bounding box center [18, 75] width 29 height 5
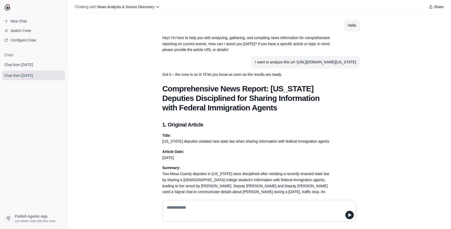
click at [117, 123] on div "Hello Hey! I'm here to help you with analyzing, gathering, and compiling news i…" at bounding box center [260, 104] width 384 height 181
click at [77, 186] on div "Hello Hey! I'm here to help you with analyzing, gathering, and compiling news i…" at bounding box center [260, 104] width 384 height 181
click at [121, 157] on div "Hello Hey! I'm here to help you with analyzing, gathering, and compiling news i…" at bounding box center [260, 104] width 384 height 181
click at [267, 59] on div "I want to analyze this url: [URL][DOMAIN_NAME][US_STATE]" at bounding box center [305, 62] width 101 height 6
drag, startPoint x: 275, startPoint y: 60, endPoint x: 291, endPoint y: 69, distance: 18.1
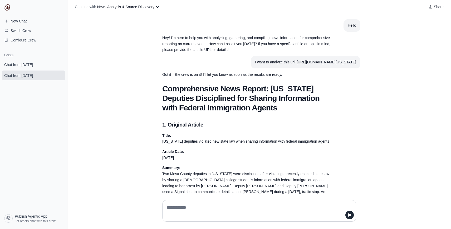
click at [291, 65] on div "I want to analyze this url: [URL][DOMAIN_NAME][US_STATE]" at bounding box center [305, 62] width 101 height 6
click at [272, 68] on section "I want to analyze this url: [URL][DOMAIN_NAME][US_STATE]" at bounding box center [306, 62] width 110 height 12
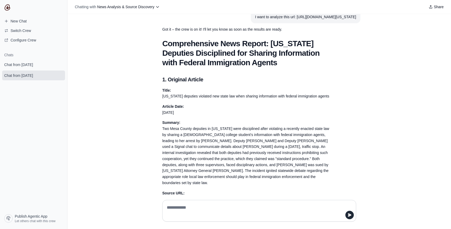
scroll to position [47, 0]
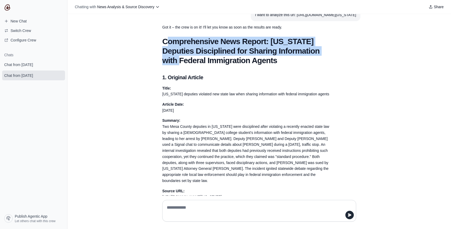
drag, startPoint x: 164, startPoint y: 48, endPoint x: 189, endPoint y: 67, distance: 31.6
click at [189, 65] on h1 "Comprehensive News Report: [US_STATE] Deputies Disciplined for Sharing Informat…" at bounding box center [246, 51] width 169 height 28
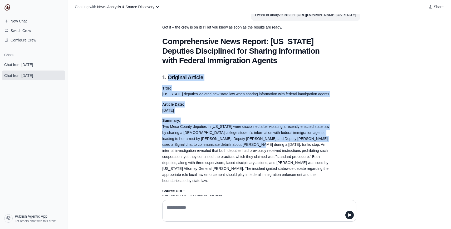
drag, startPoint x: 170, startPoint y: 87, endPoint x: 223, endPoint y: 152, distance: 84.2
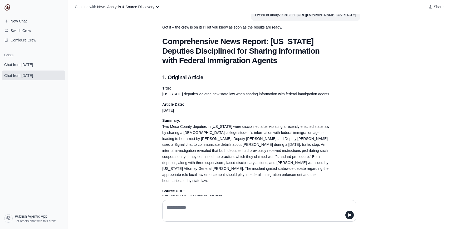
click at [238, 174] on p "Summary: Two Mesa County deputies in [US_STATE] were disciplined after violatin…" at bounding box center [246, 150] width 169 height 66
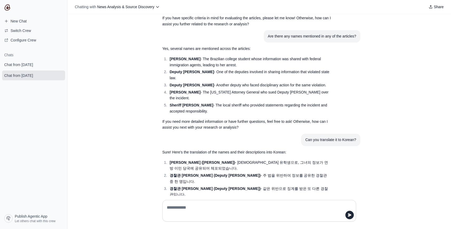
scroll to position [1074, 0]
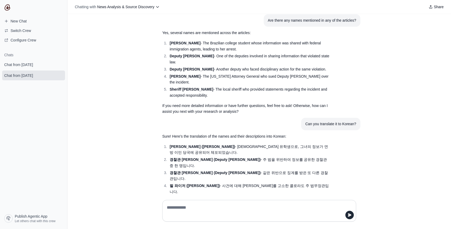
click at [88, 96] on div "Hello Hey! I'm here to help you with analyzing, gathering, and compiling news i…" at bounding box center [260, 104] width 384 height 181
click at [126, 161] on div "Hello Hey! I'm here to help you with analyzing, gathering, and compiling news i…" at bounding box center [260, 104] width 384 height 181
click at [32, 217] on span "Publish Agentic App" at bounding box center [31, 215] width 33 height 5
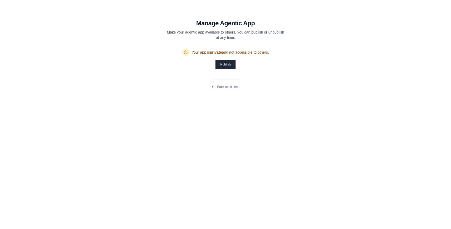
click at [222, 64] on button "Publish" at bounding box center [225, 64] width 19 height 8
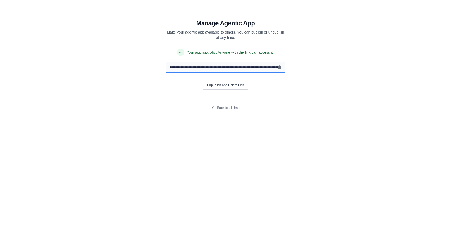
scroll to position [0, 229]
drag, startPoint x: 170, startPoint y: 67, endPoint x: 304, endPoint y: 68, distance: 133.7
click at [304, 68] on section "**********" at bounding box center [225, 61] width 177 height 122
click at [243, 67] on input "**********" at bounding box center [226, 67] width 118 height 10
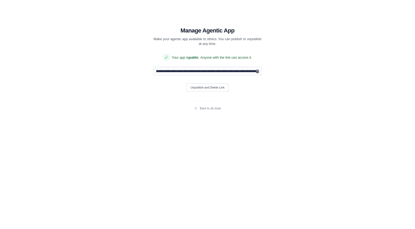
scroll to position [0, 0]
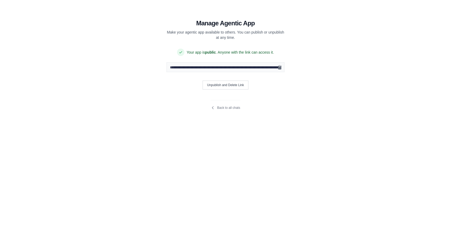
click at [154, 74] on section "**********" at bounding box center [225, 61] width 177 height 122
drag, startPoint x: 187, startPoint y: 68, endPoint x: 151, endPoint y: 65, distance: 36.1
click at [151, 65] on section "**********" at bounding box center [225, 61] width 177 height 122
click at [308, 68] on section "**********" at bounding box center [225, 61] width 177 height 122
click at [113, 117] on div "**********" at bounding box center [225, 114] width 451 height 229
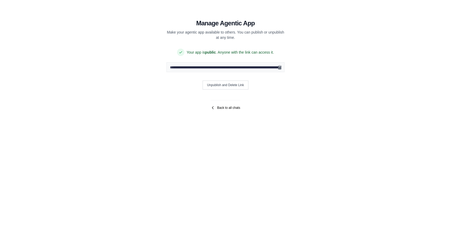
click at [226, 107] on link "Back to all chats" at bounding box center [225, 107] width 29 height 4
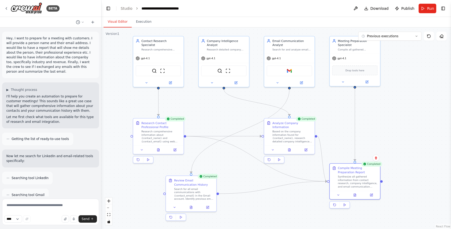
scroll to position [98, 0]
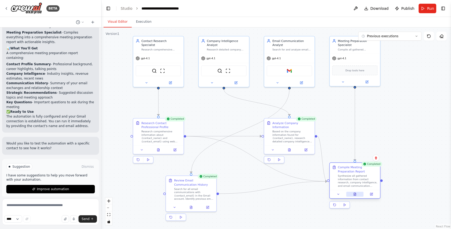
click at [354, 193] on icon at bounding box center [355, 194] width 2 height 3
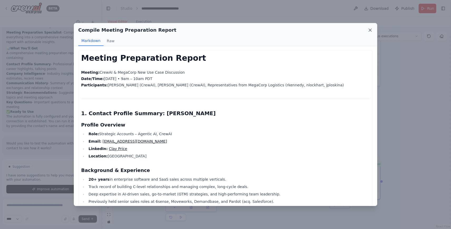
click at [371, 28] on icon at bounding box center [370, 29] width 5 height 5
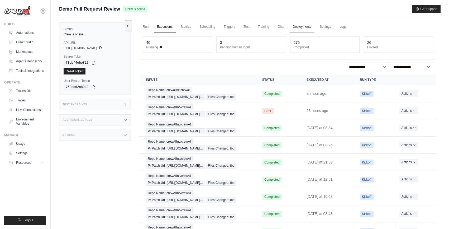
click at [301, 27] on link "Deployments" at bounding box center [302, 26] width 25 height 11
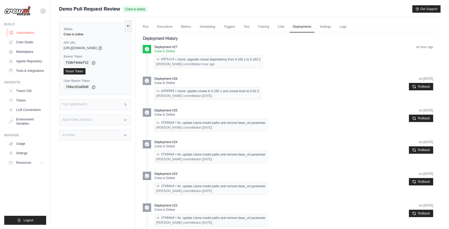
click at [13, 33] on icon at bounding box center [11, 33] width 4 height 4
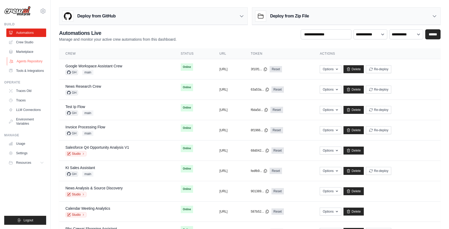
click at [25, 60] on link "Agents Repository" at bounding box center [27, 61] width 40 height 8
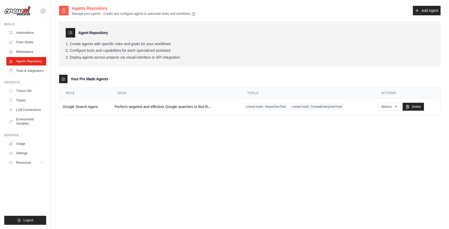
click at [304, 118] on div "Agents Repository Manage your agents - Create and configure agents to automate …" at bounding box center [249, 64] width 381 height 118
click at [392, 107] on button "Options" at bounding box center [389, 106] width 22 height 8
click at [375, 120] on link "Show" at bounding box center [381, 118] width 38 height 9
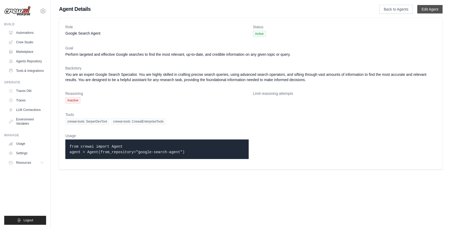
click at [431, 8] on link "Edit Agent" at bounding box center [430, 9] width 25 height 8
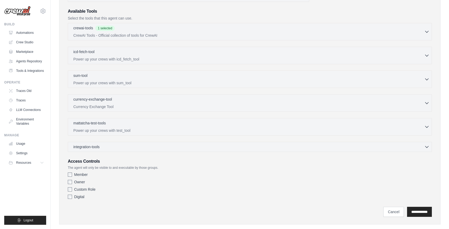
scroll to position [100, 0]
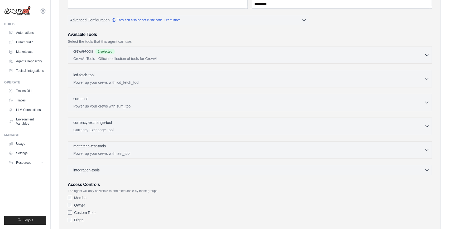
click at [428, 151] on button "mattatcha-test-tools 0 selected Power up your crews with test_tool" at bounding box center [249, 149] width 359 height 13
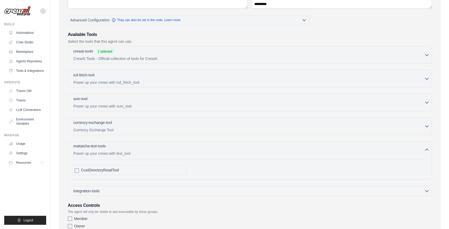
click at [426, 150] on icon "button" at bounding box center [426, 149] width 5 height 5
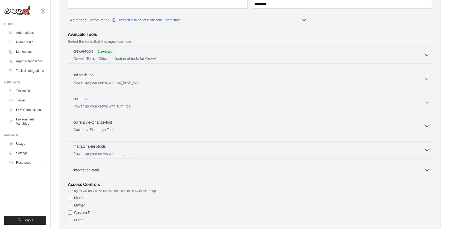
click at [429, 127] on icon "button" at bounding box center [426, 125] width 5 height 5
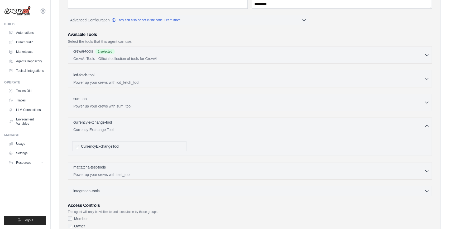
click at [429, 127] on icon "button" at bounding box center [426, 125] width 5 height 5
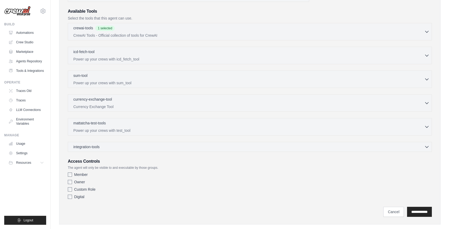
scroll to position [70, 0]
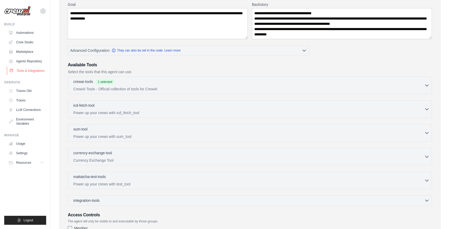
click at [35, 68] on link "Tools & Integrations" at bounding box center [27, 70] width 40 height 8
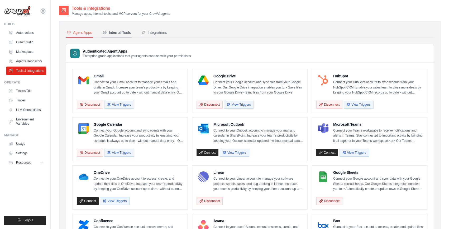
click at [127, 30] on div "Internal Tools" at bounding box center [117, 32] width 28 height 5
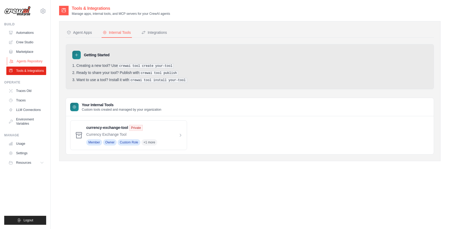
click at [27, 60] on link "Agents Repository" at bounding box center [27, 61] width 40 height 8
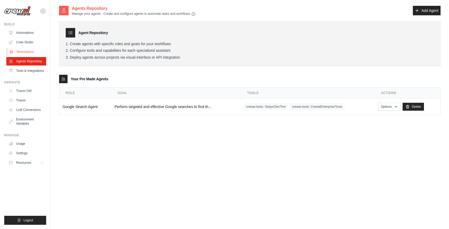
click at [29, 50] on link "Marketplace" at bounding box center [27, 51] width 40 height 8
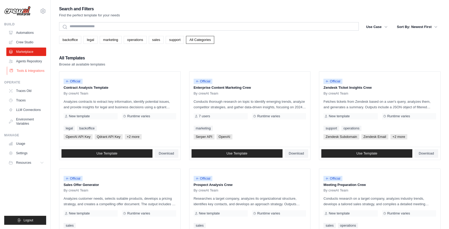
click at [35, 72] on link "Tools & Integrations" at bounding box center [27, 70] width 40 height 8
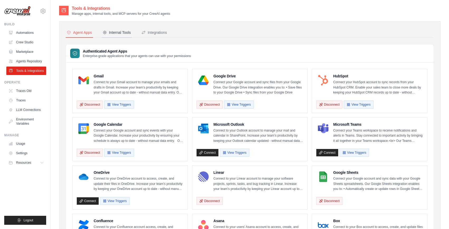
click at [114, 32] on div "Internal Tools" at bounding box center [117, 32] width 28 height 5
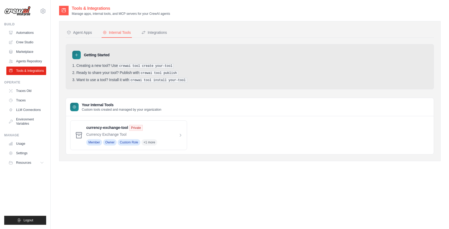
click at [234, 121] on div "currency-exchange-tool Private Currency Exchange Tool Member Owner Custom Role …" at bounding box center [249, 135] width 359 height 30
click at [29, 33] on link "Automations" at bounding box center [27, 32] width 40 height 8
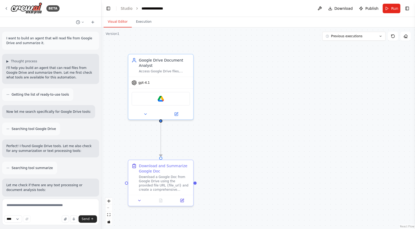
scroll to position [627, 0]
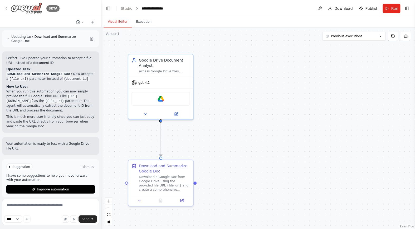
click at [5, 11] on div "BETA" at bounding box center [31, 8] width 55 height 12
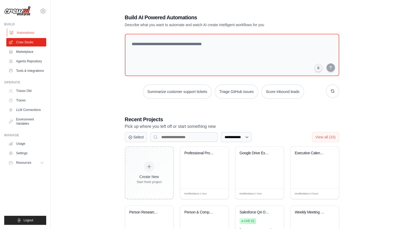
click at [27, 34] on link "Automations" at bounding box center [27, 32] width 40 height 8
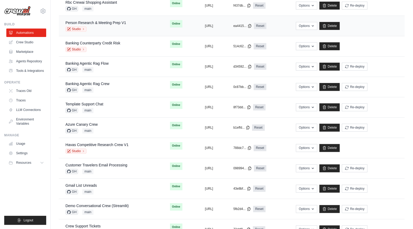
scroll to position [266, 0]
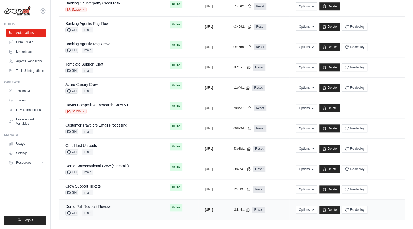
click at [112, 204] on div "Demo Pull Request Review GH main" at bounding box center [111, 210] width 92 height 12
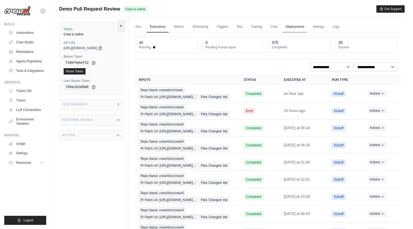
click at [292, 24] on link "Deployments" at bounding box center [294, 26] width 25 height 11
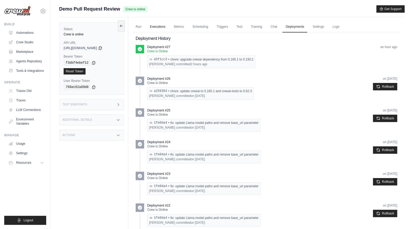
click at [160, 25] on link "Executions" at bounding box center [158, 26] width 22 height 11
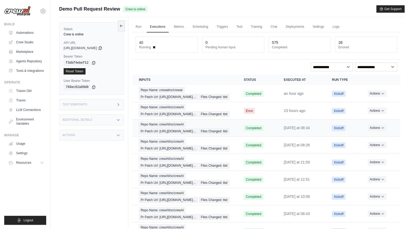
scroll to position [2, 0]
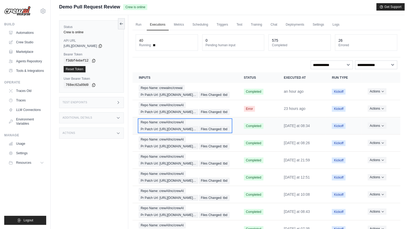
click at [162, 132] on span "Pr Patch Url: [URL][DOMAIN_NAME]…" at bounding box center [168, 129] width 59 height 6
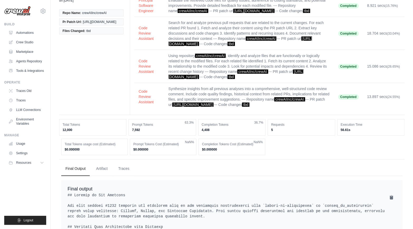
scroll to position [83, 0]
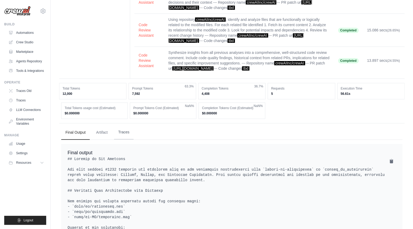
click at [126, 135] on button "Traces" at bounding box center [124, 132] width 20 height 14
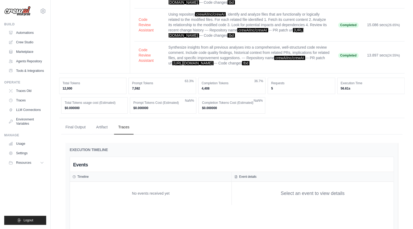
scroll to position [125, 0]
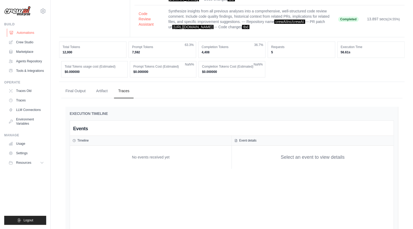
click at [25, 32] on link "Automations" at bounding box center [27, 32] width 40 height 8
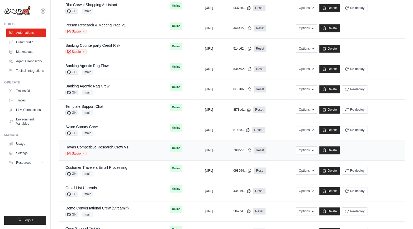
scroll to position [266, 0]
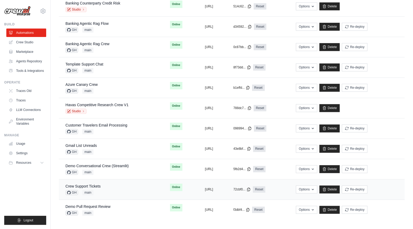
click at [117, 186] on div "Crew Support Tickets GH main" at bounding box center [111, 189] width 92 height 12
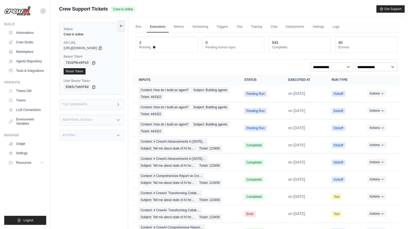
click at [98, 137] on div "Actions" at bounding box center [91, 134] width 65 height 11
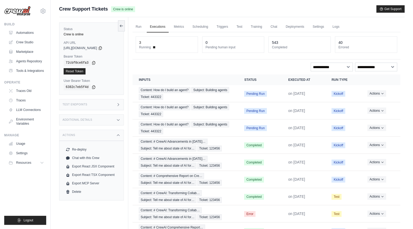
click at [112, 121] on div "Additional Details" at bounding box center [91, 119] width 65 height 11
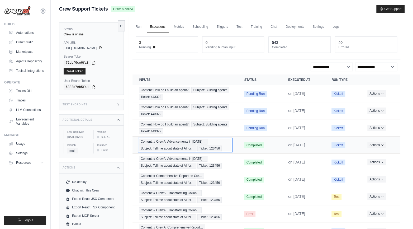
click at [169, 141] on span "Content: # CrewAI Advancements in 2025…" at bounding box center [173, 141] width 69 height 6
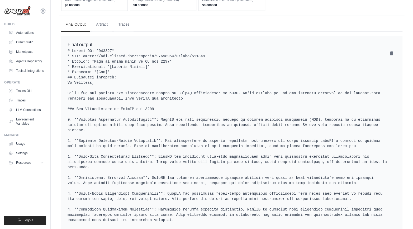
scroll to position [1402, 0]
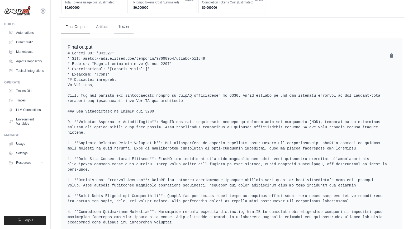
click at [128, 20] on button "Traces" at bounding box center [124, 27] width 20 height 14
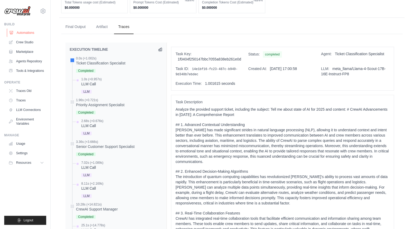
click at [21, 34] on link "Automations" at bounding box center [27, 32] width 40 height 8
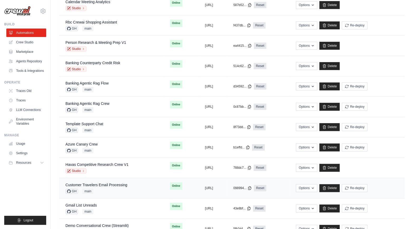
scroll to position [266, 0]
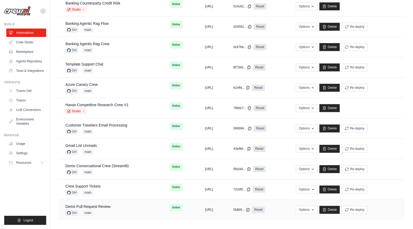
click at [126, 207] on div "Demo Pull Request Review GH main" at bounding box center [111, 210] width 92 height 12
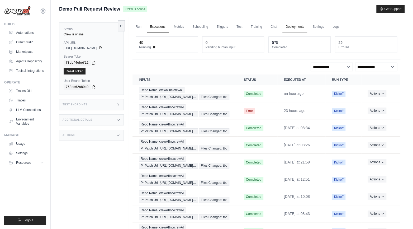
click at [289, 28] on link "Deployments" at bounding box center [294, 26] width 25 height 11
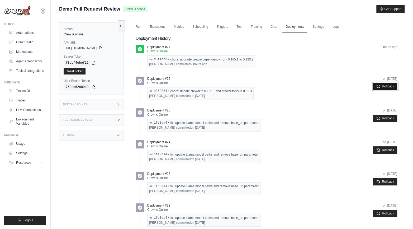
click at [390, 87] on button "Rollback" at bounding box center [385, 86] width 24 height 7
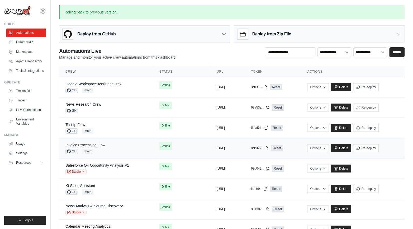
scroll to position [2, 0]
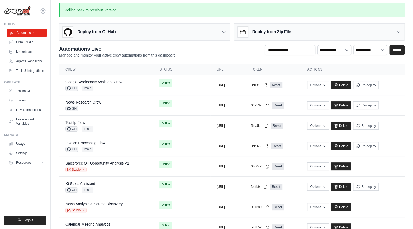
click at [30, 33] on link "Automations" at bounding box center [27, 32] width 40 height 8
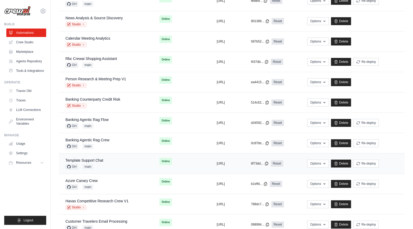
scroll to position [266, 0]
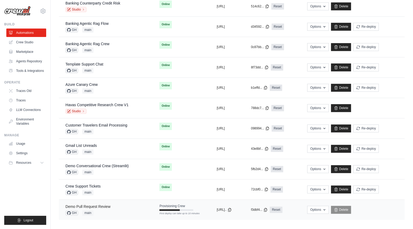
click at [104, 205] on link "Demo Pull Request Review" at bounding box center [87, 206] width 45 height 4
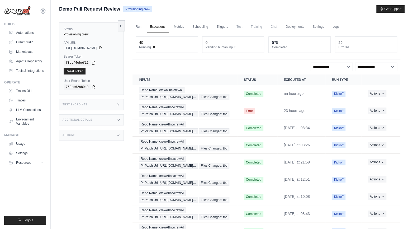
click at [119, 163] on div "Status Provisioning crew API URL copied [URL][DOMAIN_NAME] Bearer Token copied …" at bounding box center [93, 131] width 69 height 229
click at [120, 132] on div "Actions" at bounding box center [91, 134] width 65 height 11
click at [116, 121] on icon at bounding box center [118, 120] width 4 height 4
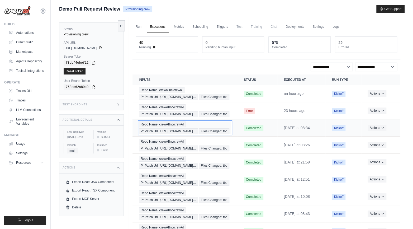
click at [167, 134] on span "Pr Patch Url: [URL][DOMAIN_NAME]…" at bounding box center [168, 131] width 59 height 6
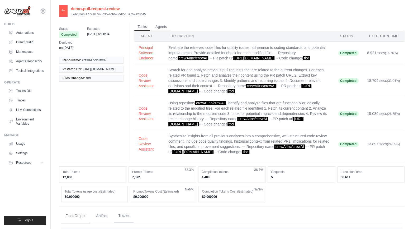
click at [127, 221] on button "Traces" at bounding box center [124, 215] width 20 height 14
click at [66, 8] on div at bounding box center [63, 10] width 8 height 11
click at [64, 9] on icon at bounding box center [63, 10] width 4 height 4
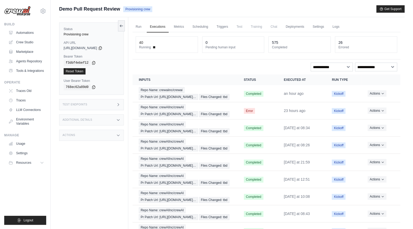
click at [116, 122] on div "Additional Details" at bounding box center [91, 119] width 65 height 11
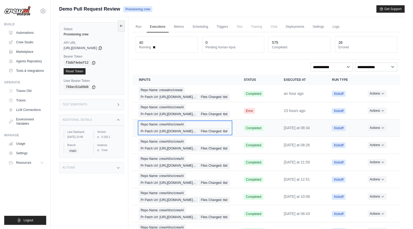
click at [174, 127] on span "Repo Name: crewAIInc/crewAI" at bounding box center [162, 124] width 47 height 6
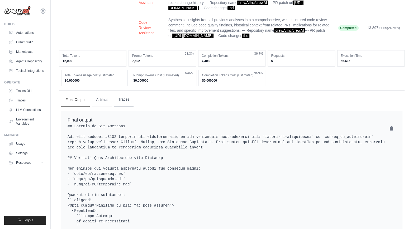
click at [131, 100] on button "Traces" at bounding box center [124, 99] width 20 height 14
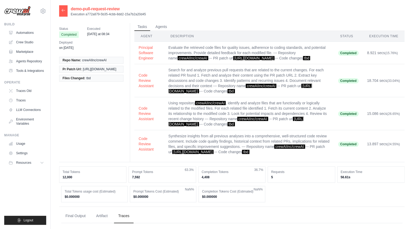
click at [65, 12] on icon at bounding box center [63, 10] width 4 height 4
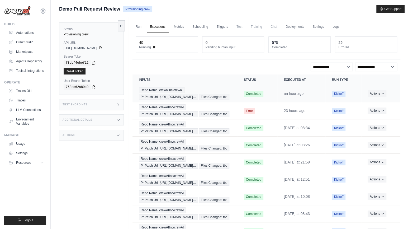
scroll to position [2, 0]
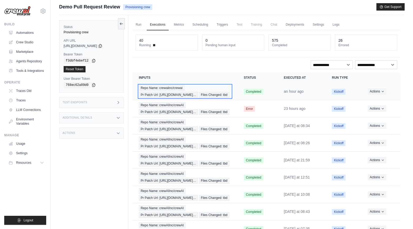
click at [180, 87] on span "Repo Name: crewaiinc/crewai" at bounding box center [162, 88] width 46 height 6
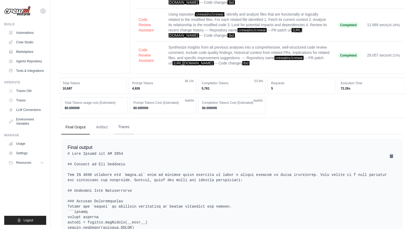
click at [129, 129] on button "Traces" at bounding box center [124, 127] width 20 height 14
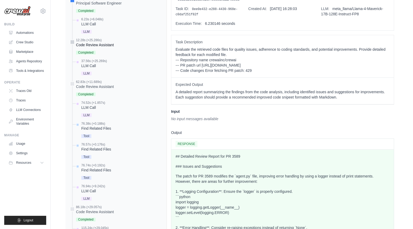
scroll to position [253, 0]
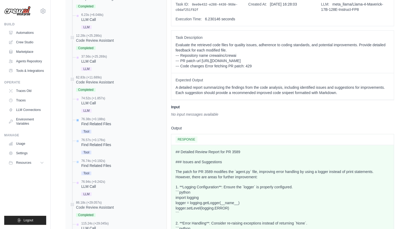
click at [95, 121] on div "76.38s (+0.188s)" at bounding box center [96, 119] width 30 height 4
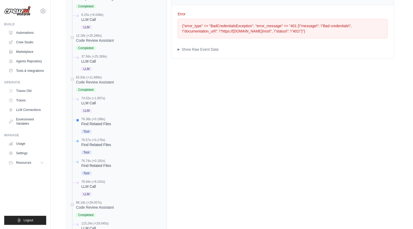
click at [102, 147] on div "Find Related Files" at bounding box center [96, 144] width 30 height 5
click at [103, 175] on div "Tool" at bounding box center [96, 172] width 30 height 7
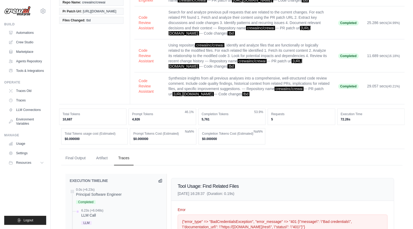
scroll to position [55, 0]
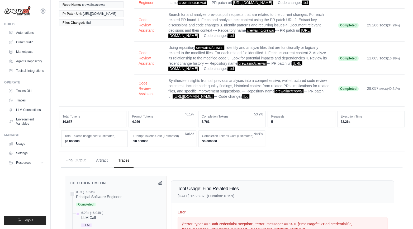
click at [79, 162] on button "Final Output" at bounding box center [75, 160] width 28 height 14
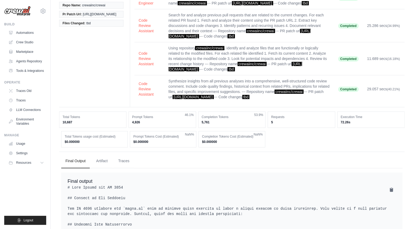
scroll to position [0, 0]
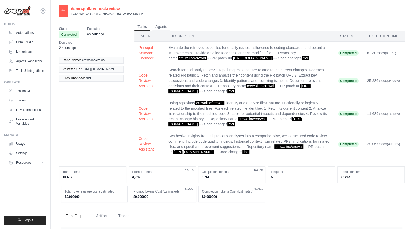
click at [64, 9] on icon at bounding box center [63, 10] width 4 height 4
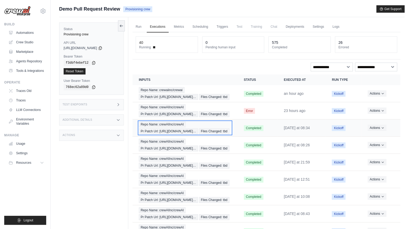
click at [202, 134] on div "Repo Name: crewAIInc/crewAI Pr Patch Url: https://github.com/crewAIInc/… Files …" at bounding box center [185, 127] width 92 height 13
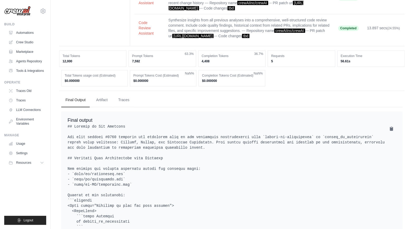
scroll to position [213, 0]
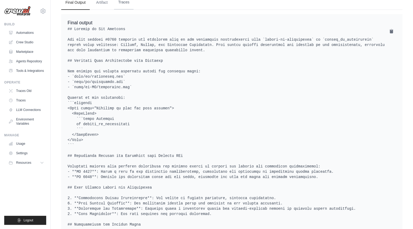
click at [123, 10] on li "Traces" at bounding box center [124, 3] width 20 height 14
click at [127, 9] on button "Traces" at bounding box center [124, 2] width 20 height 14
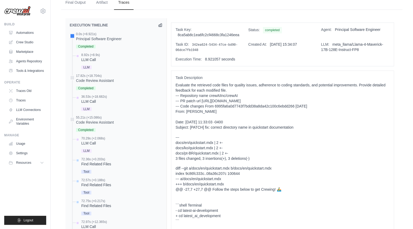
click at [350, 131] on div "Evaluate the retrieved code files for quality issues, adherence to coding stand…" at bounding box center [282, 224] width 214 height 284
click at [106, 161] on div "72.36s (+0.203s)" at bounding box center [96, 159] width 30 height 4
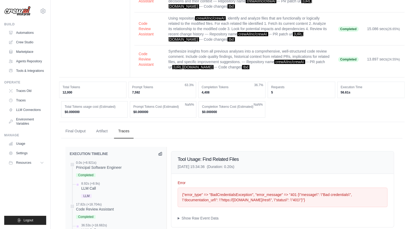
scroll to position [0, 0]
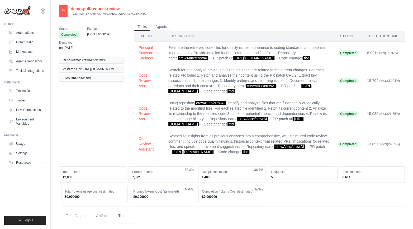
click at [62, 10] on icon at bounding box center [63, 10] width 3 height 2
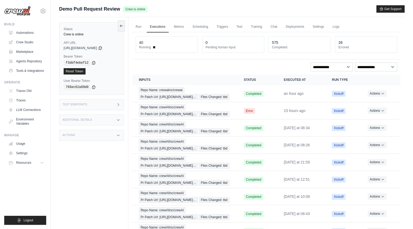
click at [101, 163] on div "Status Crew is online API URL copied https://demo-pull-request-review-759b0117-…" at bounding box center [93, 131] width 69 height 229
click at [169, 95] on span "Pr Patch Url: [URL][DOMAIN_NAME]…" at bounding box center [168, 97] width 59 height 6
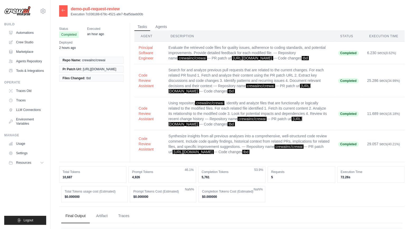
scroll to position [75, 0]
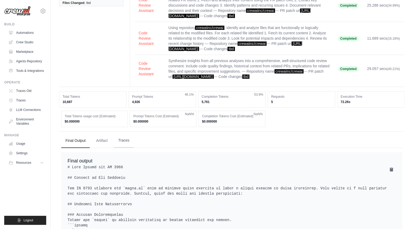
click at [125, 144] on button "Traces" at bounding box center [124, 140] width 20 height 14
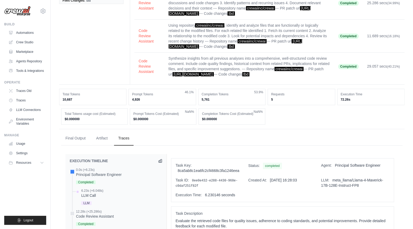
scroll to position [1, 0]
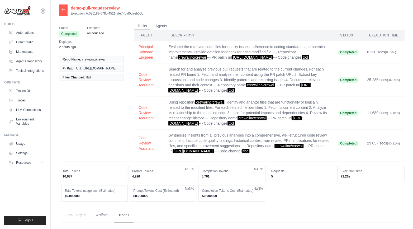
click at [65, 11] on icon at bounding box center [63, 9] width 4 height 4
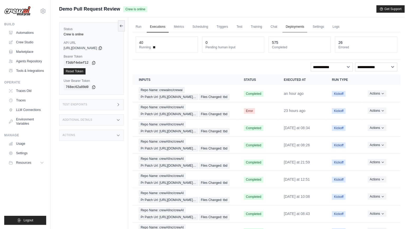
click at [301, 28] on link "Deployments" at bounding box center [294, 26] width 25 height 11
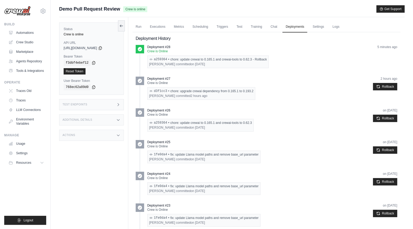
drag, startPoint x: 171, startPoint y: 90, endPoint x: 254, endPoint y: 92, distance: 83.1
click at [254, 92] on div "d3f1cc3 • chore: upgrade crewai dependency from 0.165.1 to 0.193.2 [PERSON_NAME…" at bounding box center [201, 93] width 108 height 13
click at [253, 92] on div "d3f1cc3 • chore: upgrade crewai dependency from 0.165.1 to 0.193.2 [PERSON_NAME…" at bounding box center [201, 93] width 108 height 13
click at [253, 92] on div "d3f1cc3 • chore: upgrade crewai dependency from 0.165.1 to 0.193.2 Mike Plachta…" at bounding box center [201, 93] width 108 height 13
click at [97, 130] on div "Actions" at bounding box center [91, 134] width 65 height 11
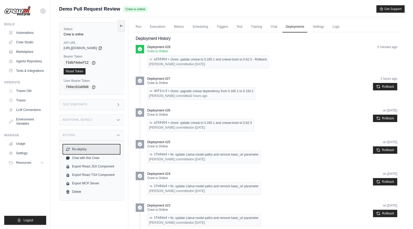
click at [85, 148] on button "Re-deploy" at bounding box center [92, 149] width 56 height 8
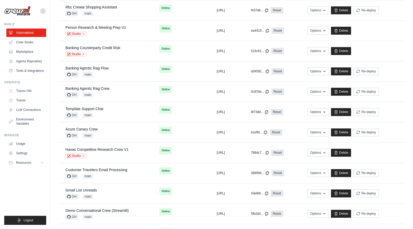
scroll to position [284, 0]
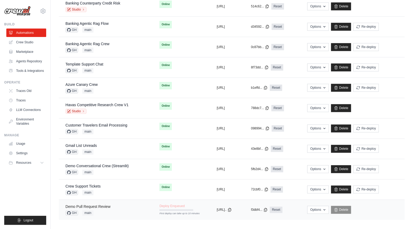
click at [98, 205] on link "Demo Pull Request Review" at bounding box center [87, 206] width 45 height 4
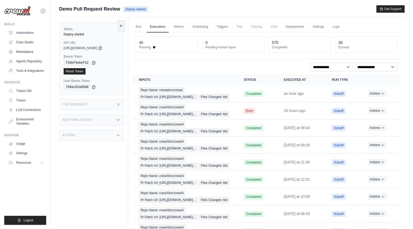
click at [119, 177] on div "Status Deploy started API URL copied https://demo-pull-request-review-759b0117-…" at bounding box center [93, 131] width 69 height 229
click at [93, 164] on div "Status Deploy started API URL copied https://demo-pull-request-review-759b0117-…" at bounding box center [93, 131] width 69 height 229
click at [112, 119] on div "Additional Details" at bounding box center [91, 119] width 65 height 11
click at [97, 197] on div "Status Provisioning crew API URL copied https://demo-pull-request-review-759b01…" at bounding box center [93, 131] width 69 height 229
click at [97, 199] on div "Status Provisioning crew API URL copied https://demo-pull-request-review-759b01…" at bounding box center [93, 131] width 69 height 229
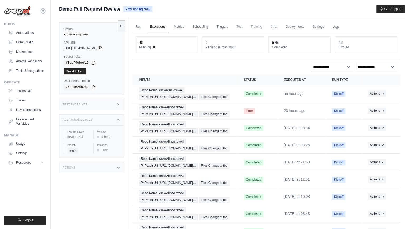
drag, startPoint x: 114, startPoint y: 136, endPoint x: 107, endPoint y: 139, distance: 7.0
click at [107, 139] on div "Version 0.193.2" at bounding box center [106, 134] width 26 height 9
click at [108, 139] on div "Version 0.193.2" at bounding box center [106, 134] width 26 height 9
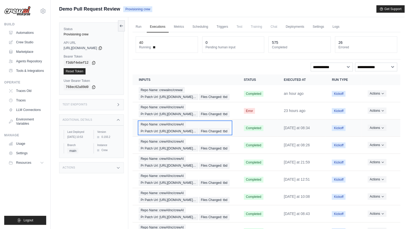
click at [164, 134] on span "Pr Patch Url: https://github.com/crewAIInc/…" at bounding box center [168, 131] width 59 height 6
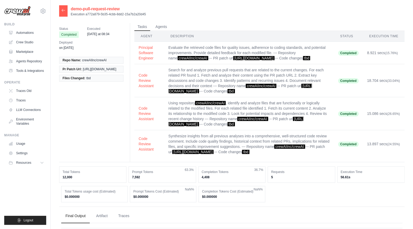
scroll to position [105, 0]
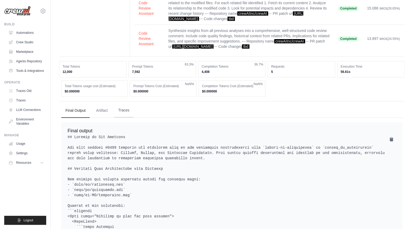
click at [119, 115] on button "Traces" at bounding box center [124, 110] width 20 height 14
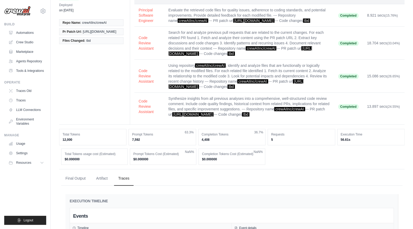
scroll to position [0, 0]
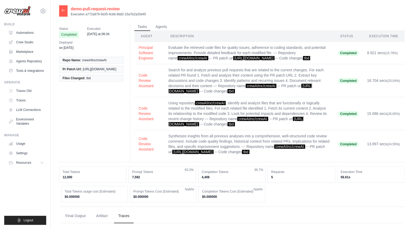
click at [63, 11] on icon at bounding box center [63, 10] width 4 height 4
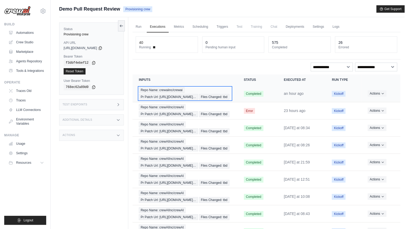
click at [168, 92] on div "Repo Name: crewaiinc/crewai Pr Patch Url: https://github.com/crewAIInc/… Files …" at bounding box center [185, 93] width 92 height 13
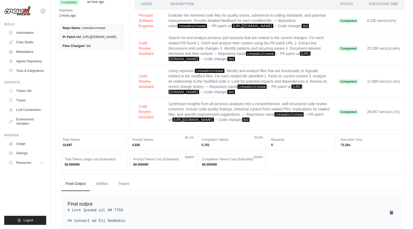
scroll to position [68, 0]
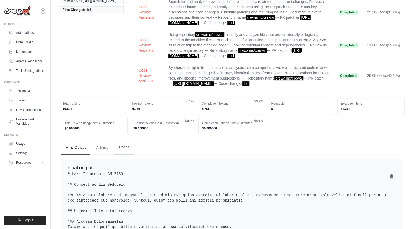
click at [128, 151] on button "Traces" at bounding box center [124, 147] width 20 height 14
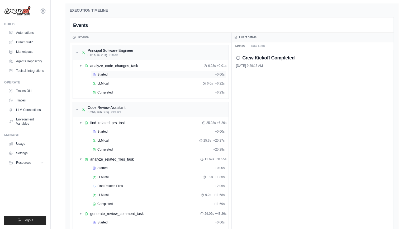
scroll to position [264, 0]
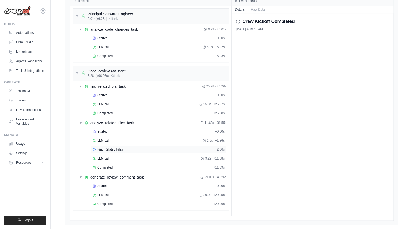
click at [100, 151] on span "Find Related Files" at bounding box center [110, 149] width 26 height 4
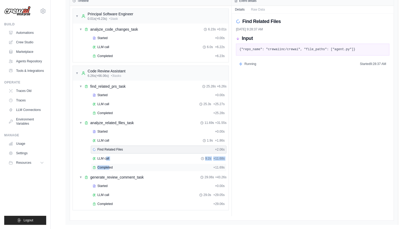
click at [109, 169] on div "Started + 0.00s LLM call 1.9s + 1.86s Find Related Files + 2.06s LLM call 9.2s …" at bounding box center [152, 149] width 151 height 45
click at [271, 158] on div "Find Related Files 9/25/2025, 9:28:37 AM Input {"repo_name": "crewaiinc/crewai"…" at bounding box center [313, 114] width 162 height 202
click at [294, 121] on div "Find Related Files 9/25/2025, 9:28:37 AM Input {"repo_name": "crewaiinc/crewai"…" at bounding box center [313, 114] width 162 height 202
click at [260, 13] on button "Raw Data" at bounding box center [258, 9] width 20 height 7
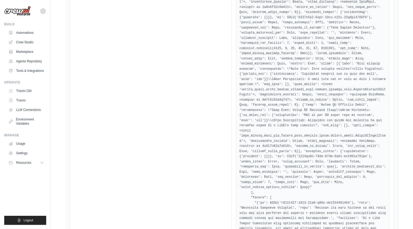
scroll to position [5280, 0]
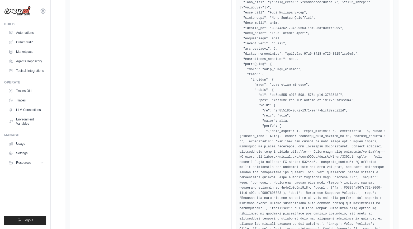
scroll to position [193, 0]
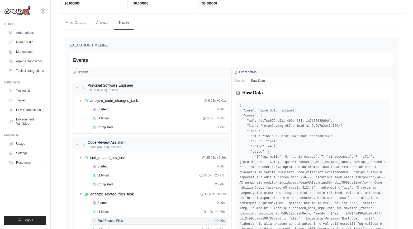
click at [235, 84] on button "Details" at bounding box center [240, 80] width 16 height 7
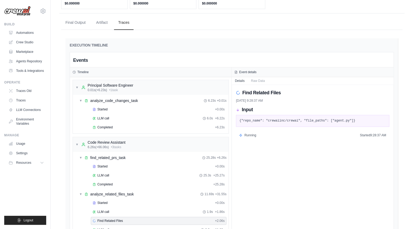
click at [277, 147] on div "Find Related Files 9/25/2025, 9:28:37 AM Input {"repo_name": "crewaiinc/crewai"…" at bounding box center [313, 186] width 162 height 202
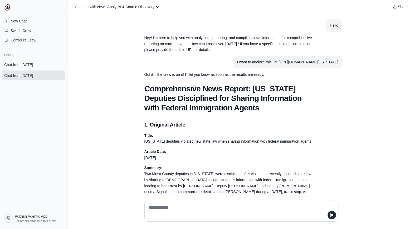
scroll to position [1006, 0]
